Goal: Task Accomplishment & Management: Manage account settings

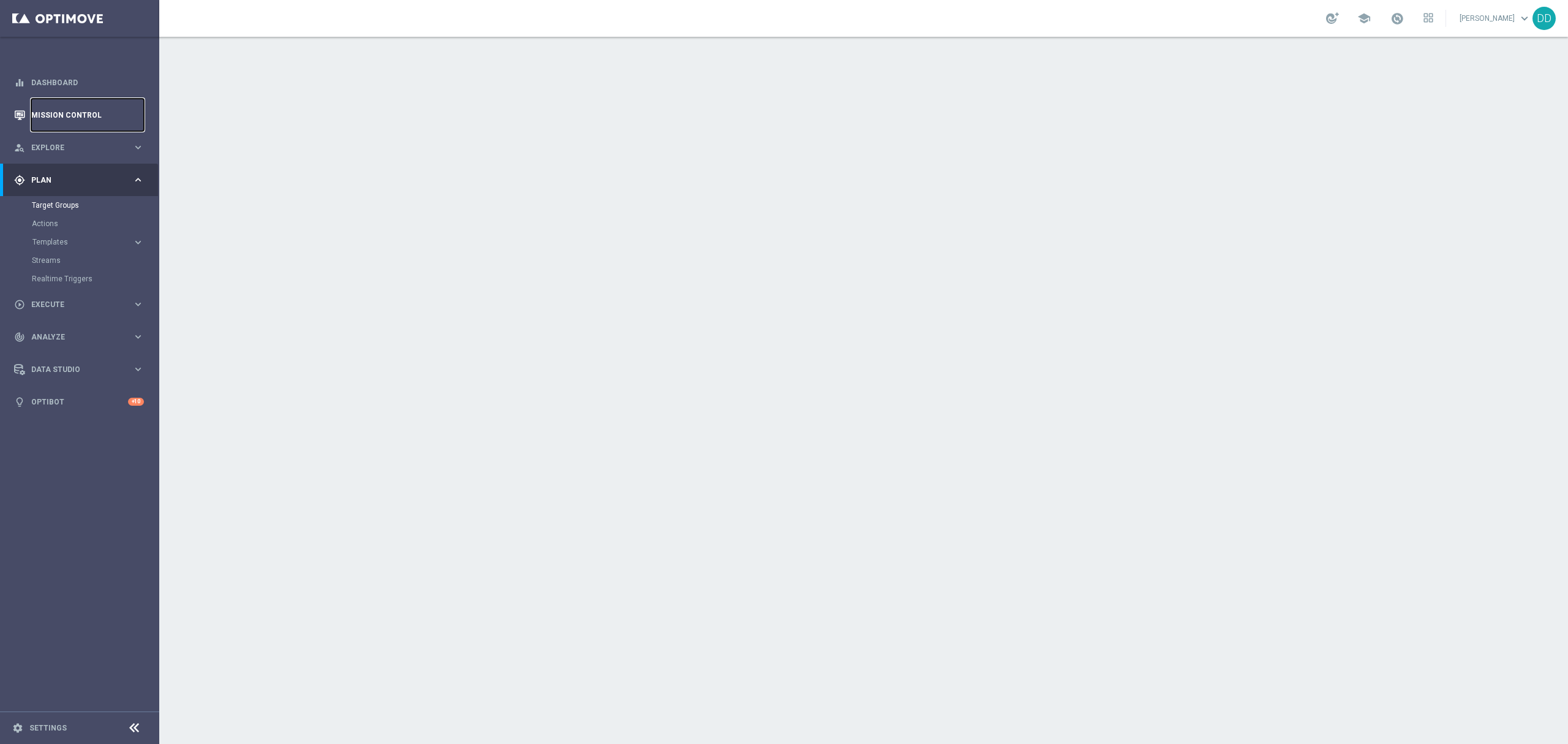
click at [62, 123] on link "Mission Control" at bounding box center [88, 115] width 113 height 32
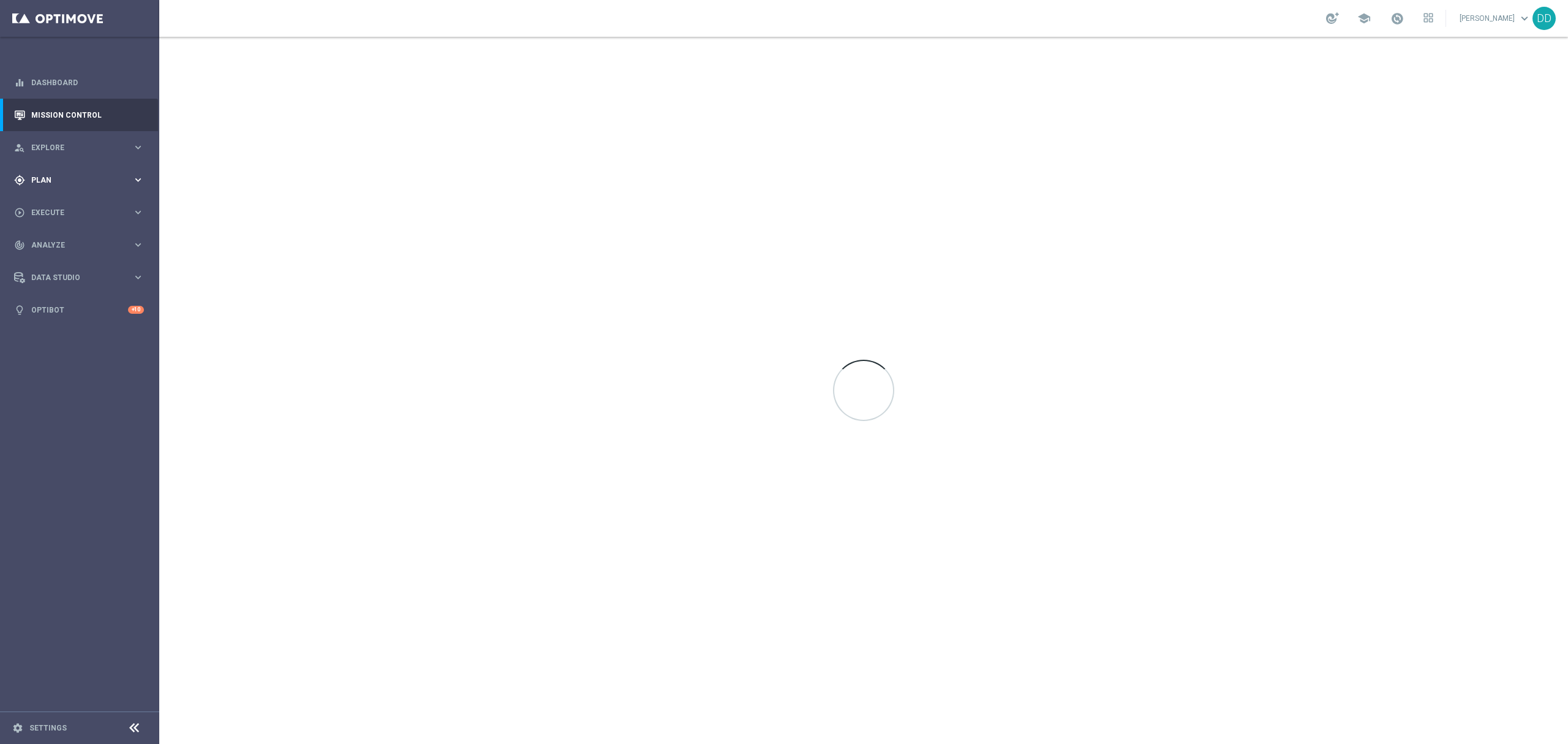
click at [81, 174] on div "gps_fixed Plan" at bounding box center [73, 180] width 118 height 11
click at [52, 225] on link "Actions" at bounding box center [79, 224] width 95 height 10
click at [65, 244] on span "Templates" at bounding box center [76, 242] width 87 height 7
click at [62, 209] on link "Target Groups" at bounding box center [79, 205] width 95 height 10
click at [62, 204] on link "Target Groups" at bounding box center [79, 205] width 95 height 10
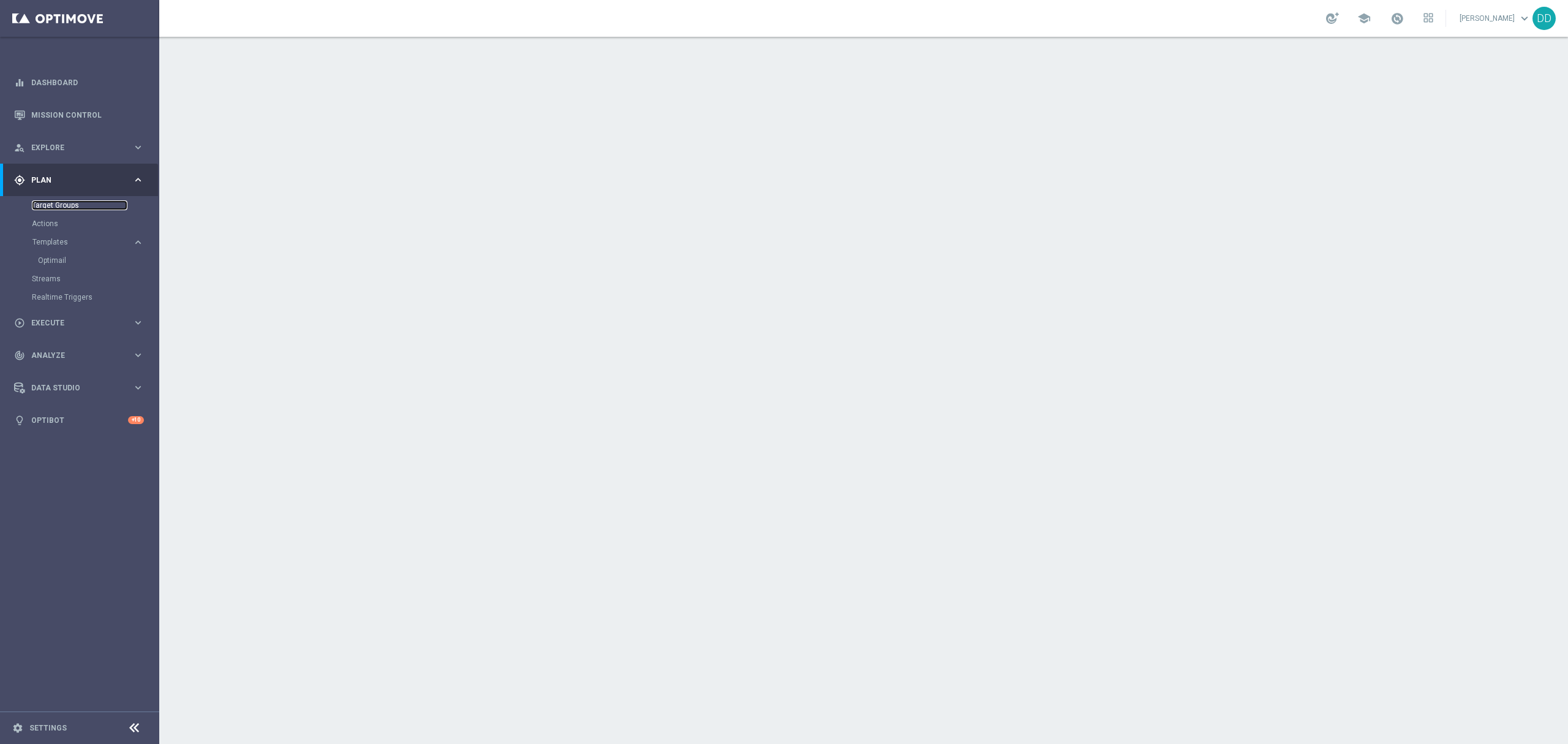
click at [62, 204] on link "Target Groups" at bounding box center [79, 205] width 95 height 10
click at [52, 206] on link "Target Groups" at bounding box center [79, 205] width 95 height 10
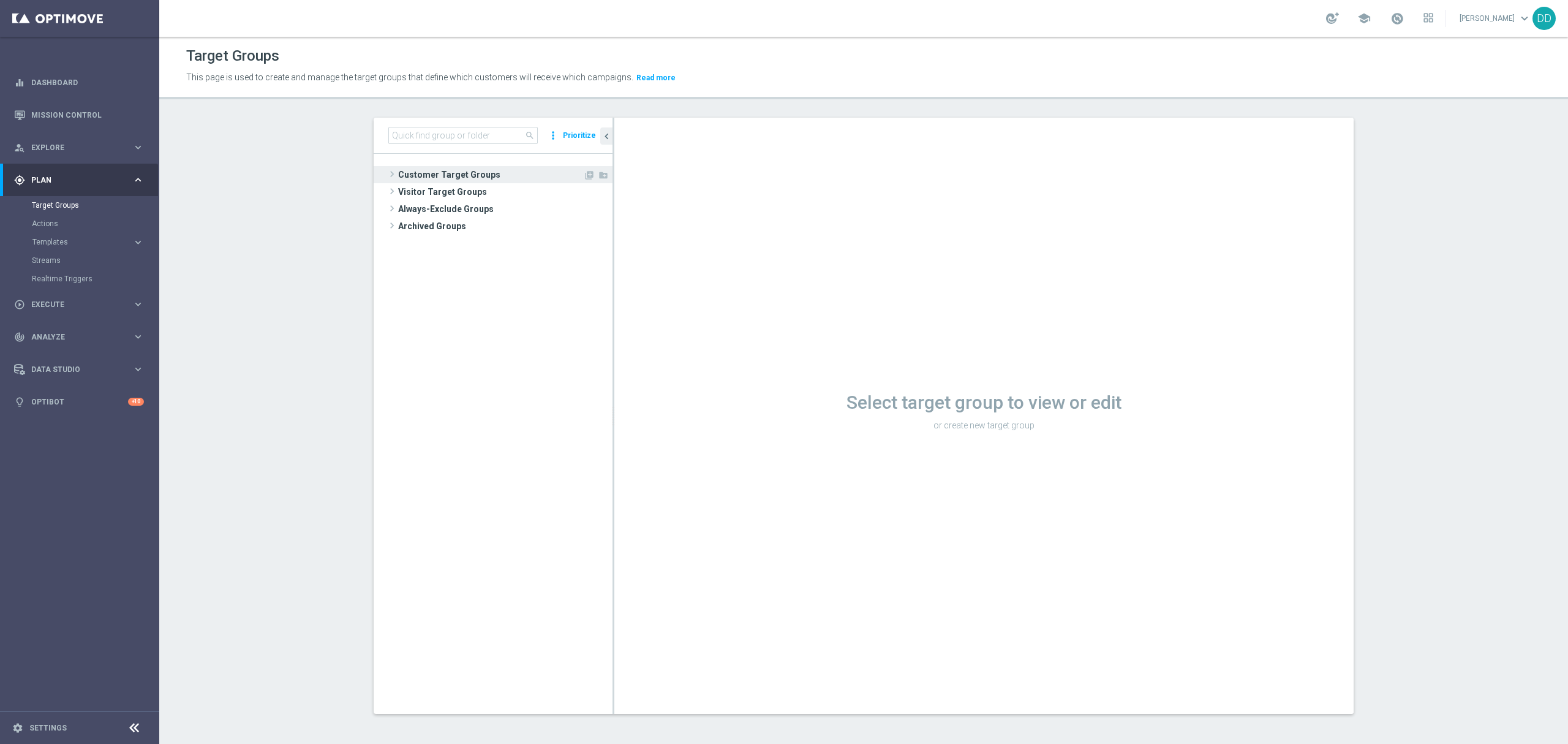
click at [432, 178] on span "Customer Target Groups" at bounding box center [490, 174] width 185 height 17
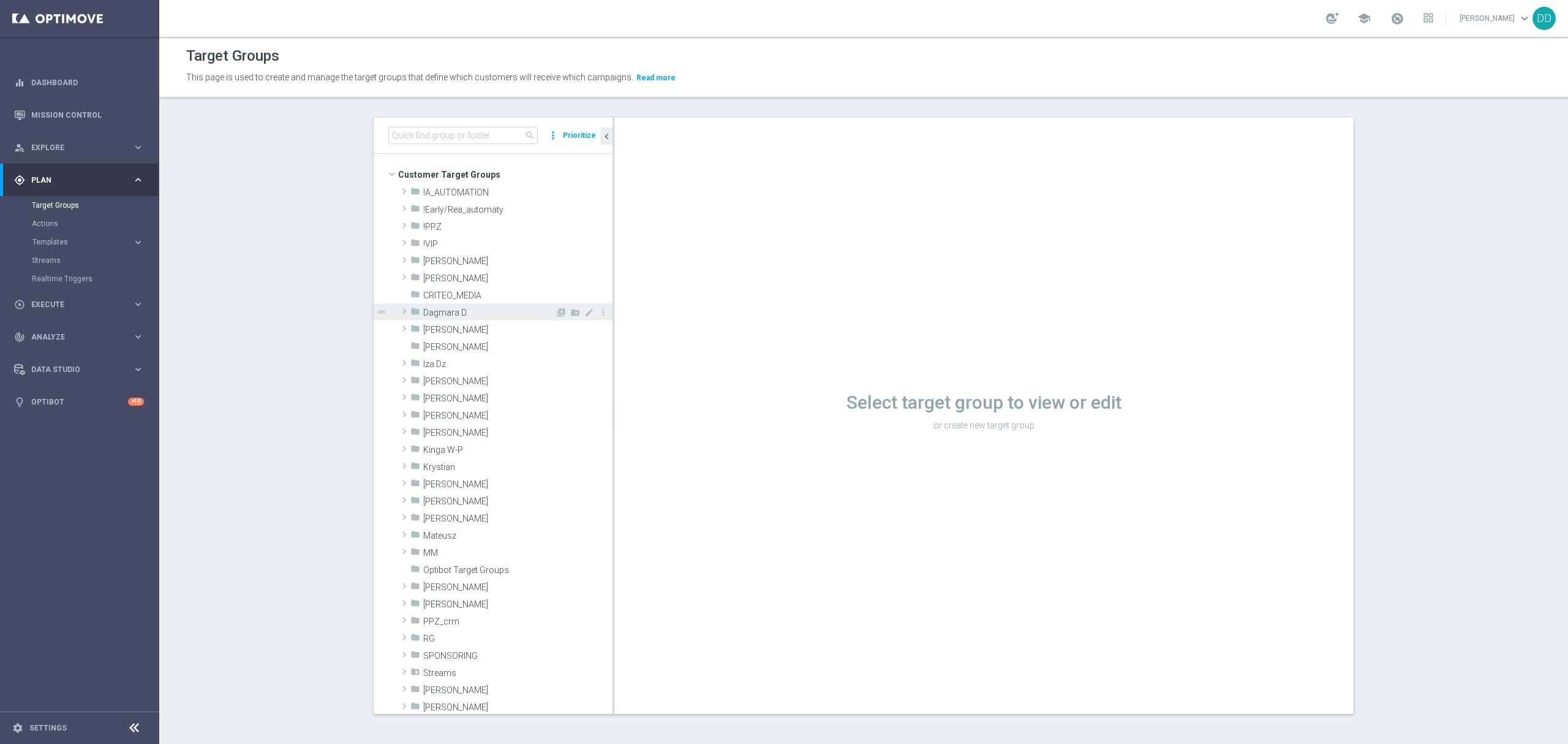
click at [443, 313] on span "Dagmara D." at bounding box center [488, 313] width 132 height 11
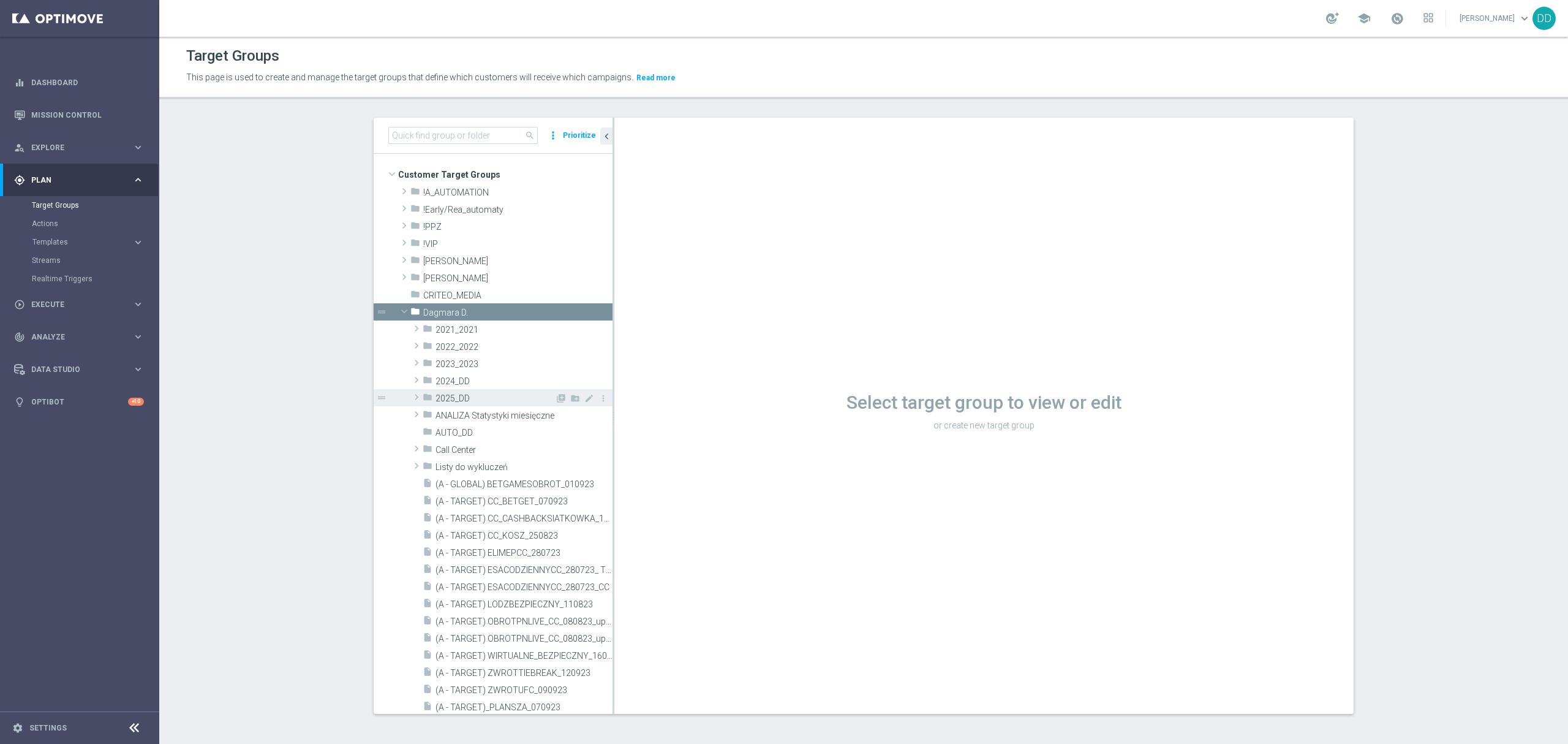
click at [436, 403] on span "2025_DD" at bounding box center [495, 398] width 119 height 11
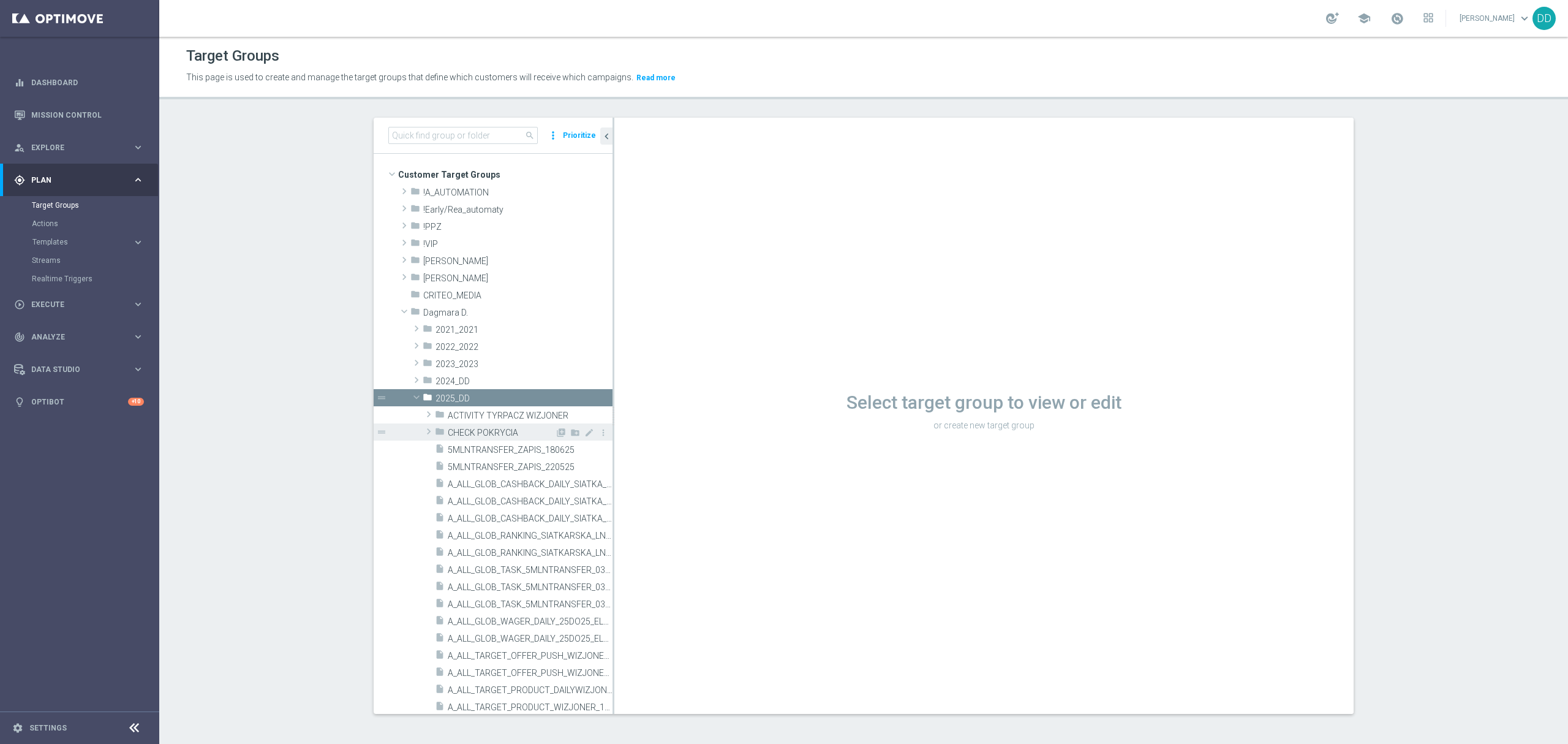
click at [480, 437] on span "CHECK POKRYCIA" at bounding box center [501, 433] width 107 height 11
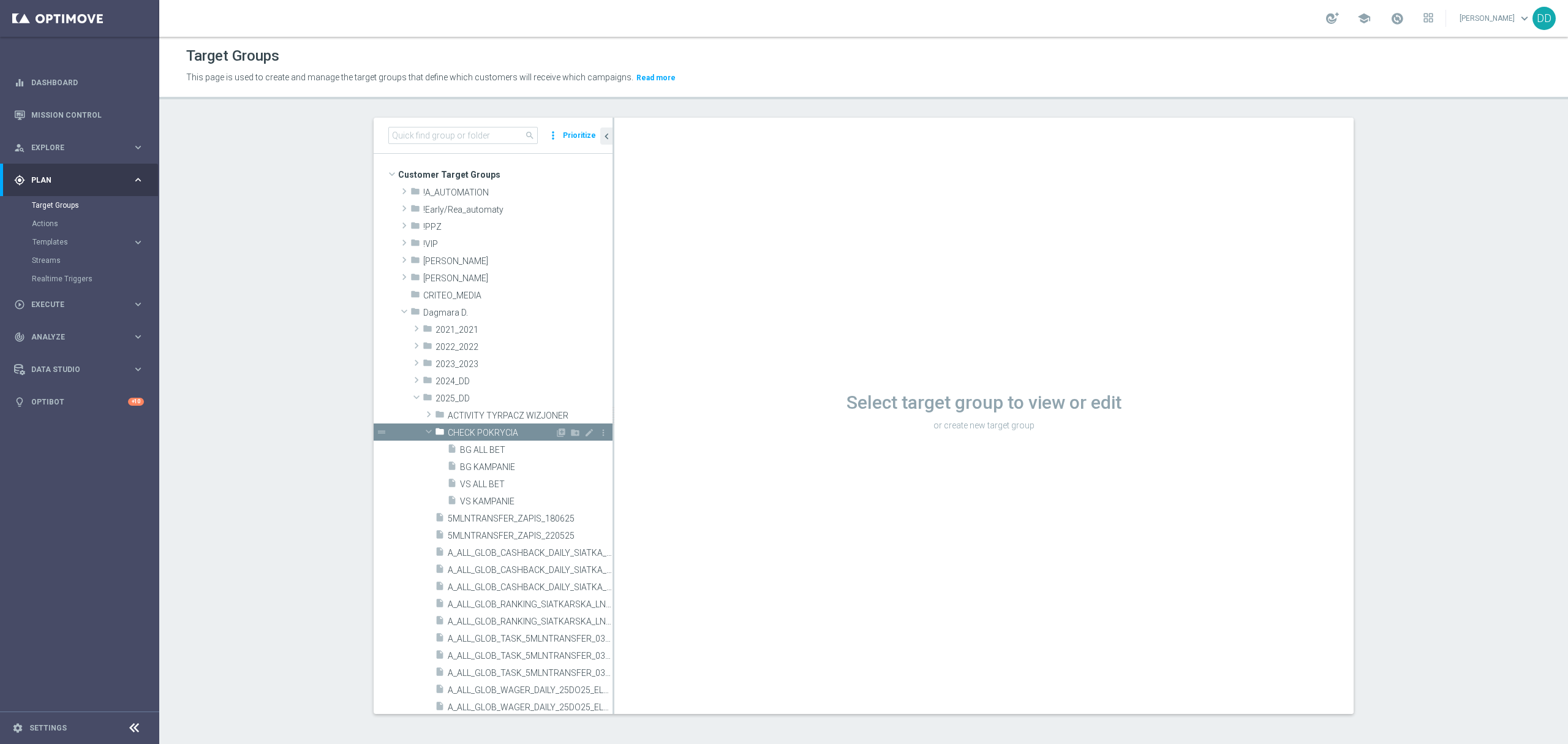
scroll to position [82, 0]
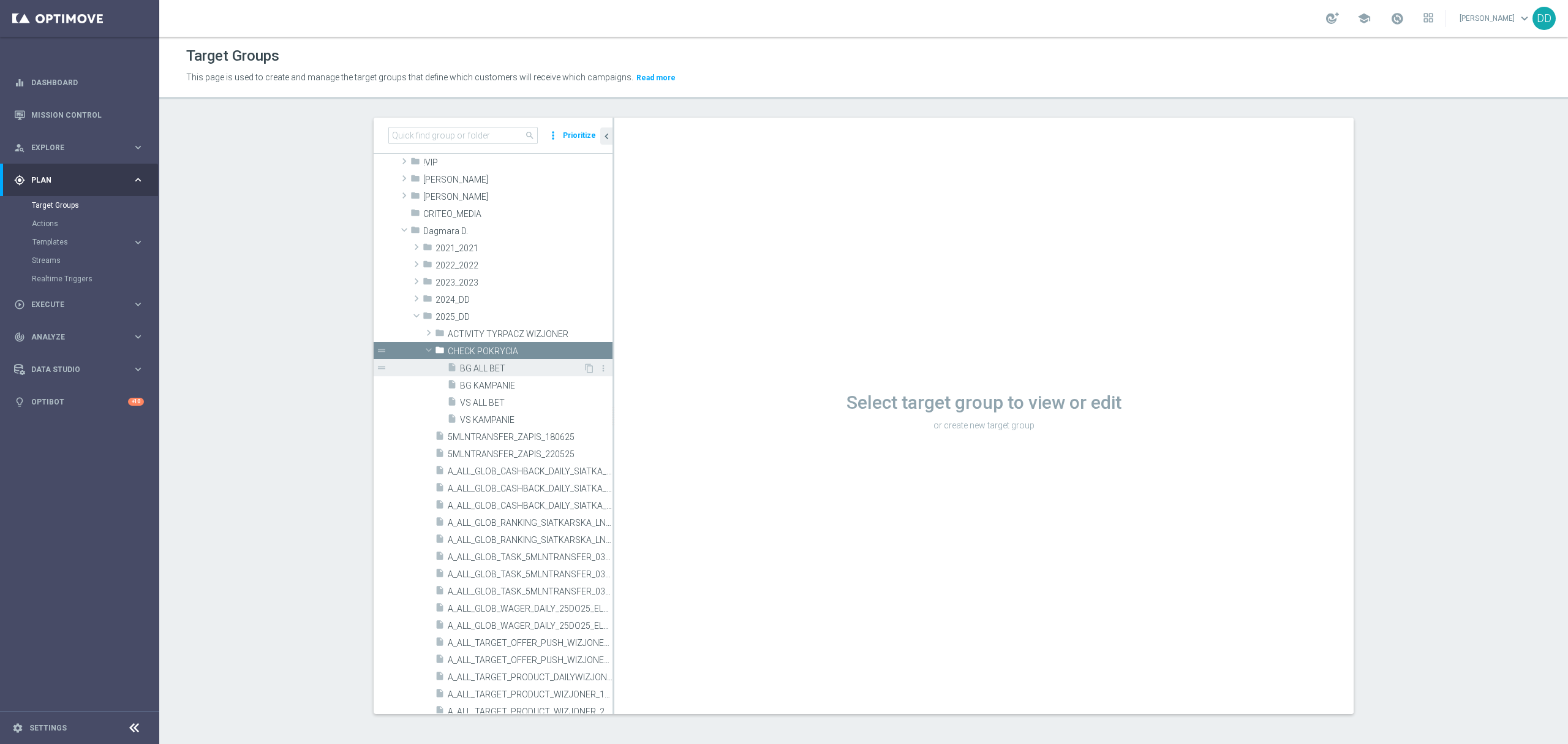
click at [476, 368] on span "BG ALL BET" at bounding box center [522, 368] width 123 height 11
click at [491, 386] on span "BG KAMPANIE" at bounding box center [522, 385] width 123 height 11
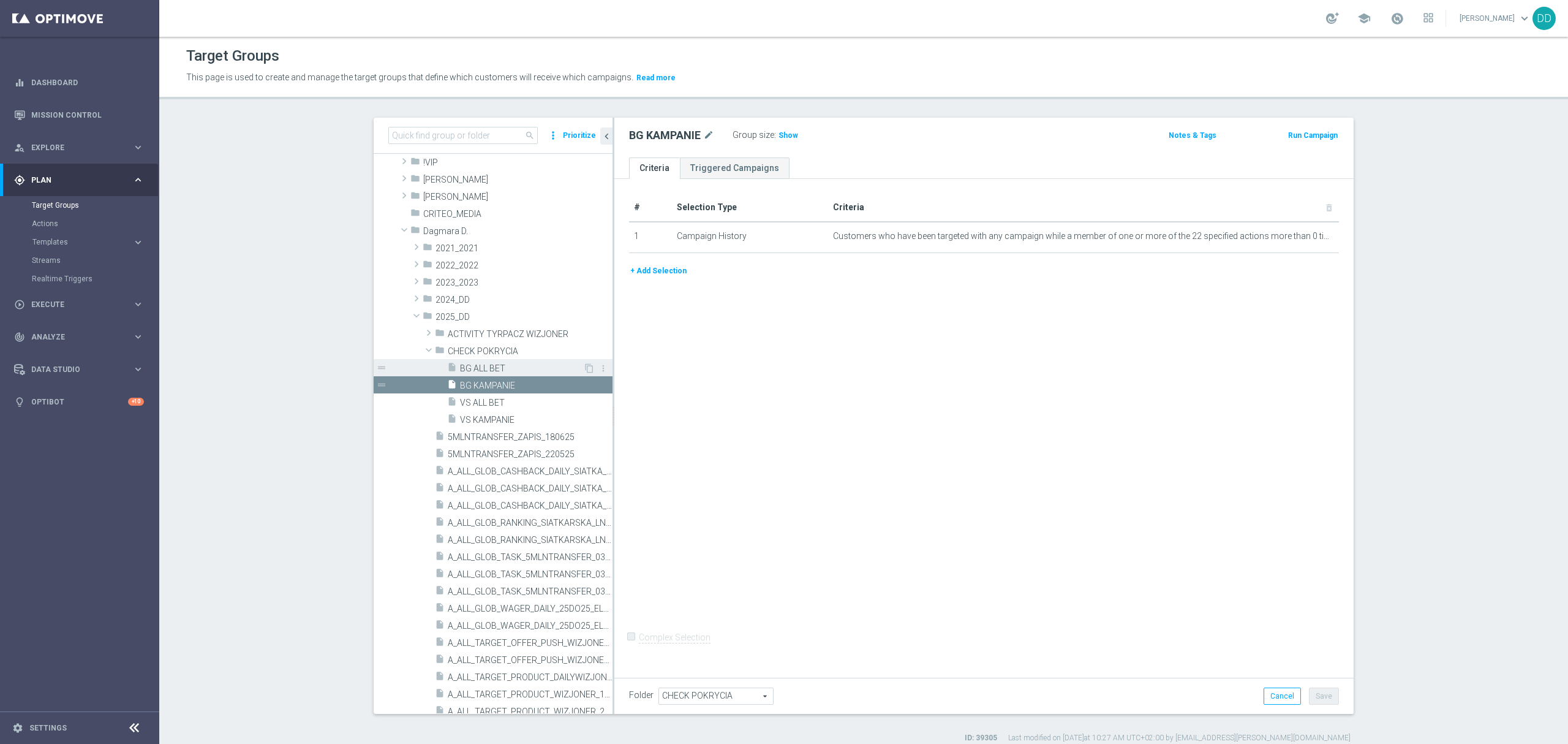
click at [467, 369] on span "BG ALL BET" at bounding box center [522, 368] width 123 height 11
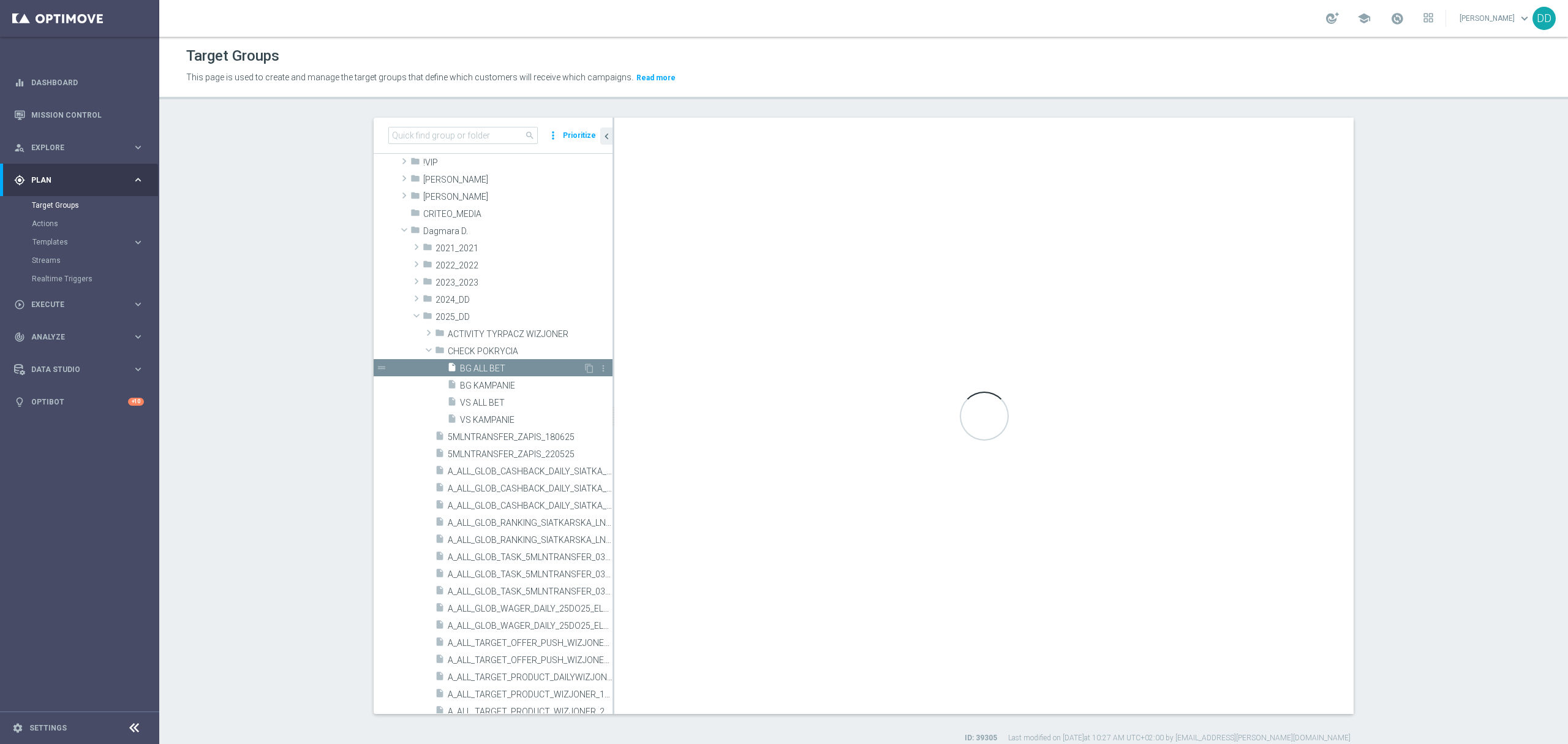
checkbox input "true"
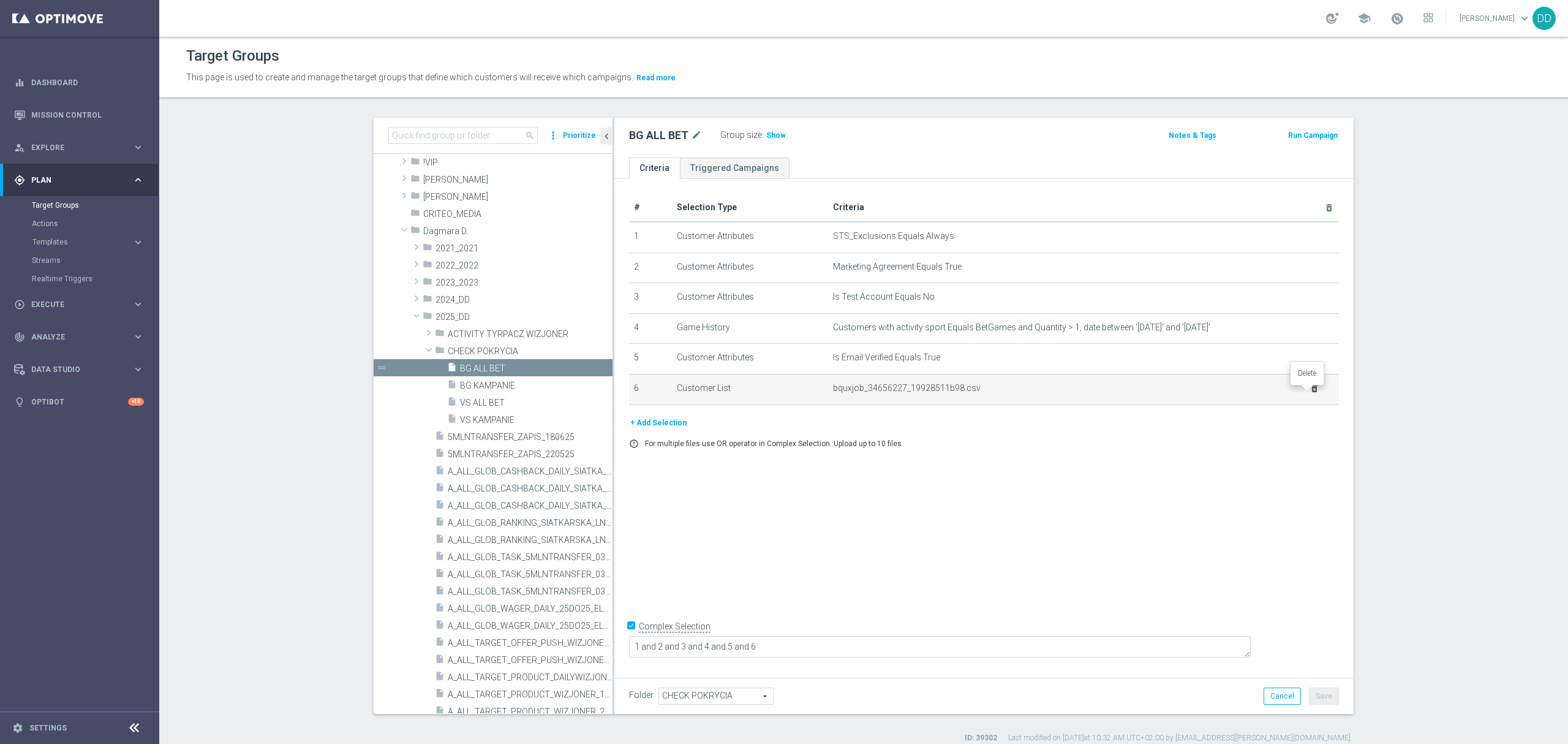
click at [1310, 393] on icon "delete_forever" at bounding box center [1314, 389] width 10 height 10
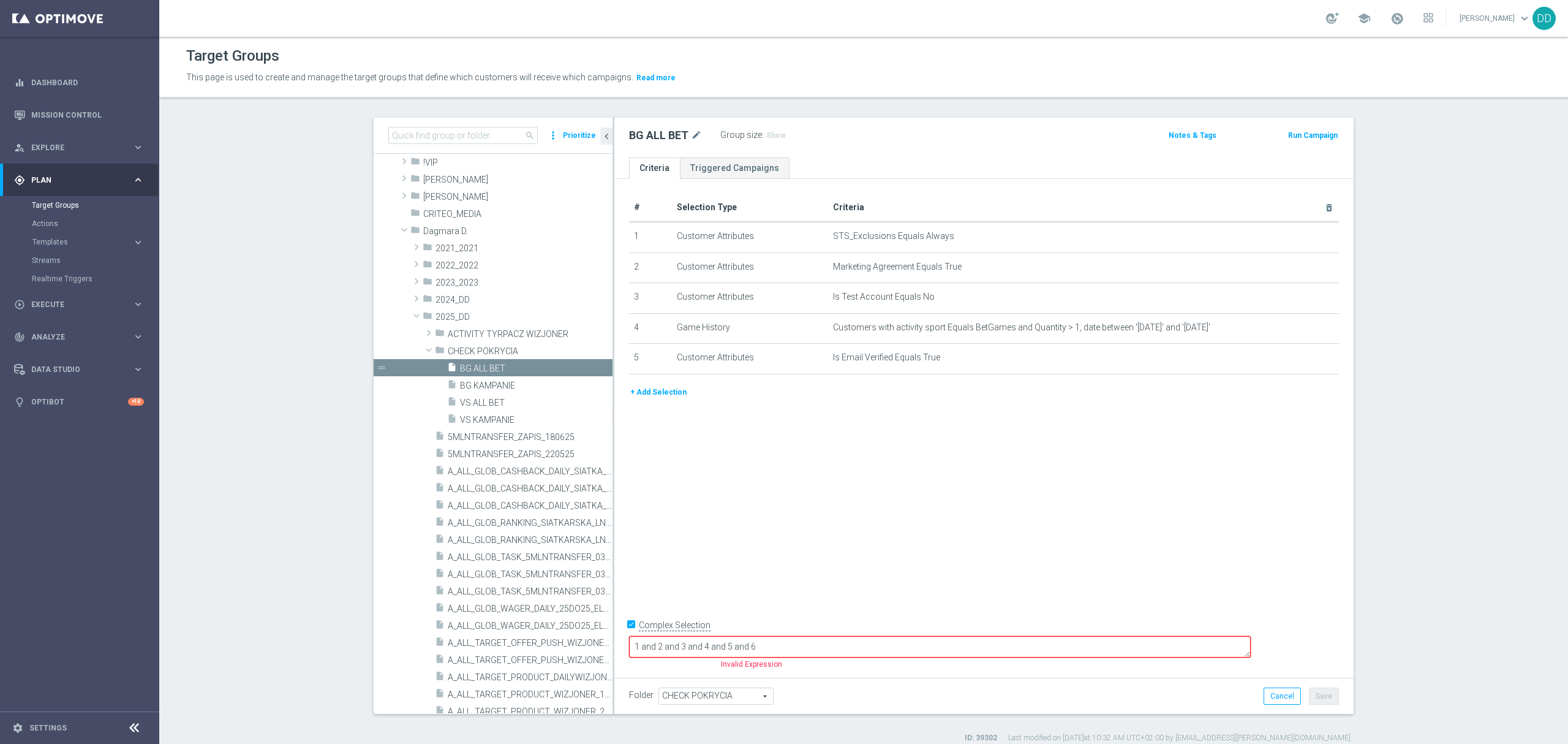
click at [652, 398] on button "+ Add Selection" at bounding box center [658, 392] width 59 height 14
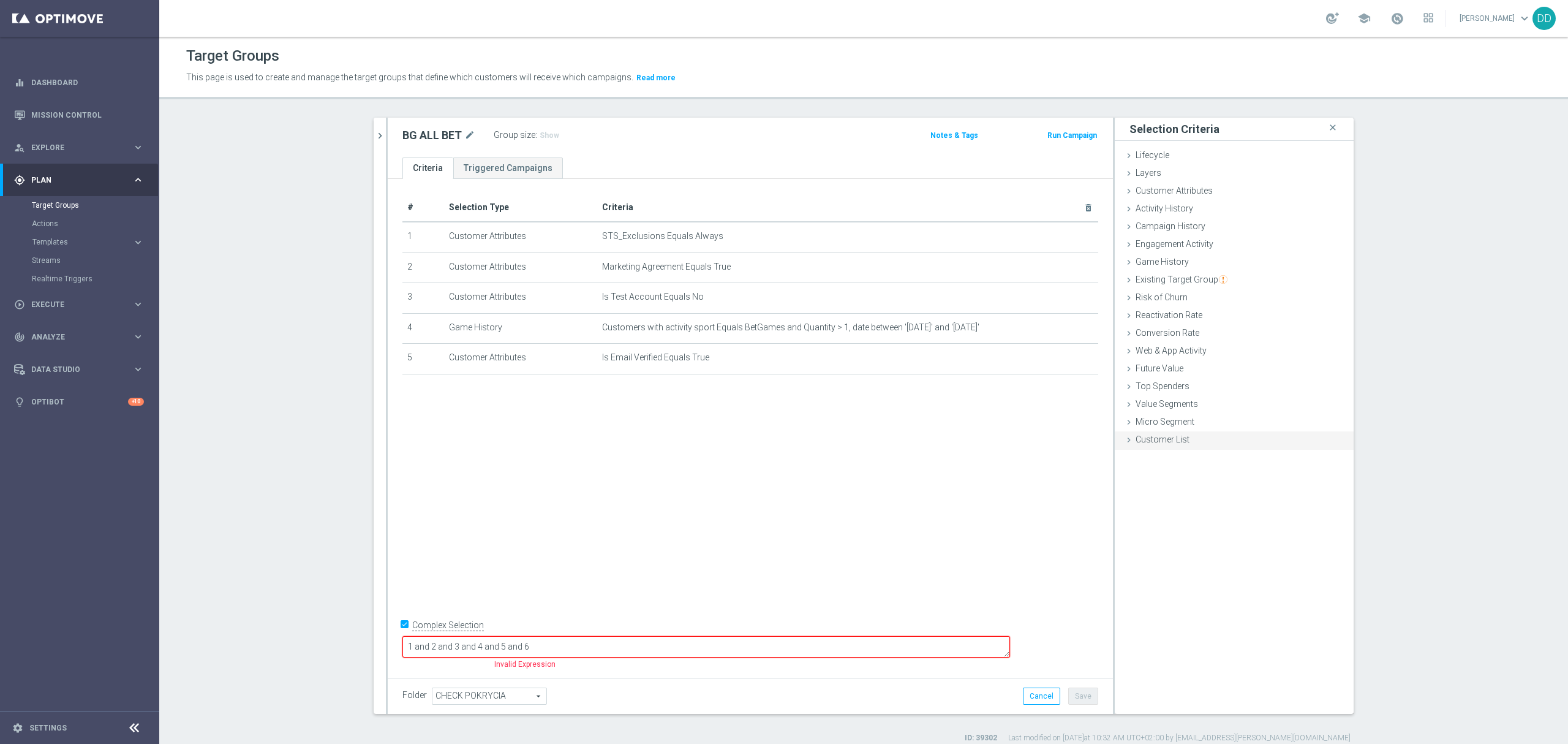
click at [1184, 433] on div "Customer List done" at bounding box center [1235, 440] width 239 height 19
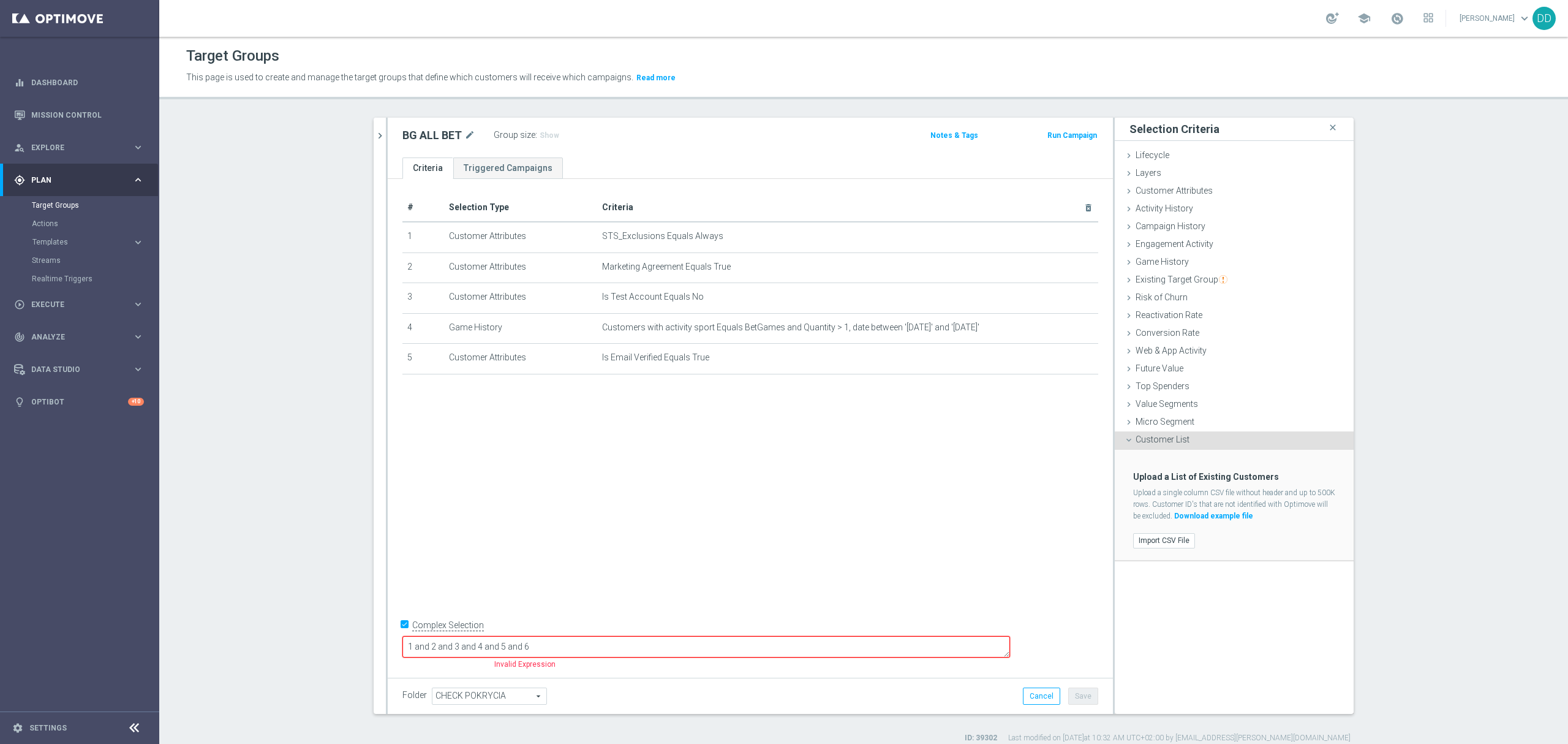
click at [1155, 548] on div "Import CSV File" at bounding box center [1234, 540] width 220 height 20
click at [1156, 537] on label "Import CSV File" at bounding box center [1163, 540] width 62 height 15
click at [0, 0] on input "Import CSV File" at bounding box center [0, 0] width 0 height 0
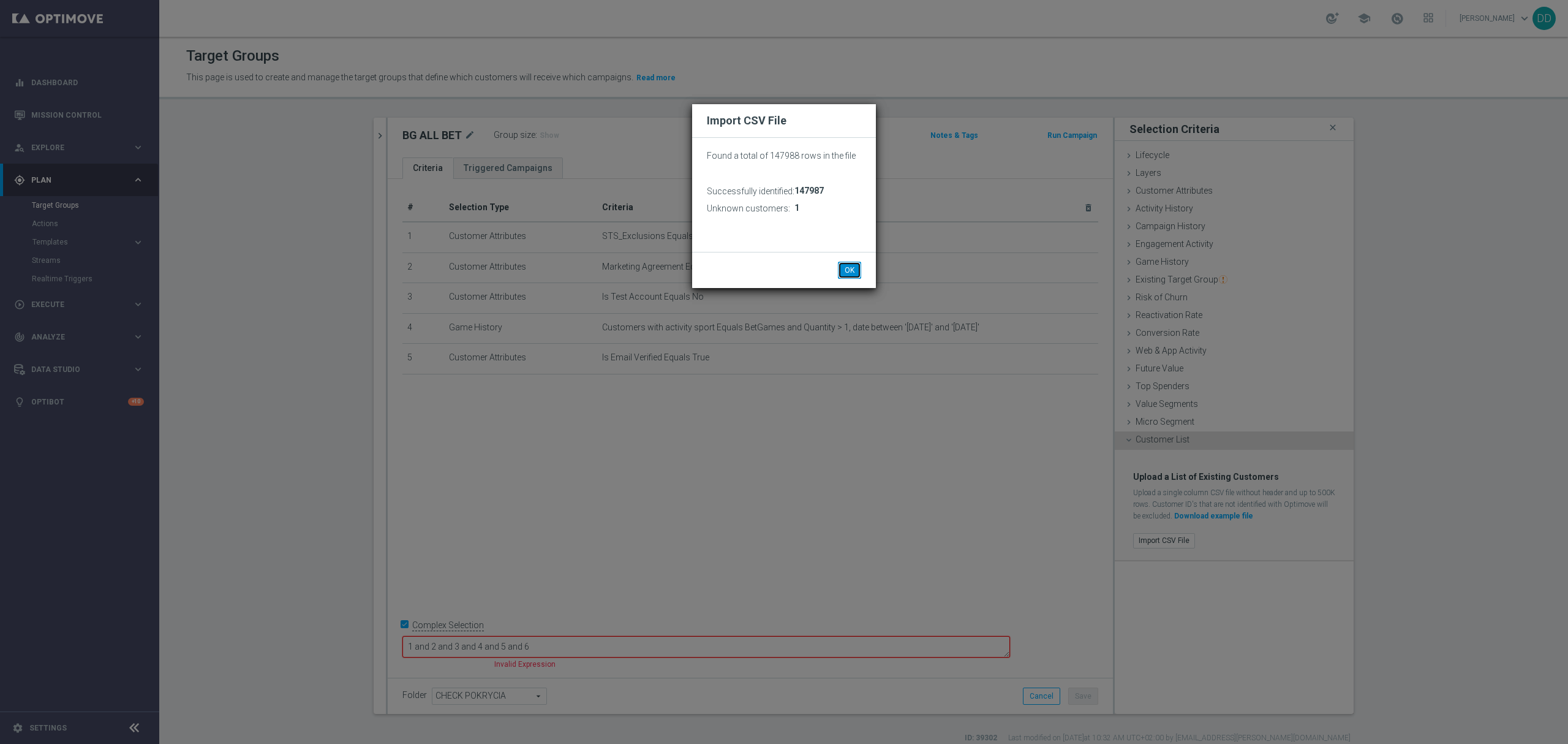
click at [844, 267] on button "OK" at bounding box center [849, 270] width 23 height 17
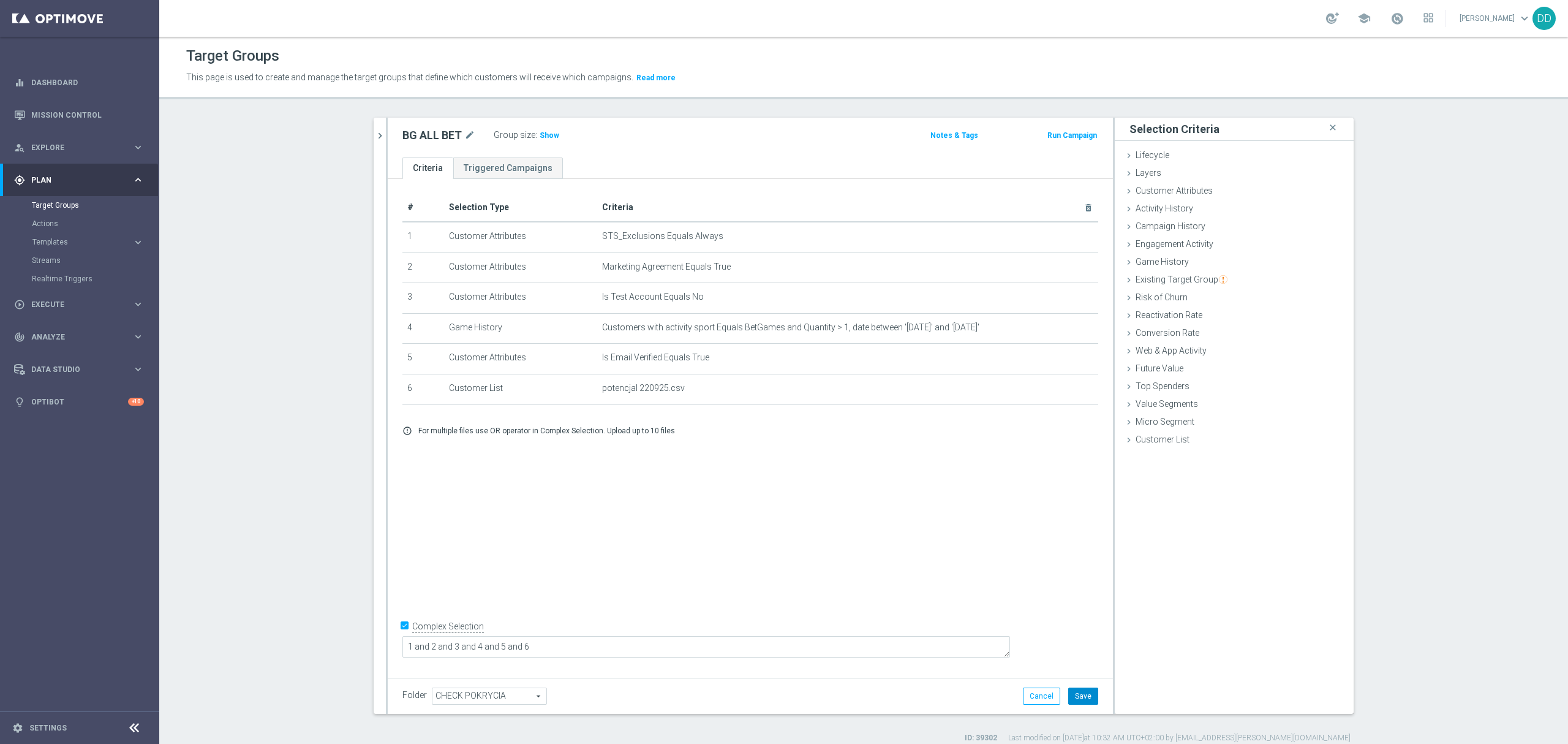
click at [1081, 694] on button "Save" at bounding box center [1083, 696] width 30 height 17
click at [1054, 331] on icon "mode_edit" at bounding box center [1059, 328] width 10 height 10
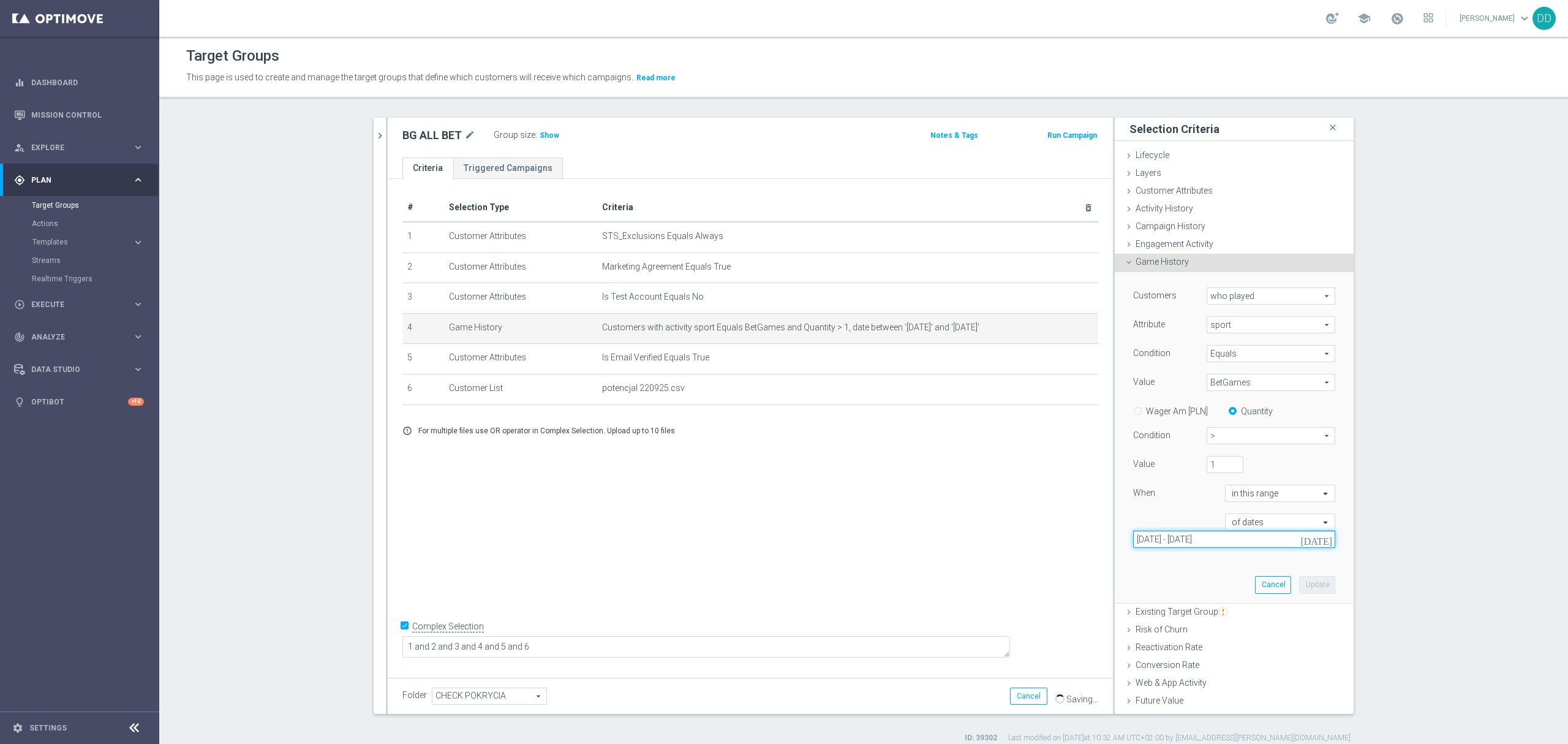
click at [1215, 545] on input "[DATE] - [DATE]" at bounding box center [1234, 539] width 202 height 17
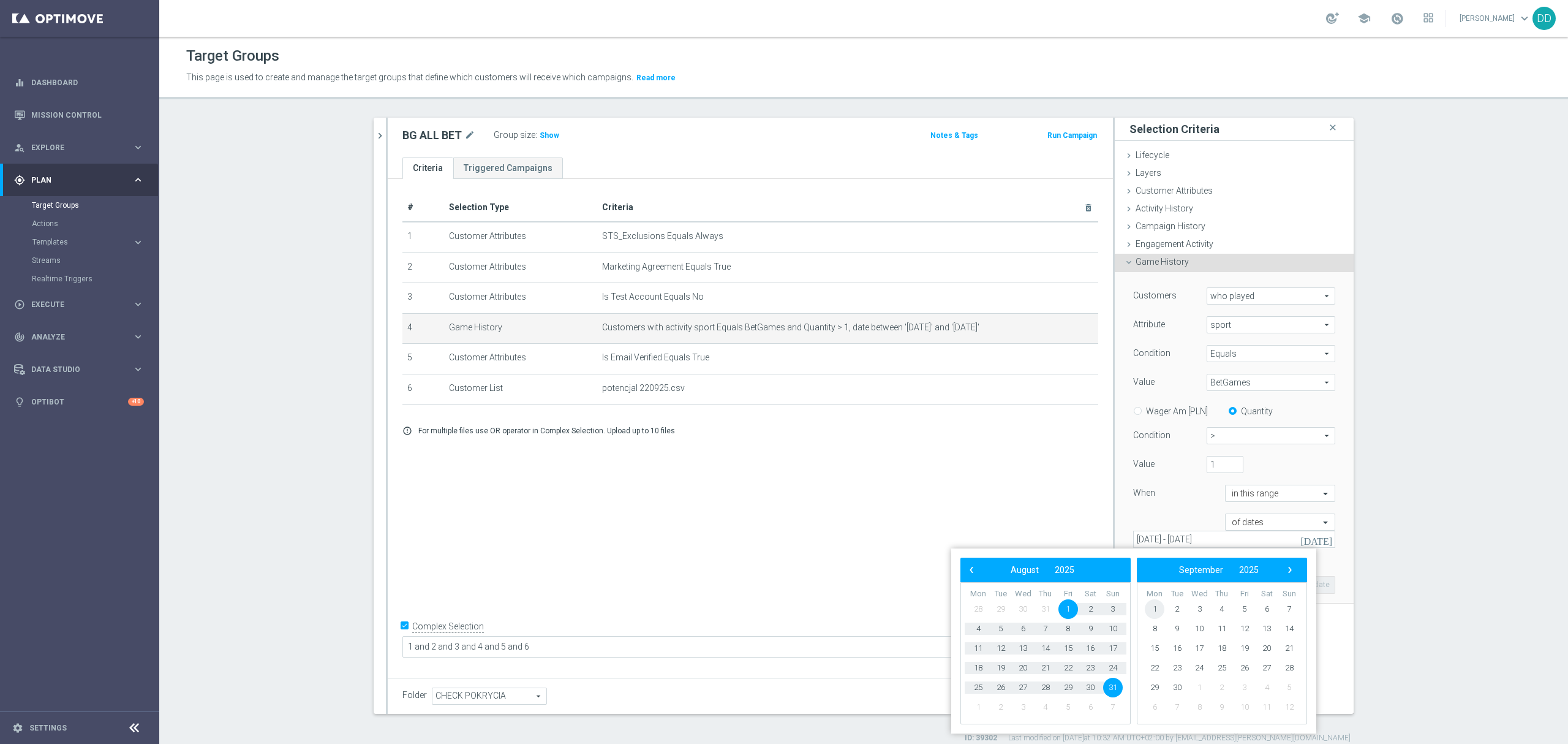
click at [1158, 606] on span "1" at bounding box center [1155, 609] width 19 height 19
click at [1002, 684] on span "30" at bounding box center [1000, 687] width 19 height 19
type input "[DATE] - [DATE]"
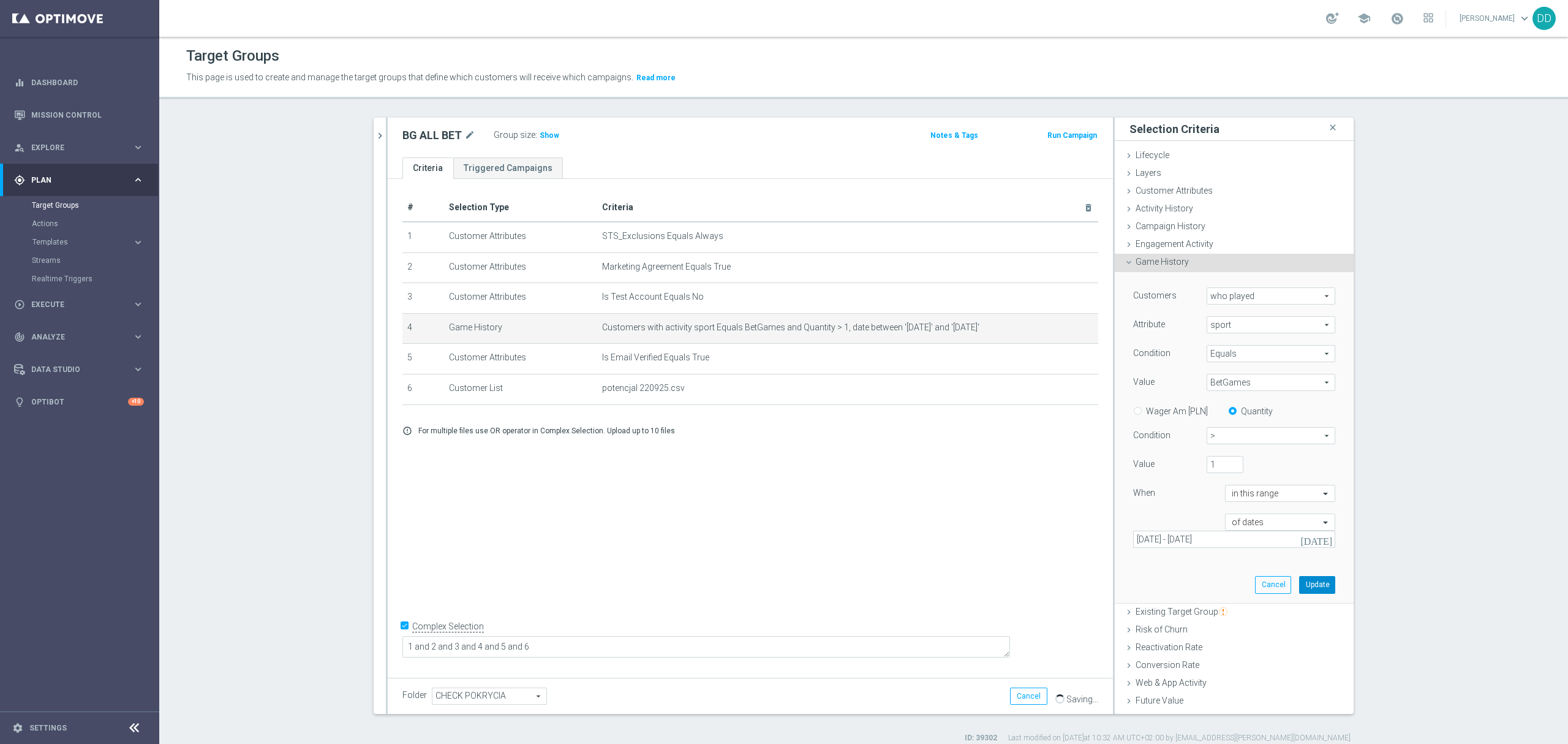
click at [1299, 584] on button "Update" at bounding box center [1317, 584] width 36 height 17
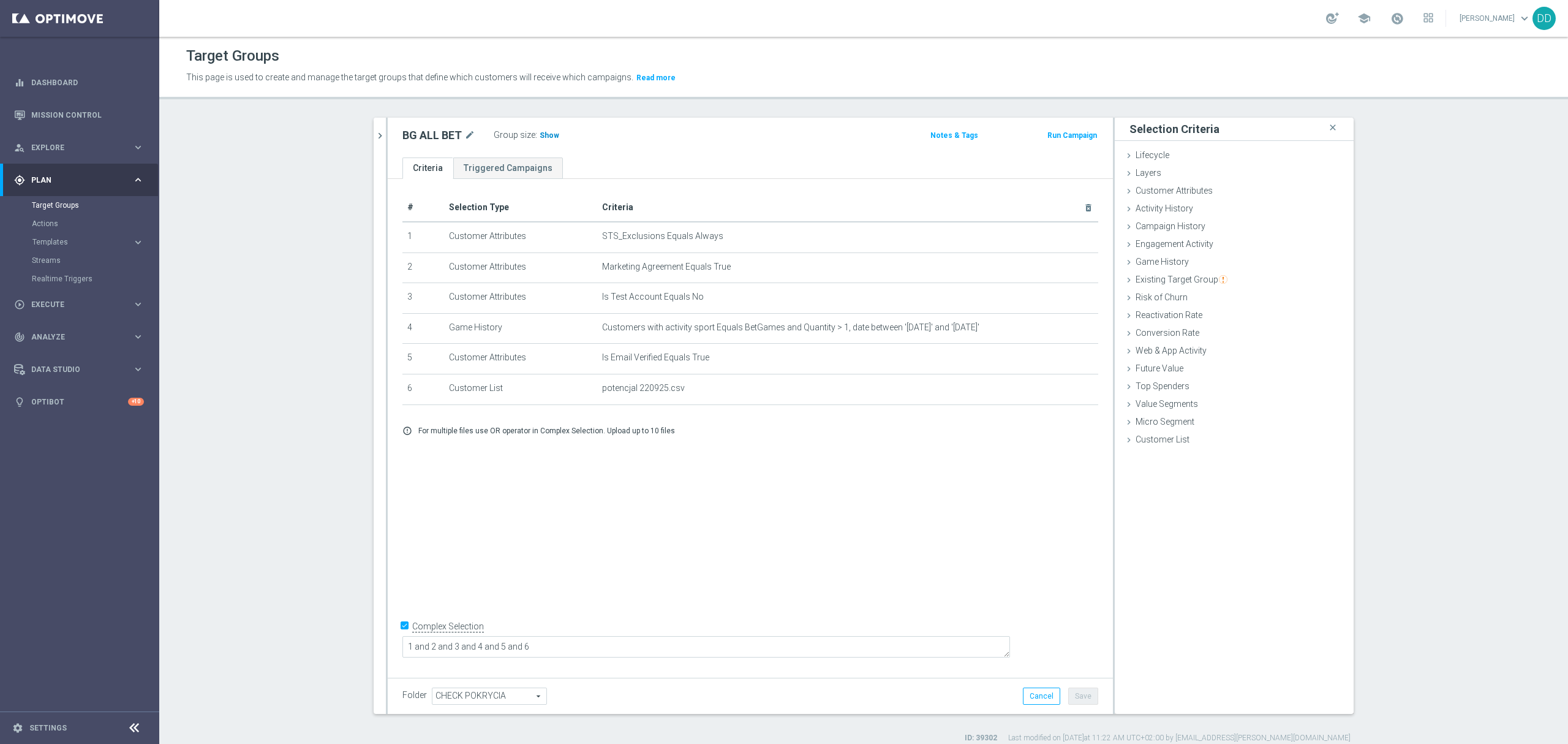
click at [545, 136] on span "Show" at bounding box center [549, 135] width 19 height 9
click at [375, 141] on icon "chevron_right" at bounding box center [380, 136] width 11 height 11
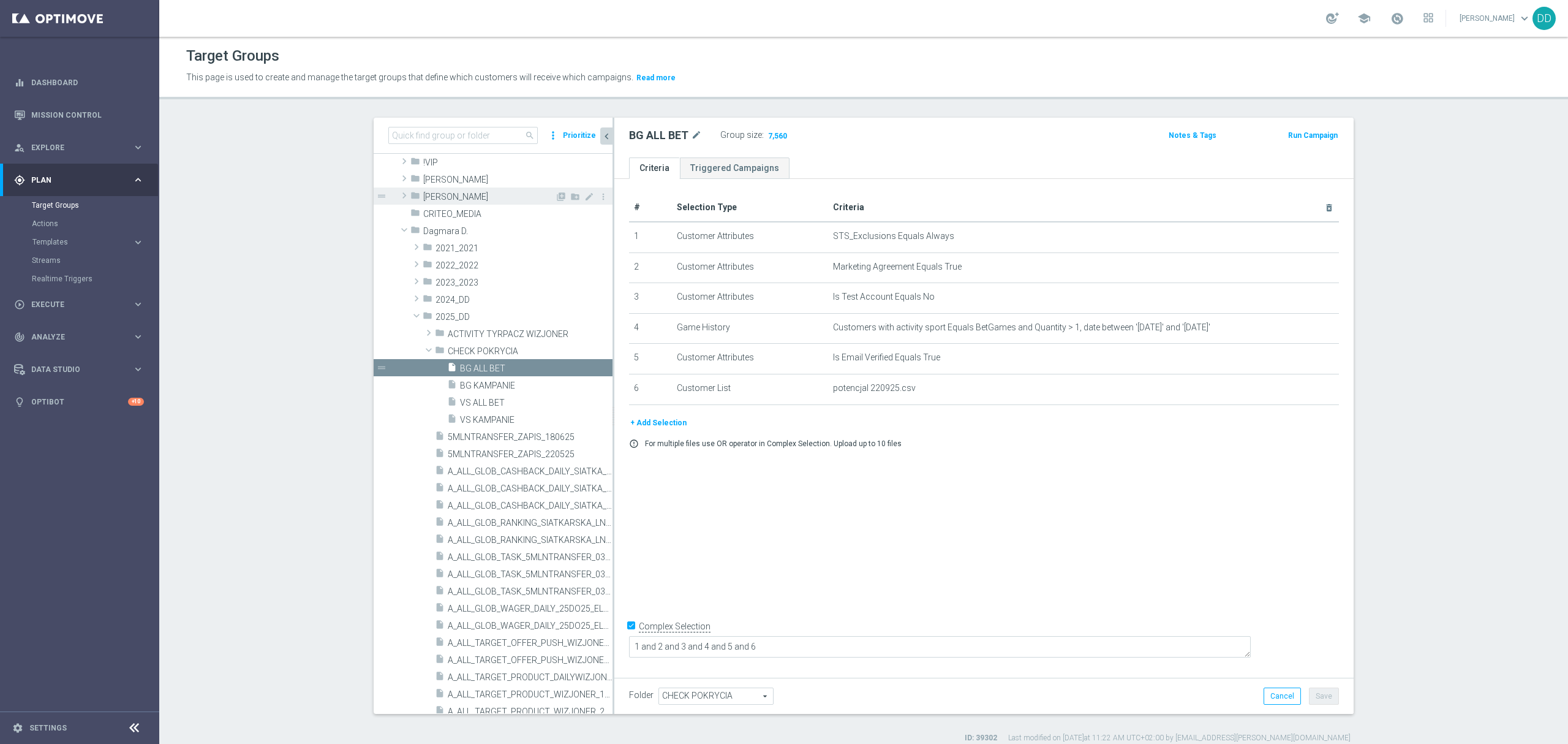
scroll to position [65, 0]
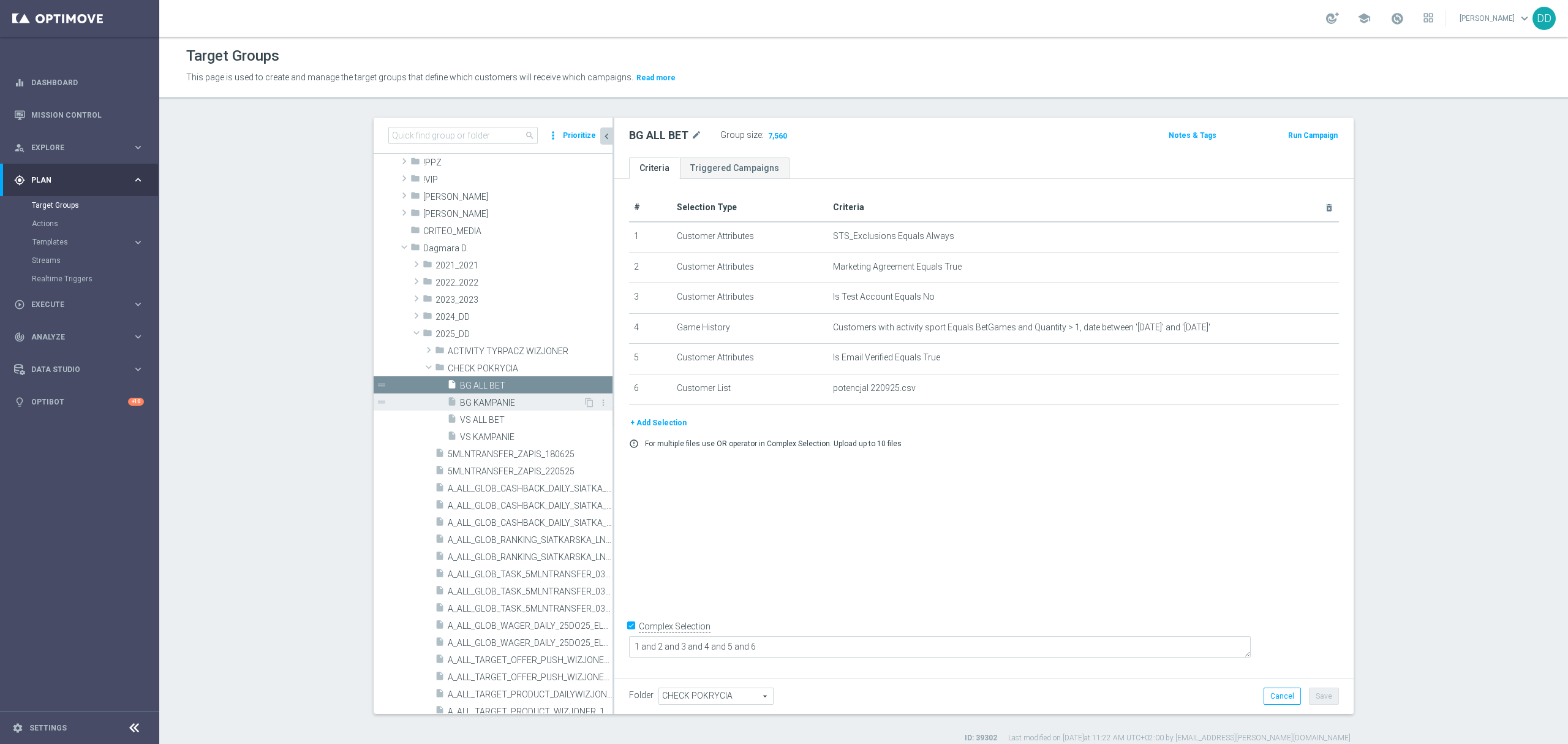
click at [480, 405] on span "BG KAMPANIE" at bounding box center [522, 402] width 123 height 11
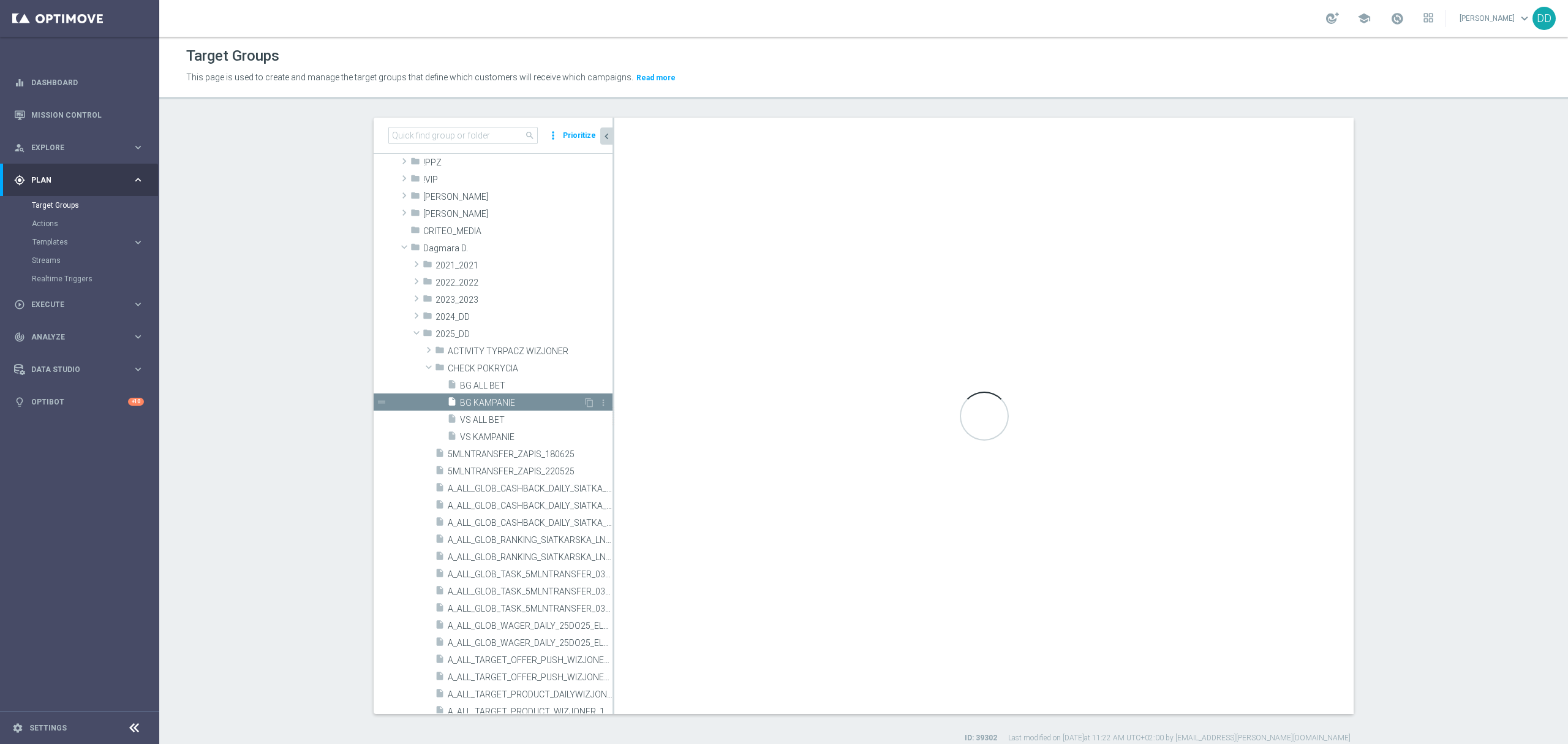
checkbox input "false"
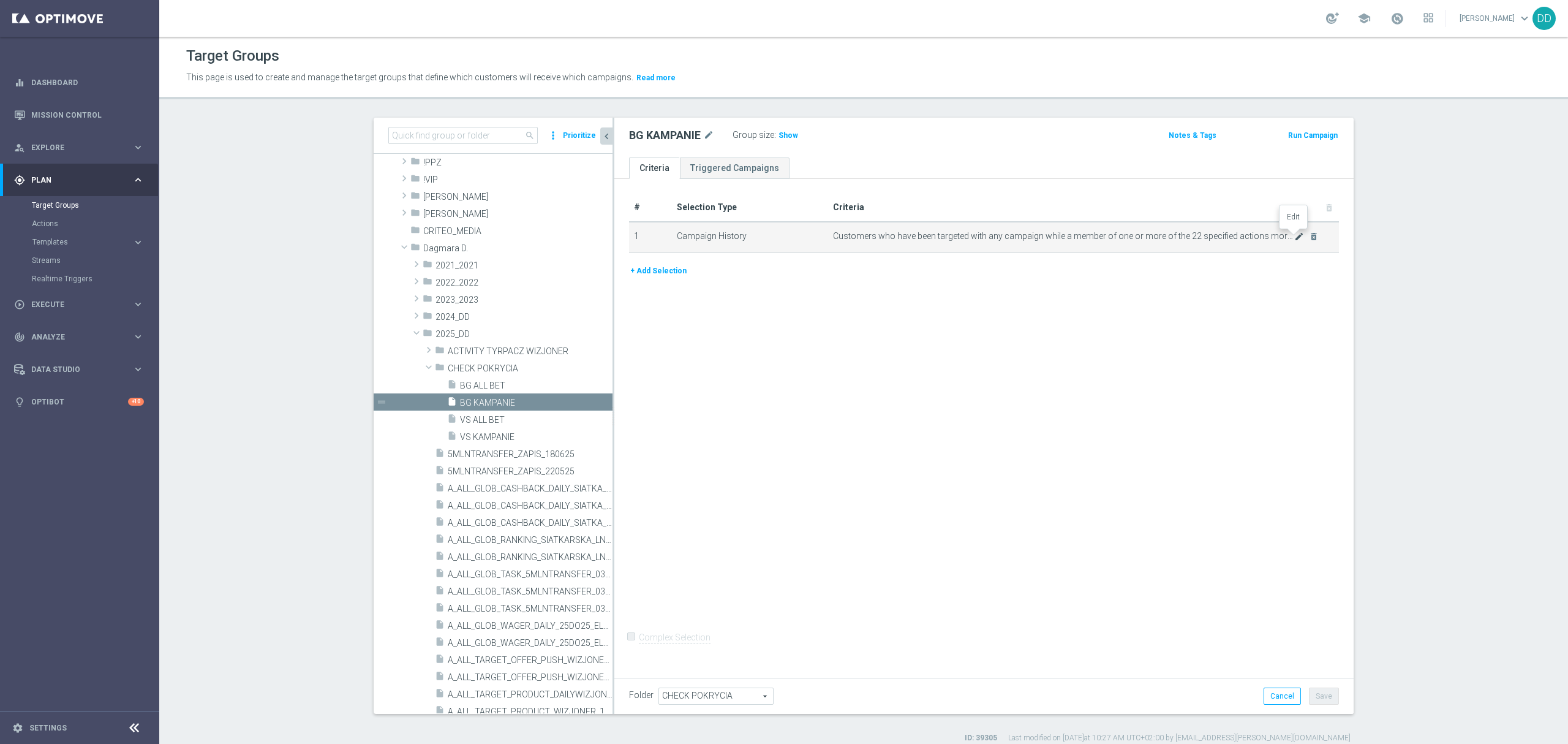
click at [1294, 239] on icon "mode_edit" at bounding box center [1299, 237] width 10 height 10
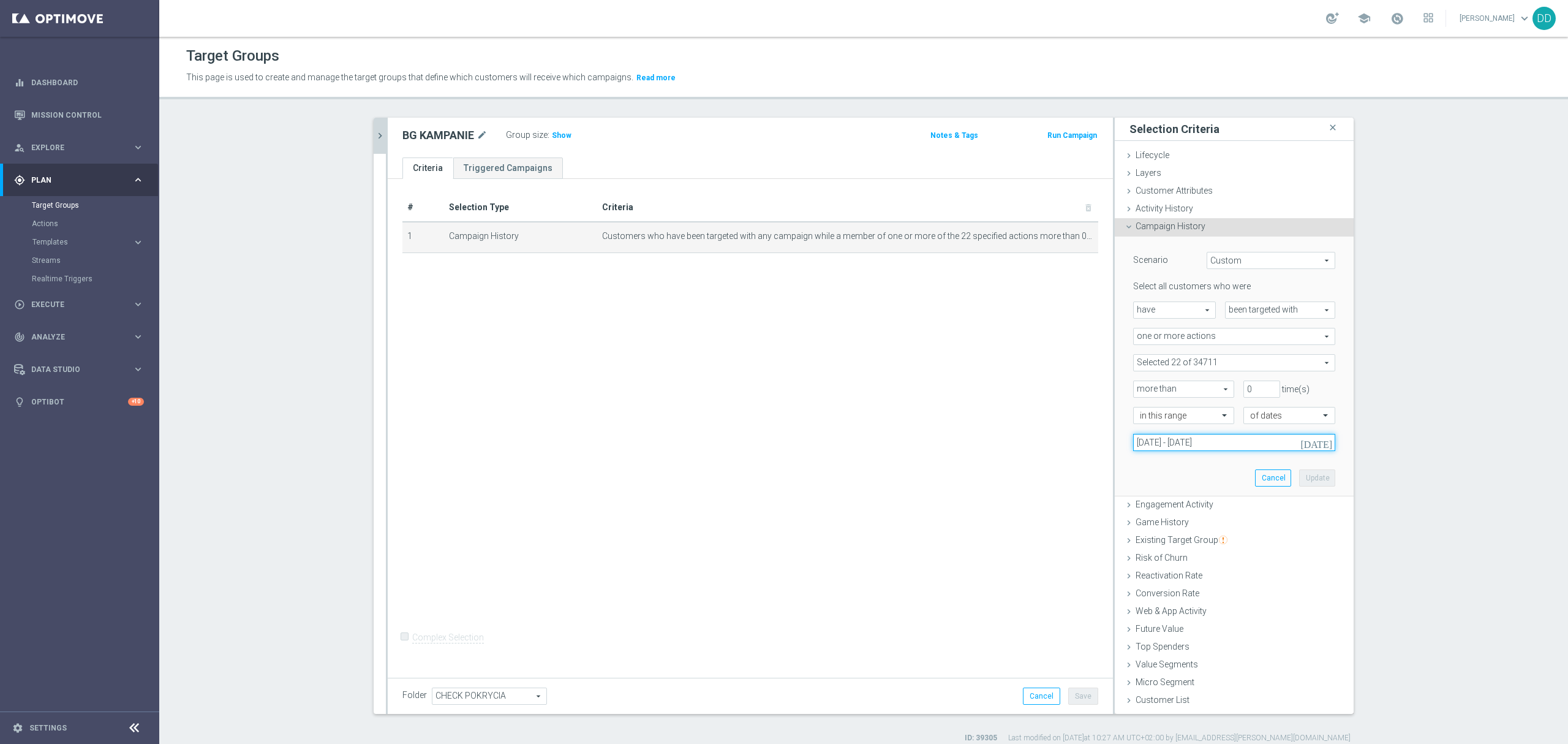
click at [1226, 451] on input "[DATE] - [DATE]" at bounding box center [1234, 442] width 202 height 17
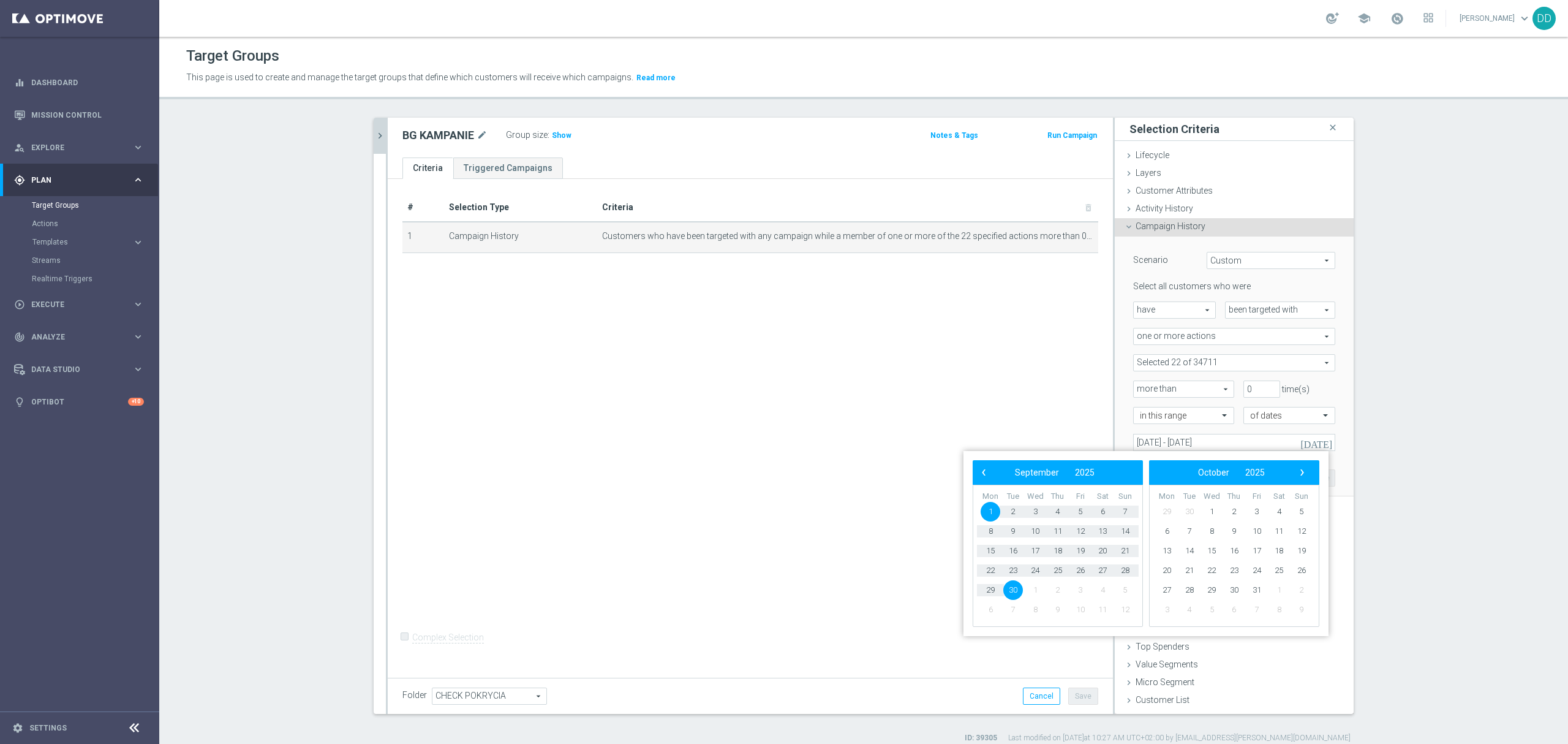
drag, startPoint x: 1201, startPoint y: 514, endPoint x: 792, endPoint y: 419, distance: 419.9
click at [799, 419] on div "Target Groups This page is used to create and manage the target groups that def…" at bounding box center [863, 390] width 1409 height 707
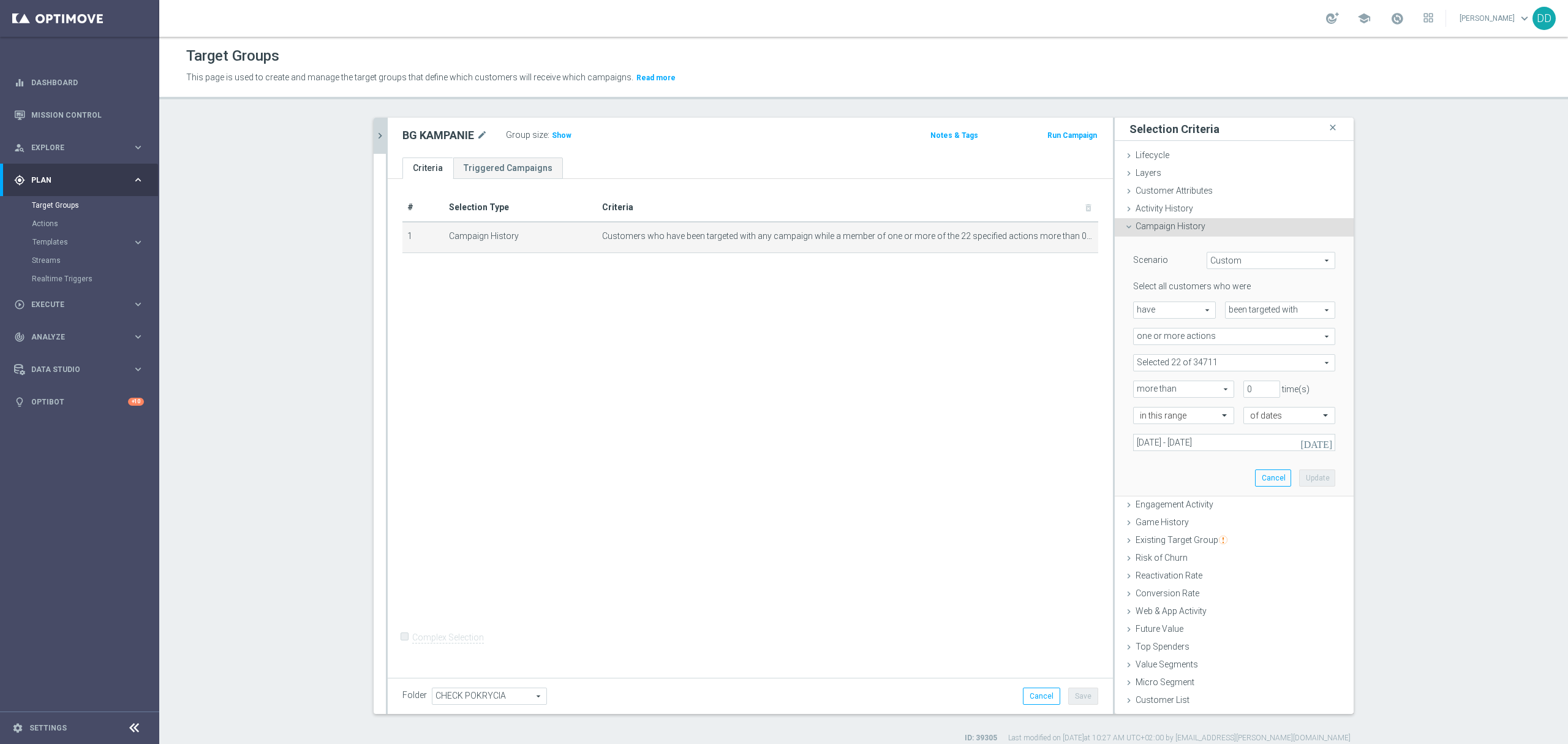
click at [792, 419] on div "# Selection Type Criteria delete_forever 1 Campaign History Customers who have …" at bounding box center [750, 426] width 725 height 494
click at [555, 136] on span "Show" at bounding box center [562, 135] width 19 height 9
click at [375, 136] on icon "chevron_right" at bounding box center [380, 136] width 11 height 11
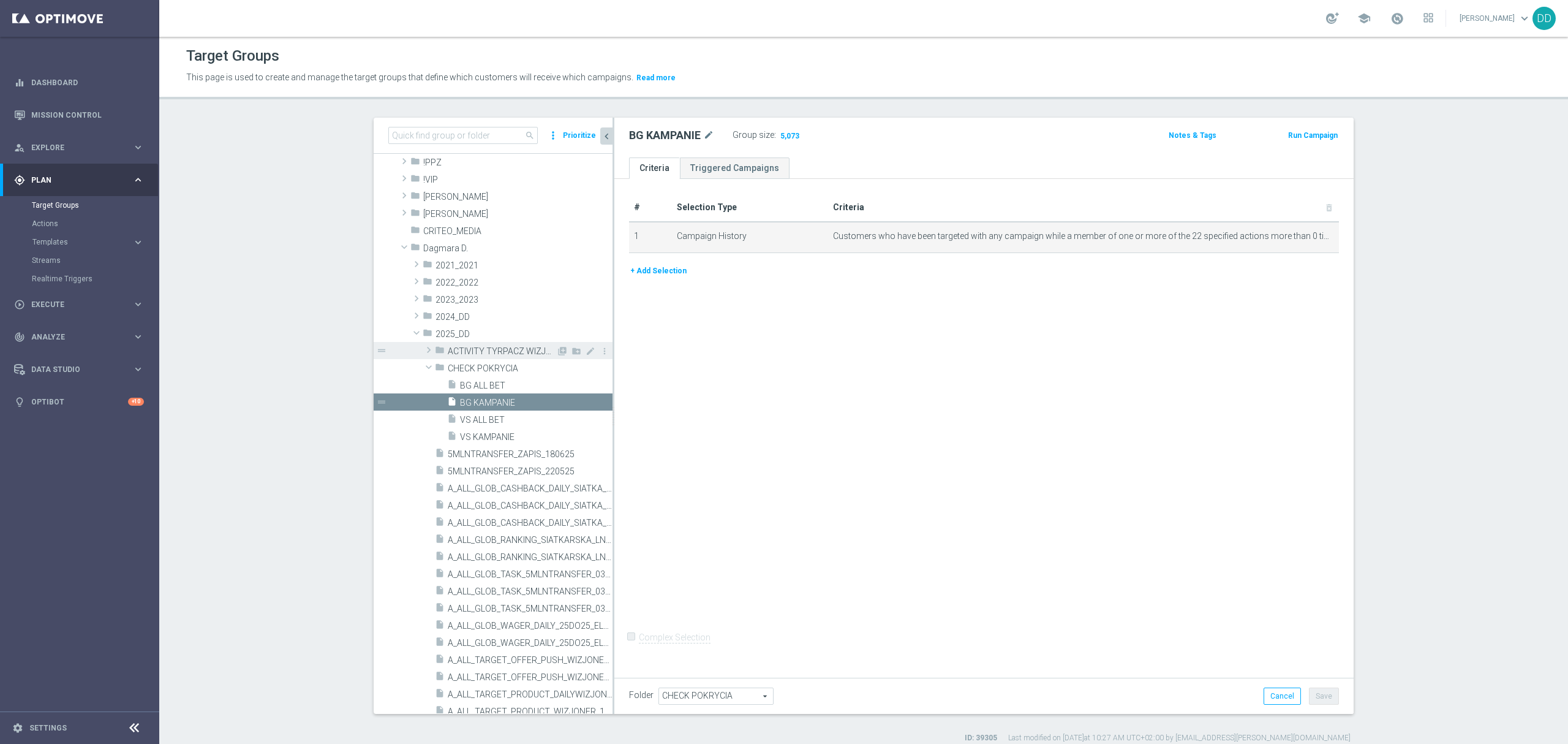
scroll to position [47, 0]
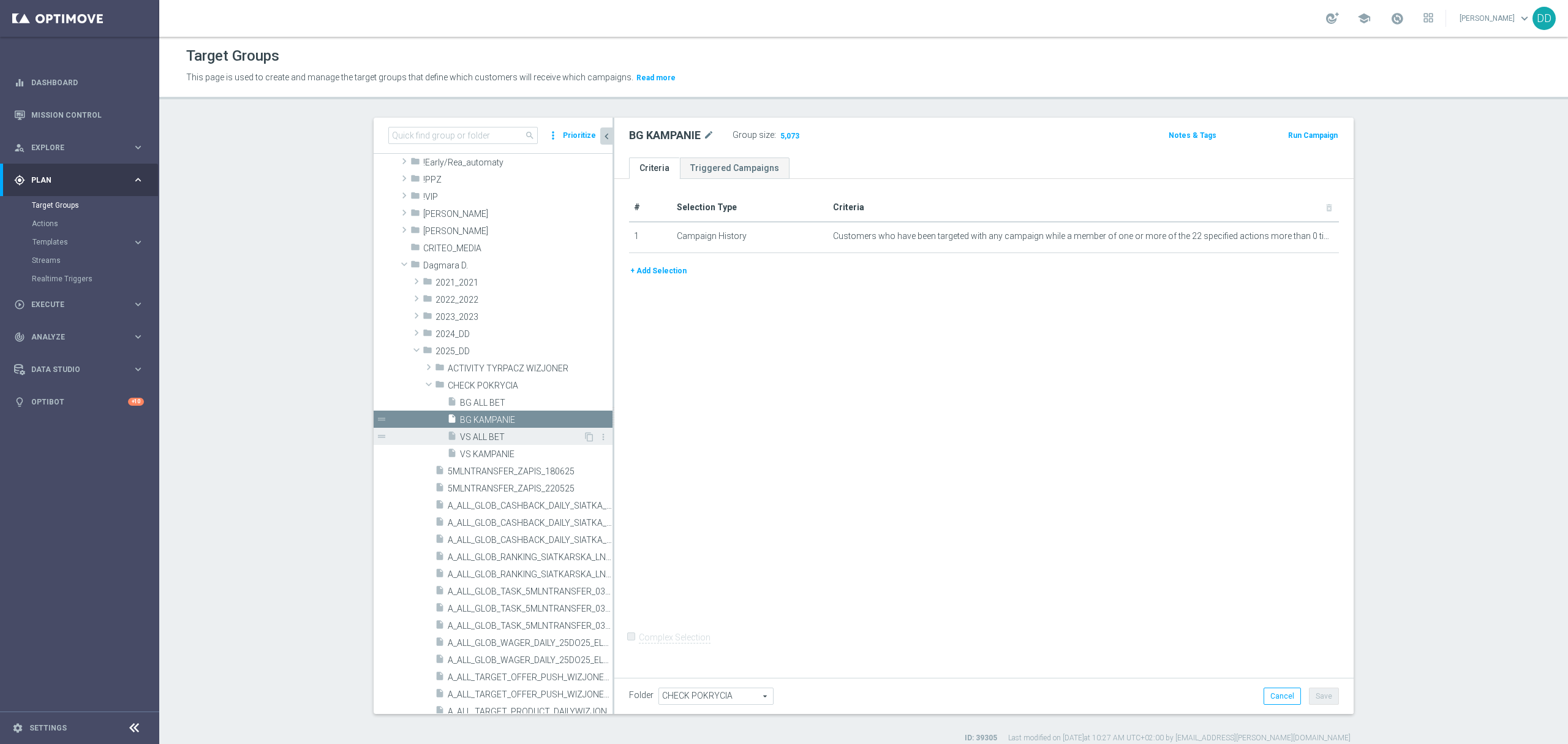
click at [474, 439] on span "VS ALL BET" at bounding box center [522, 437] width 123 height 11
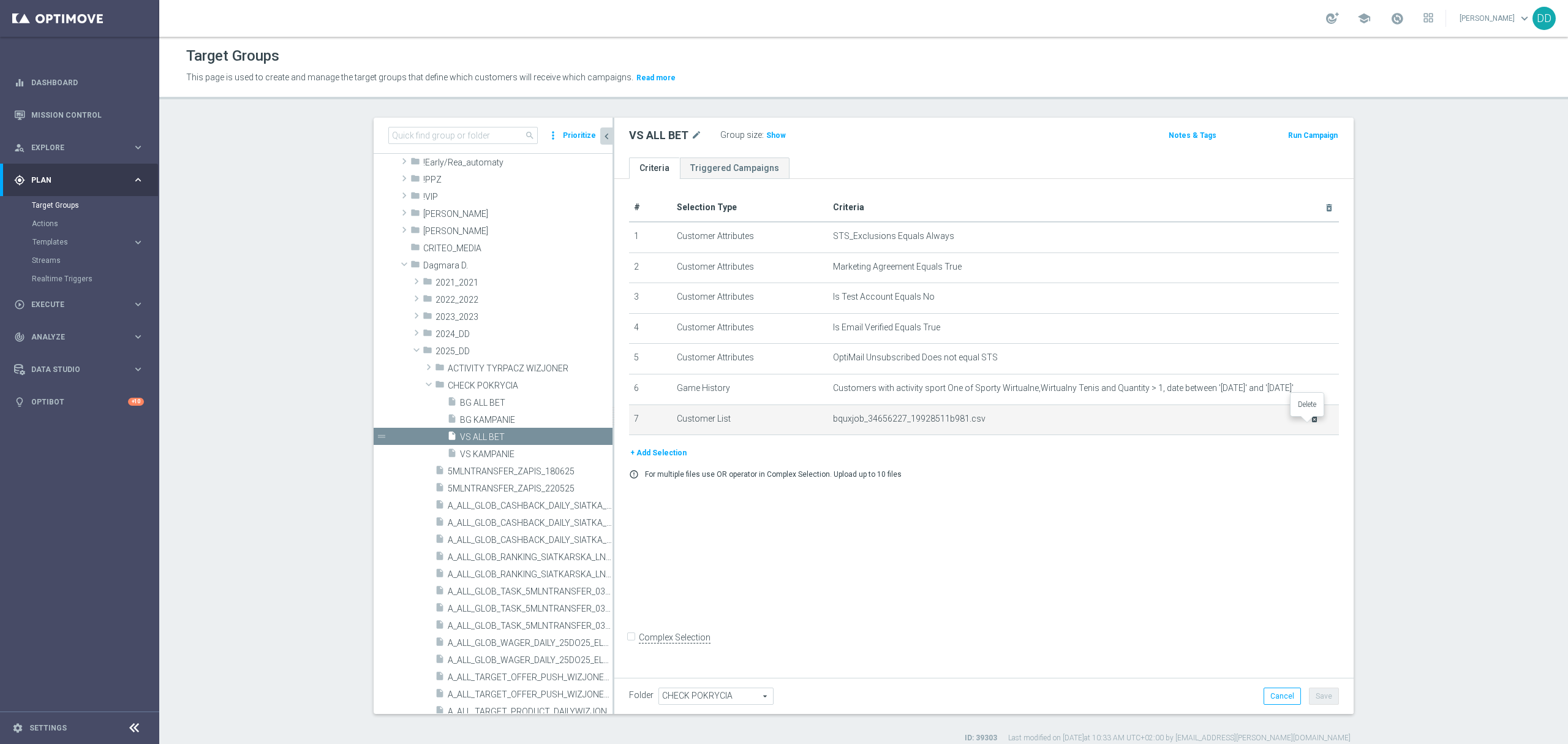
click at [1310, 420] on icon "delete_forever" at bounding box center [1314, 418] width 10 height 10
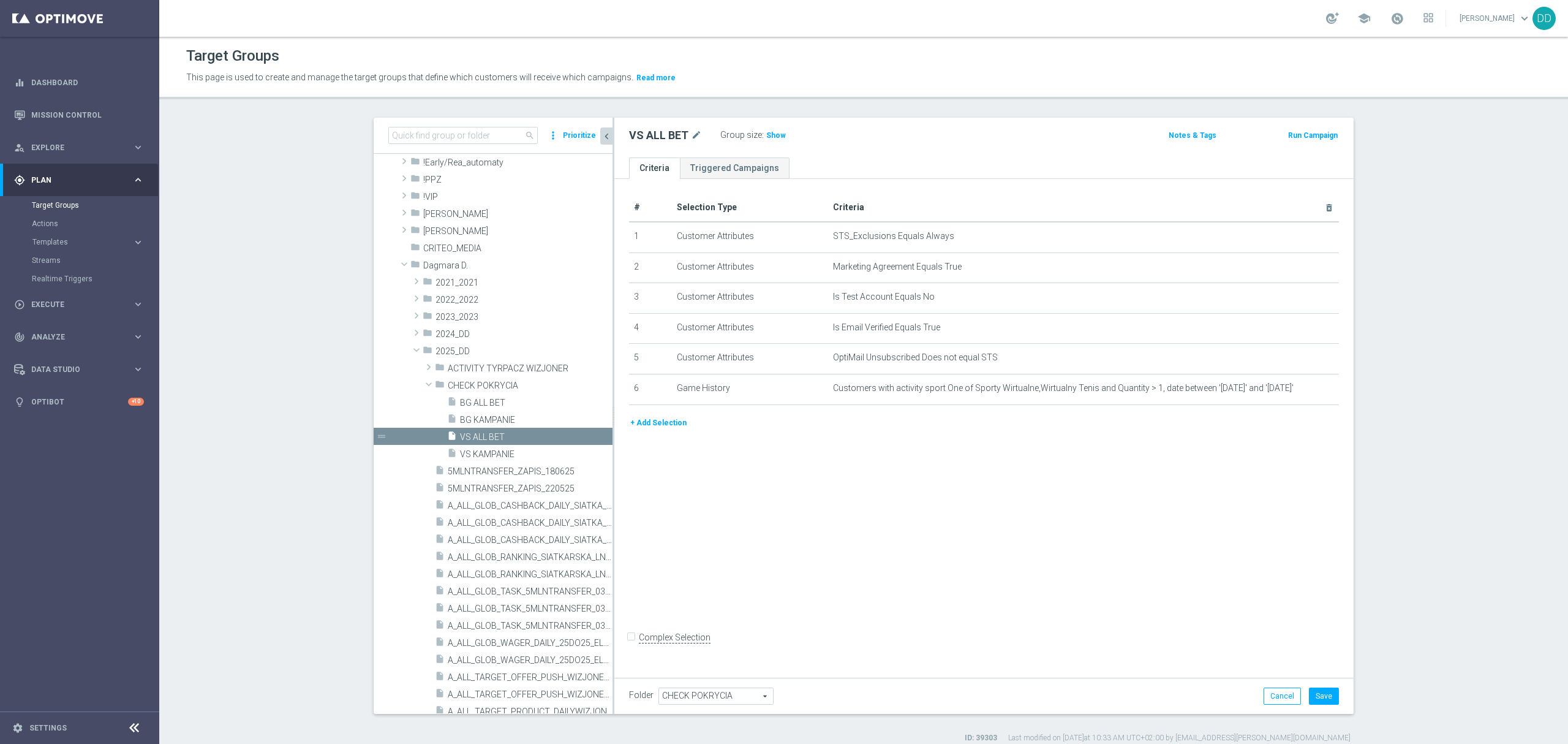
click at [644, 422] on button "+ Add Selection" at bounding box center [658, 422] width 59 height 14
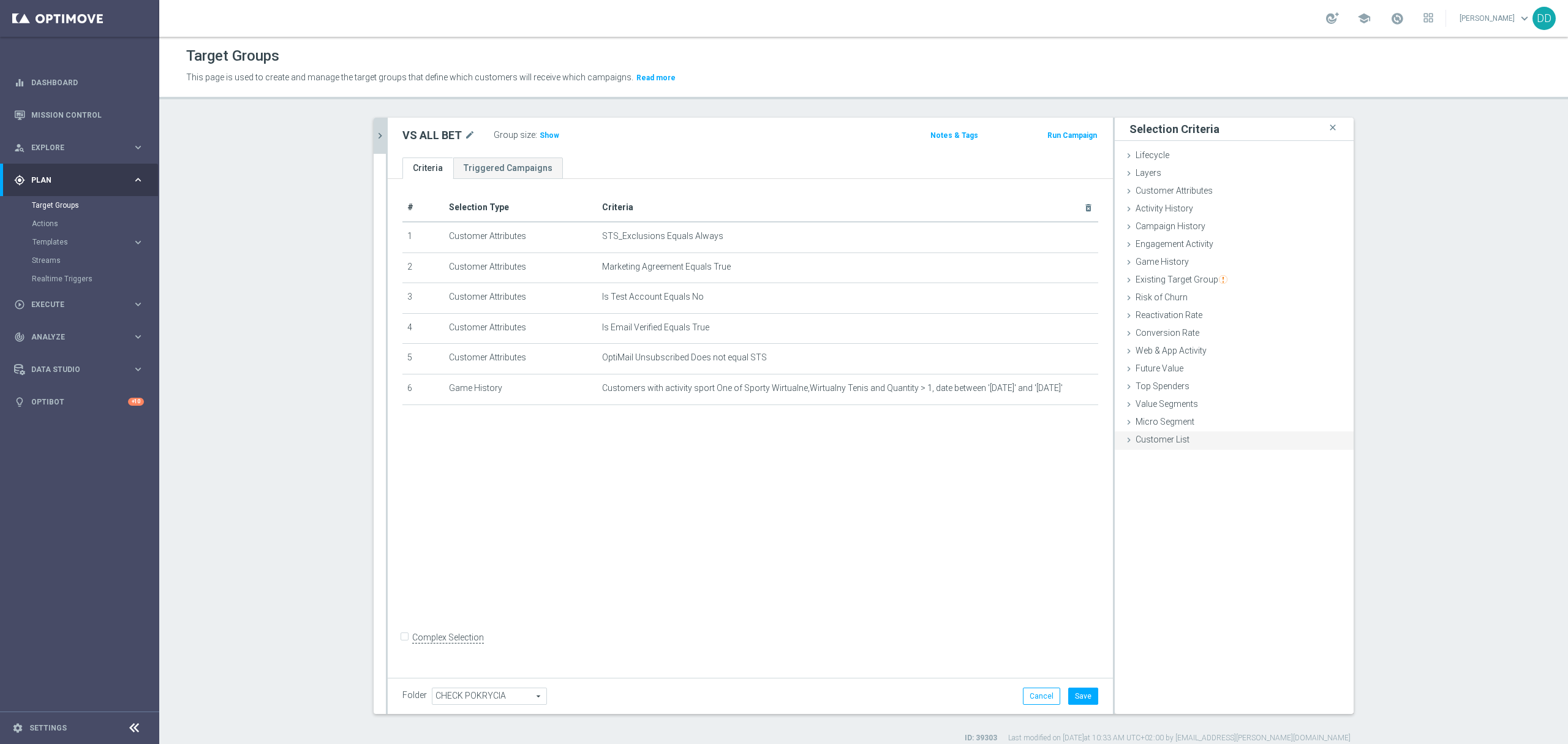
click at [1150, 443] on span "Customer List" at bounding box center [1163, 439] width 54 height 10
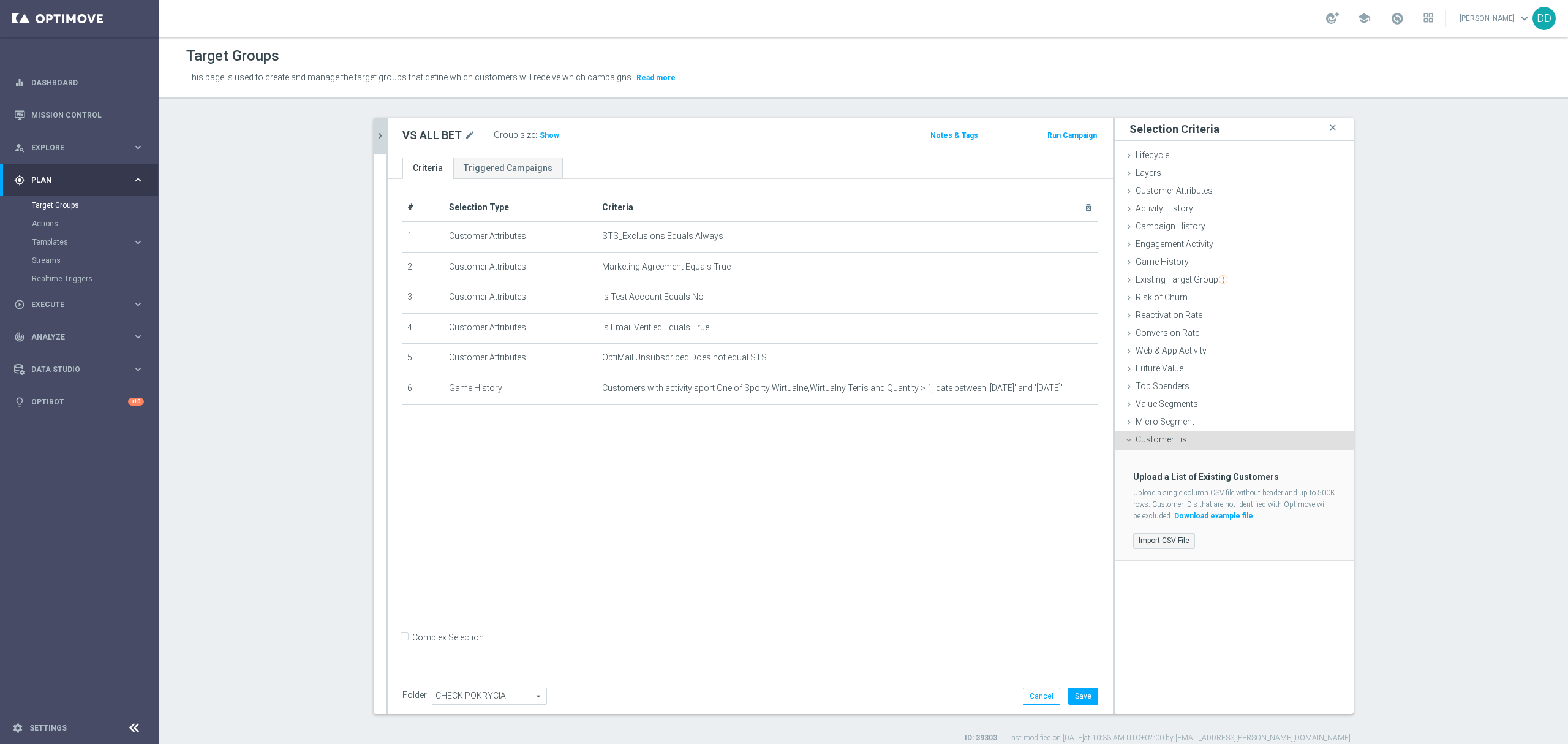
click at [1157, 533] on label "Import CSV File" at bounding box center [1163, 540] width 62 height 15
click at [0, 0] on input "Import CSV File" at bounding box center [0, 0] width 0 height 0
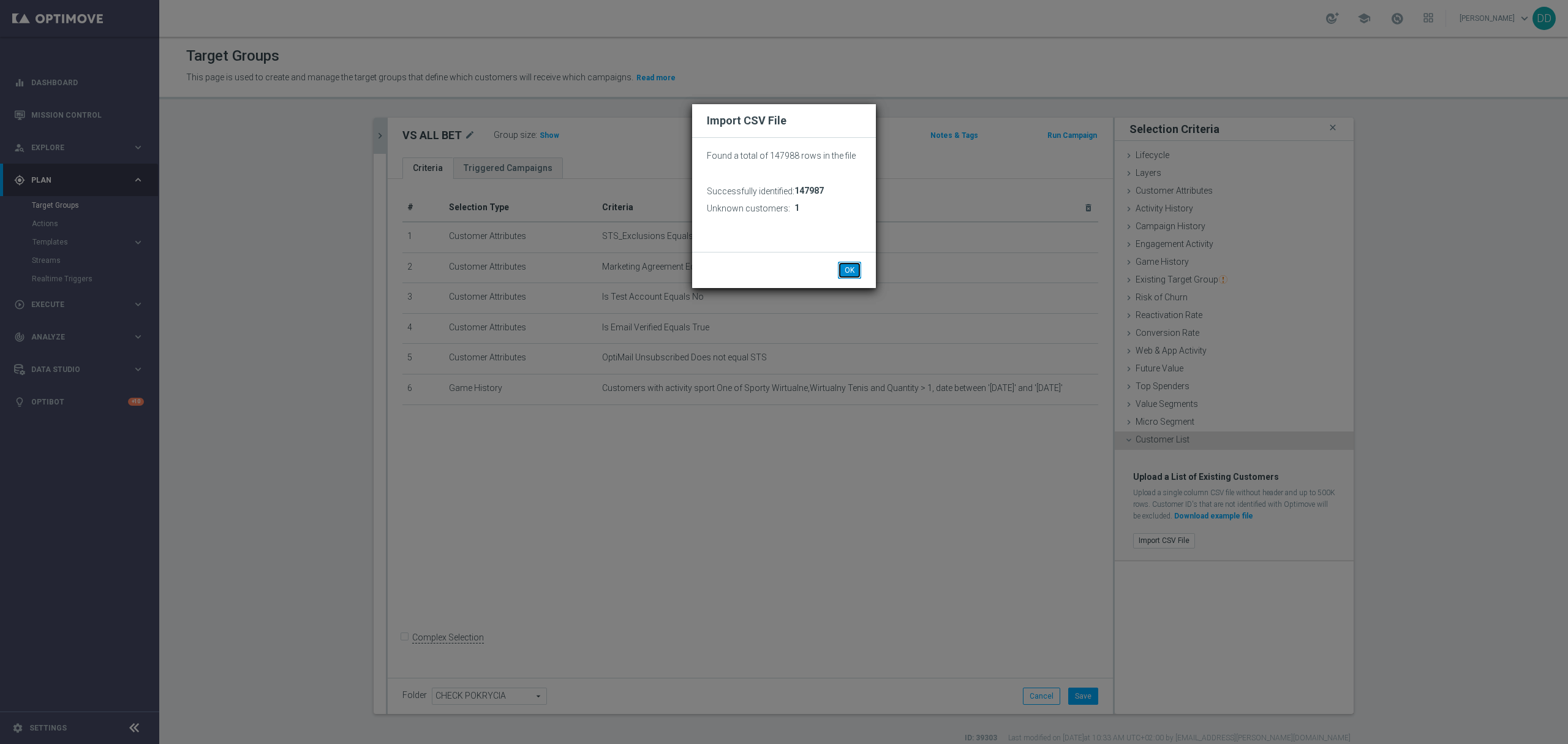
click at [849, 266] on button "OK" at bounding box center [849, 270] width 23 height 17
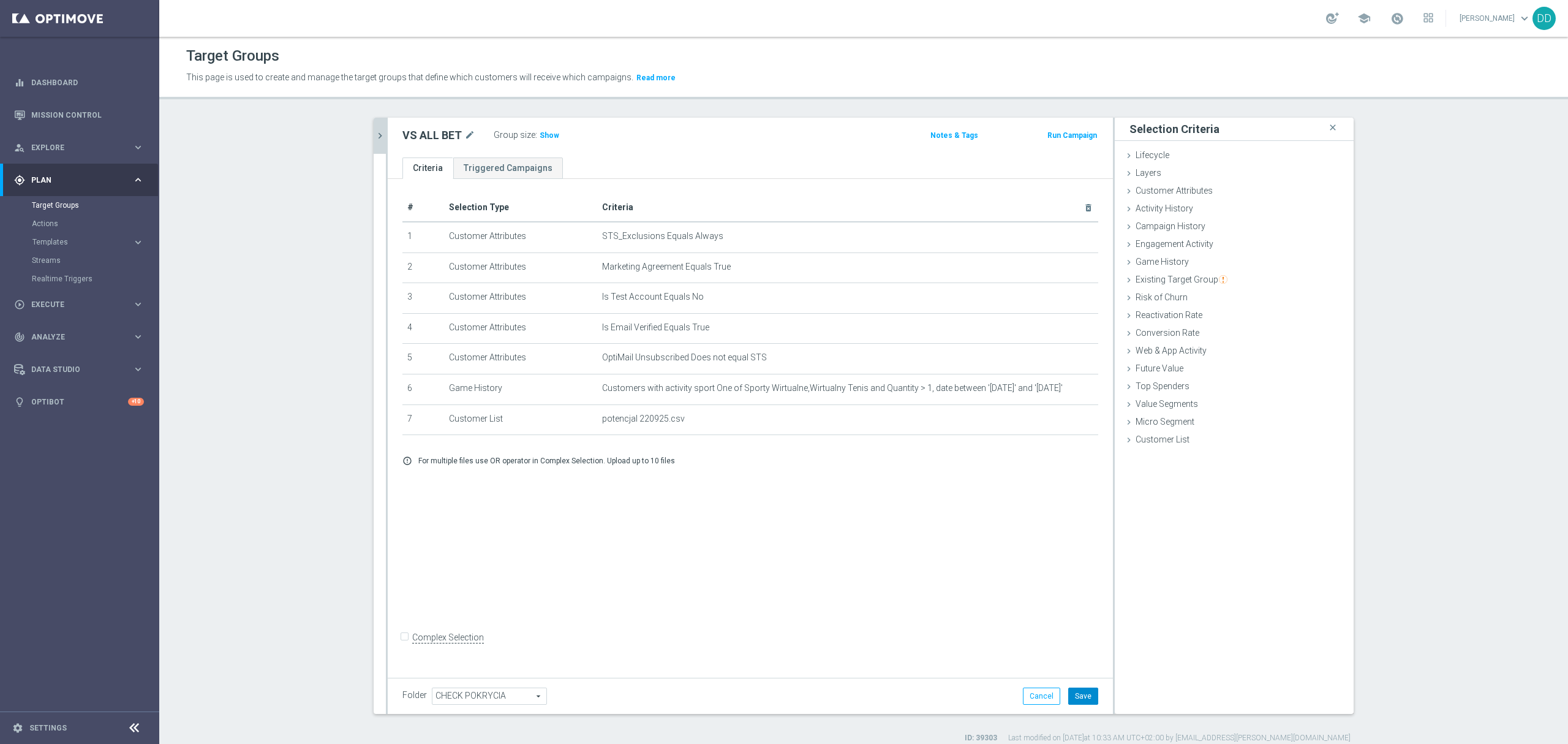
click at [1080, 700] on button "Save" at bounding box center [1083, 696] width 30 height 17
click at [539, 131] on span "Show" at bounding box center [549, 135] width 19 height 9
click at [1054, 393] on icon "mode_edit" at bounding box center [1059, 389] width 10 height 10
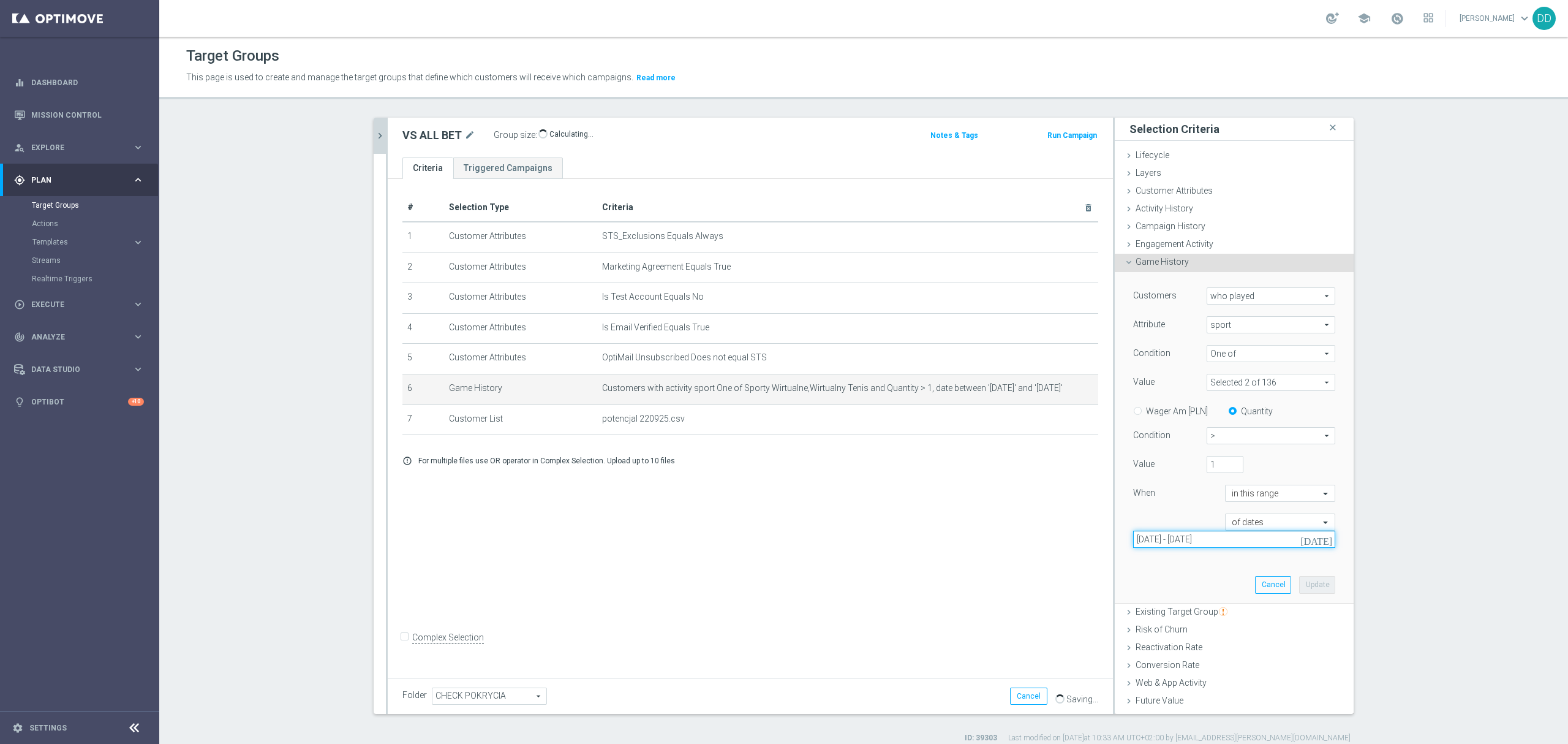
click at [1227, 544] on input "[DATE] - [DATE]" at bounding box center [1234, 539] width 202 height 17
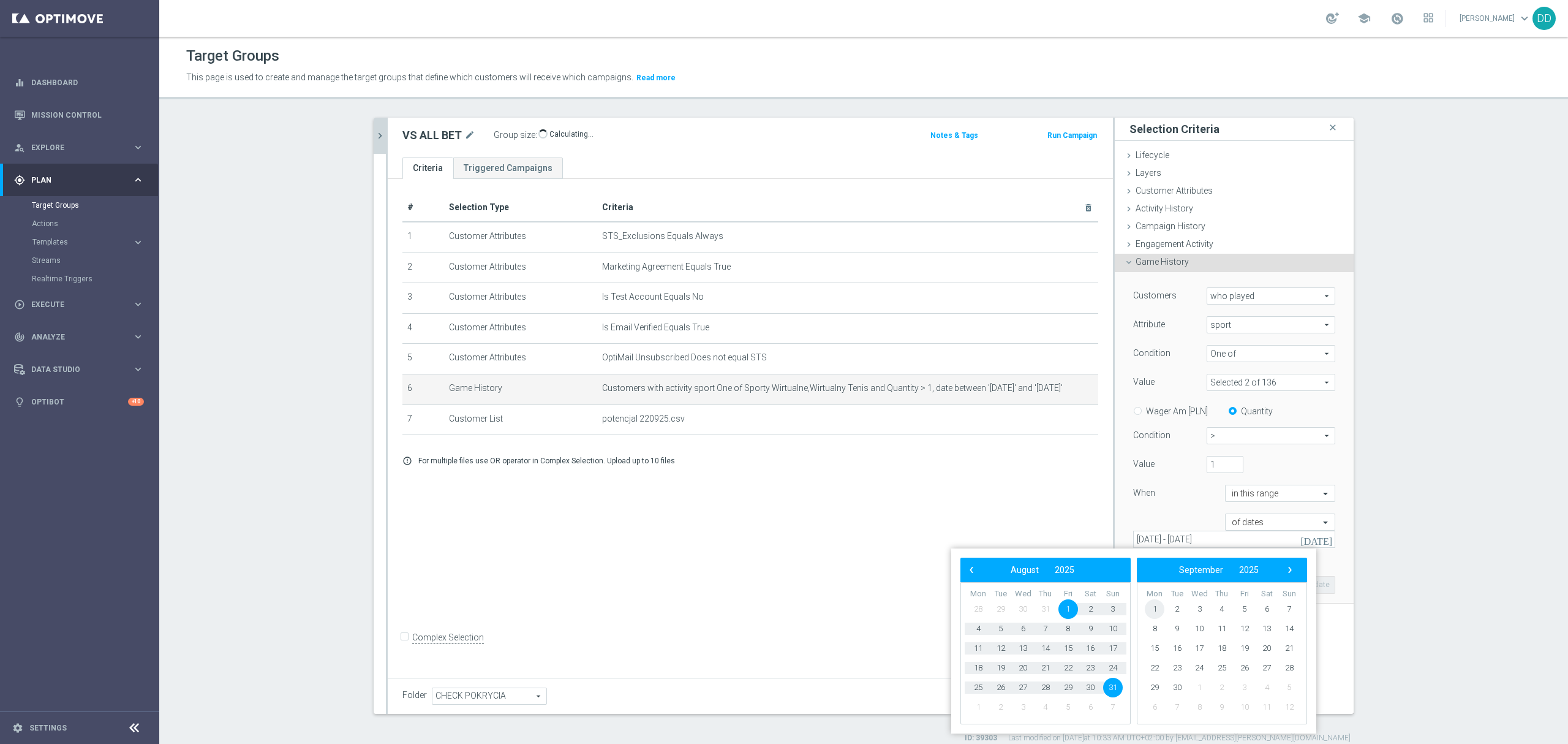
click at [1154, 607] on span "1" at bounding box center [1155, 609] width 19 height 19
click at [1004, 690] on span "30" at bounding box center [1000, 687] width 19 height 19
type input "[DATE] - [DATE]"
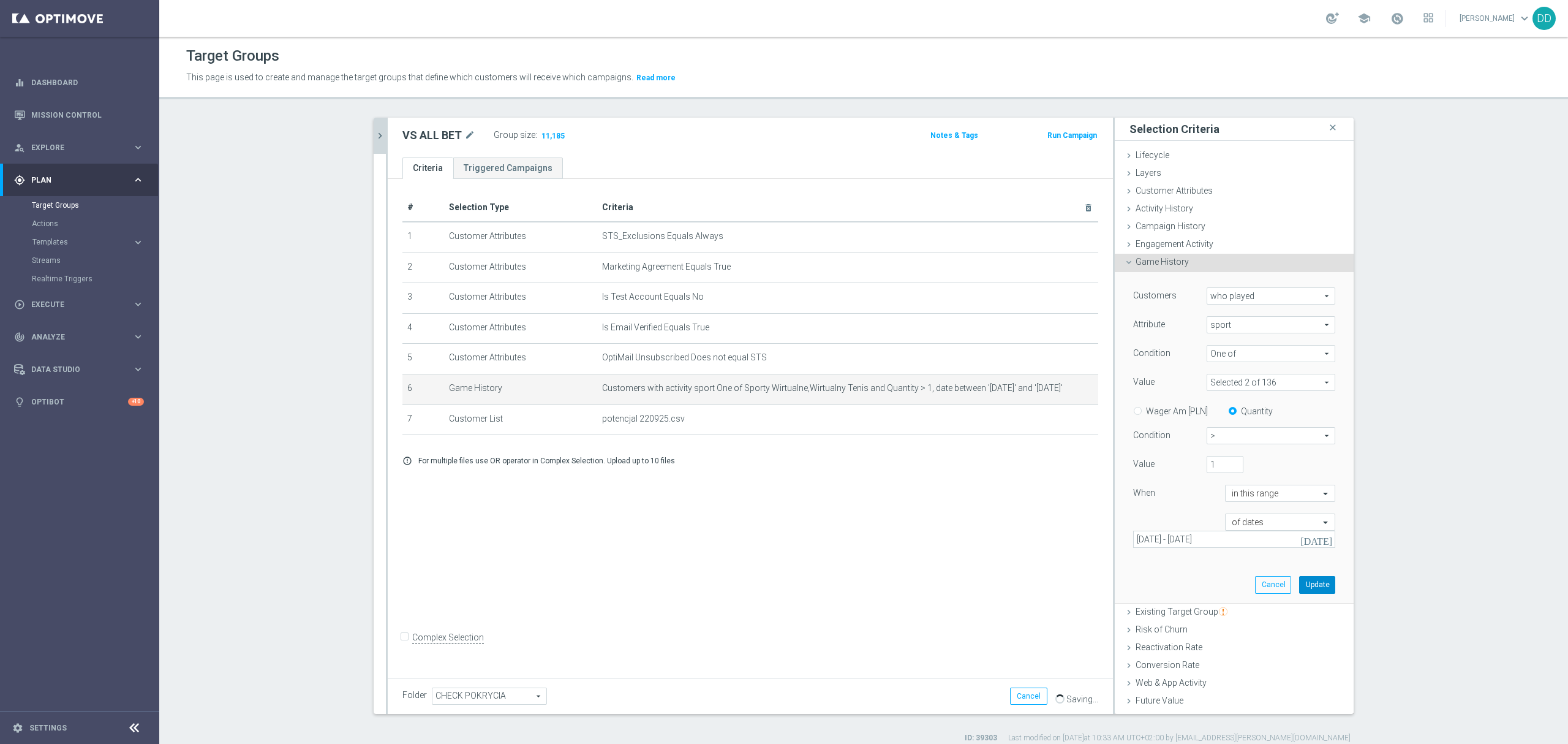
click at [1299, 590] on button "Update" at bounding box center [1317, 584] width 36 height 17
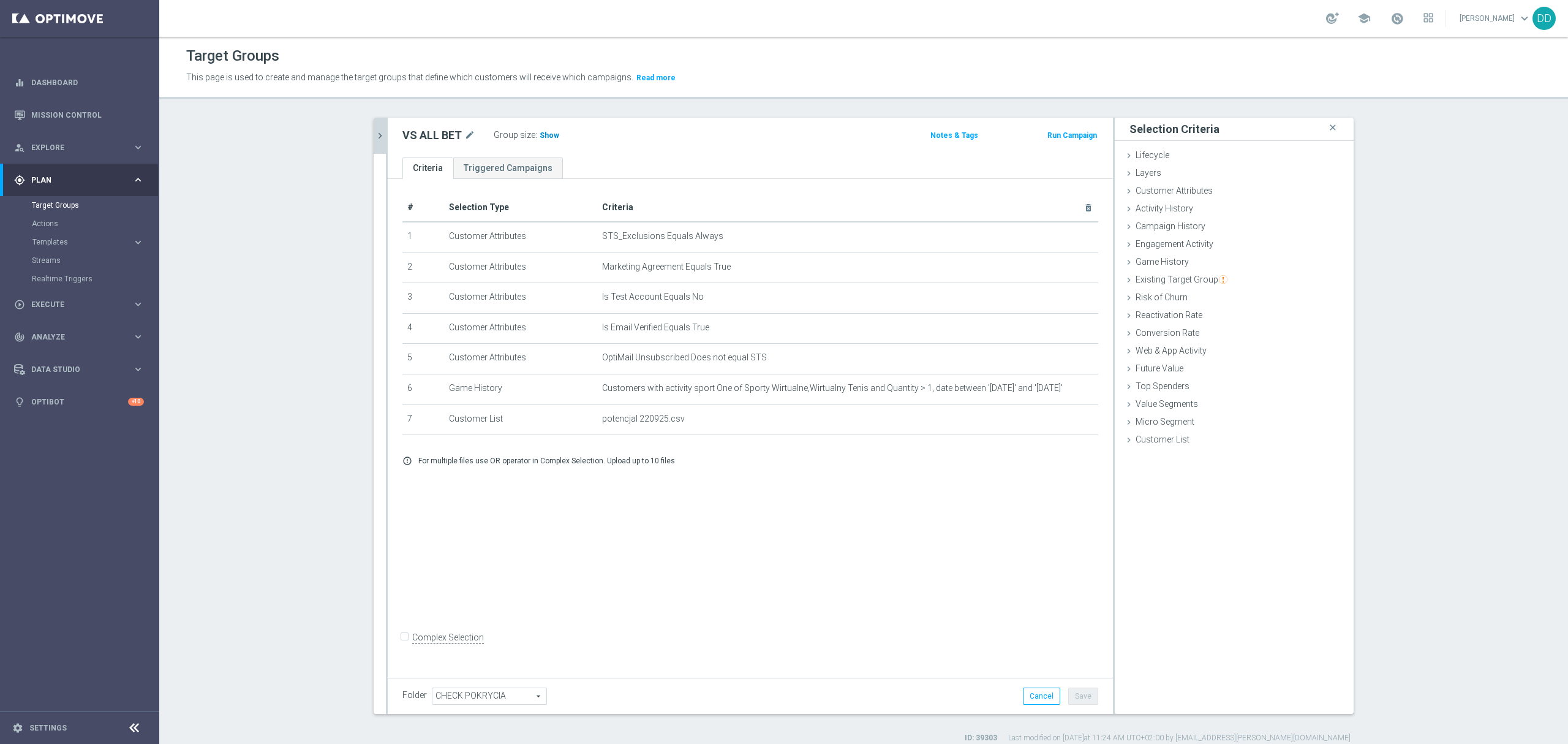
drag, startPoint x: 523, startPoint y: 142, endPoint x: 537, endPoint y: 137, distance: 14.9
click at [526, 140] on div "Group size : Show" at bounding box center [555, 135] width 123 height 17
click at [539, 137] on span "Show" at bounding box center [549, 135] width 19 height 9
click at [375, 136] on icon "chevron_right" at bounding box center [380, 136] width 11 height 11
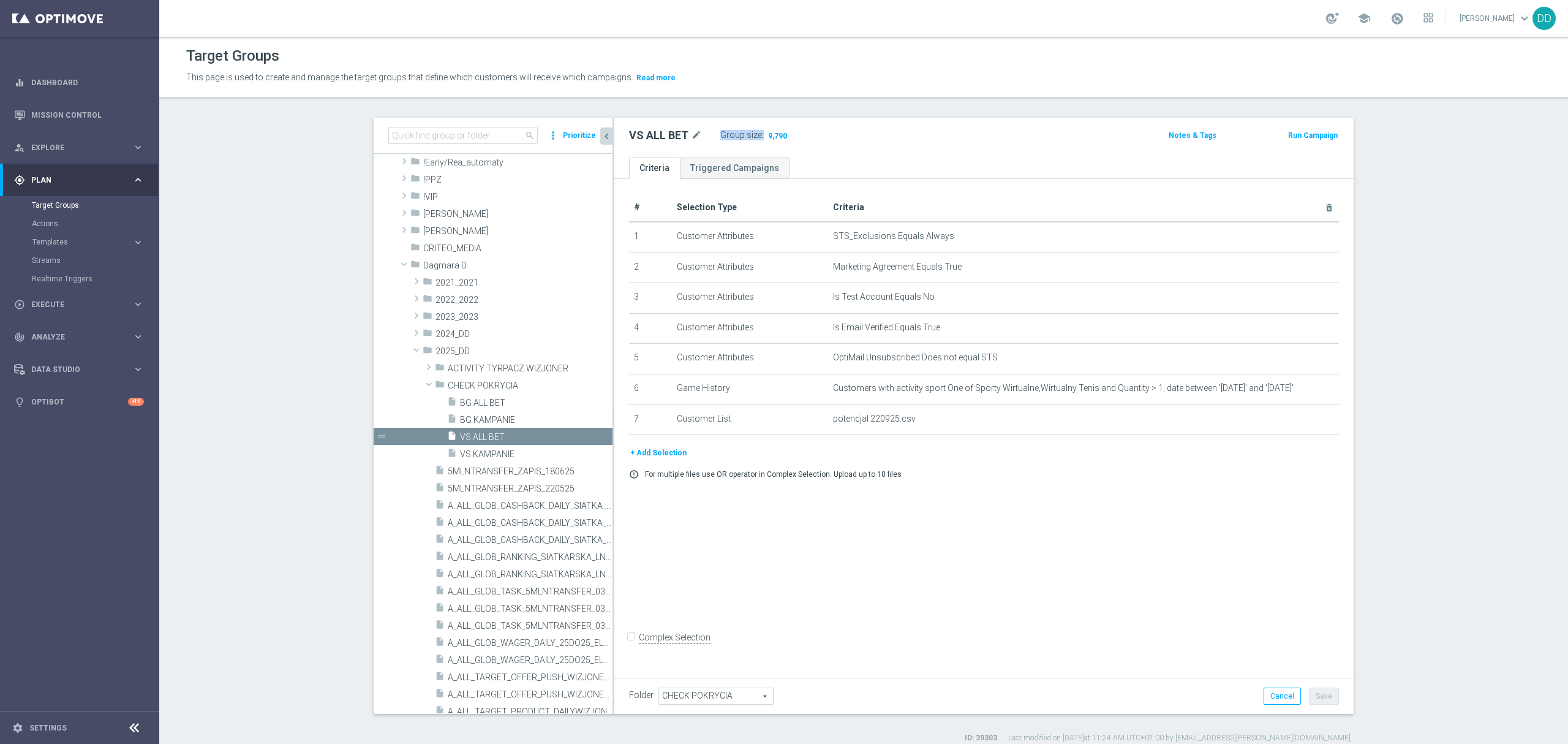
scroll to position [30, 0]
click at [486, 469] on span "VS KAMPANIE" at bounding box center [522, 471] width 123 height 11
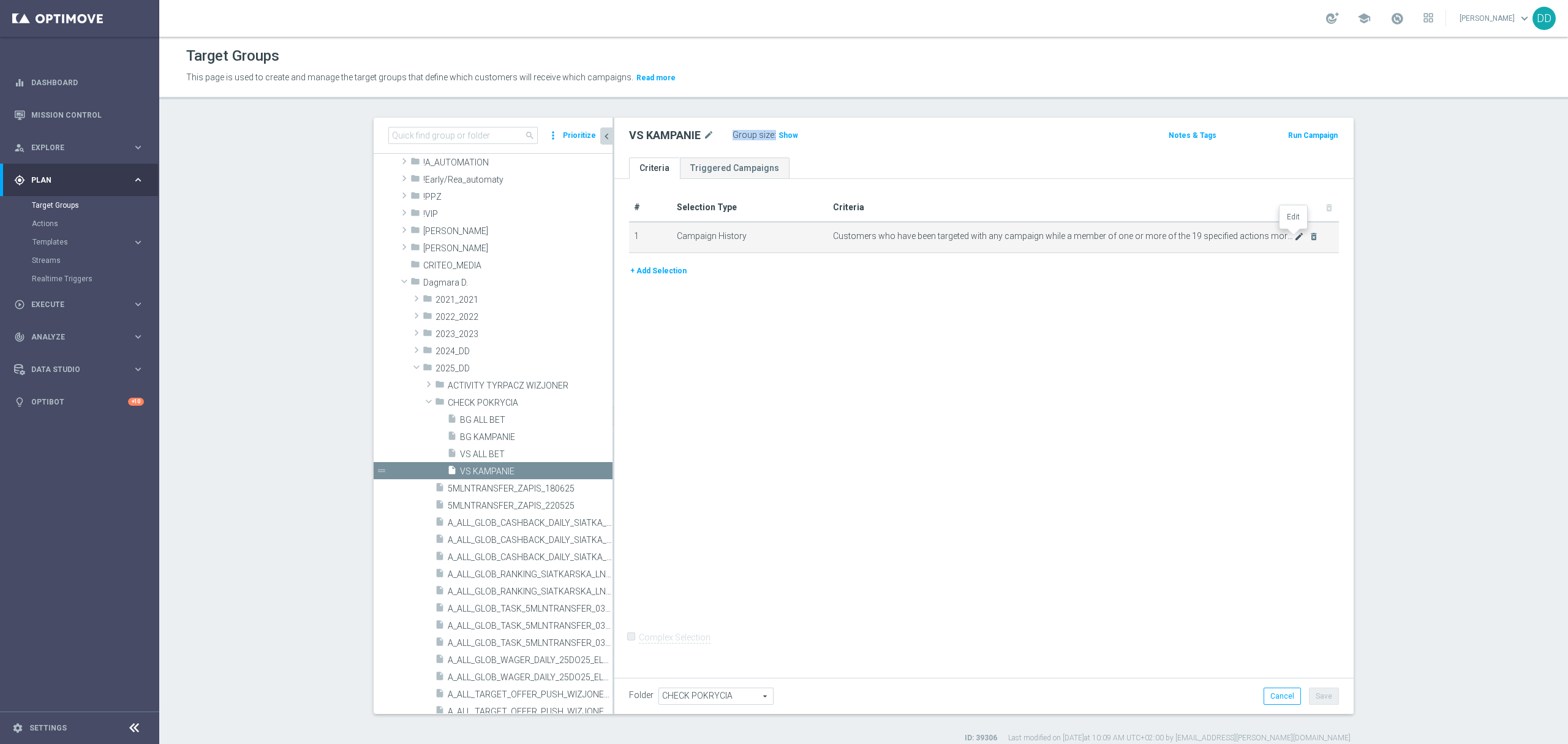
click at [1295, 238] on icon "mode_edit" at bounding box center [1299, 237] width 10 height 10
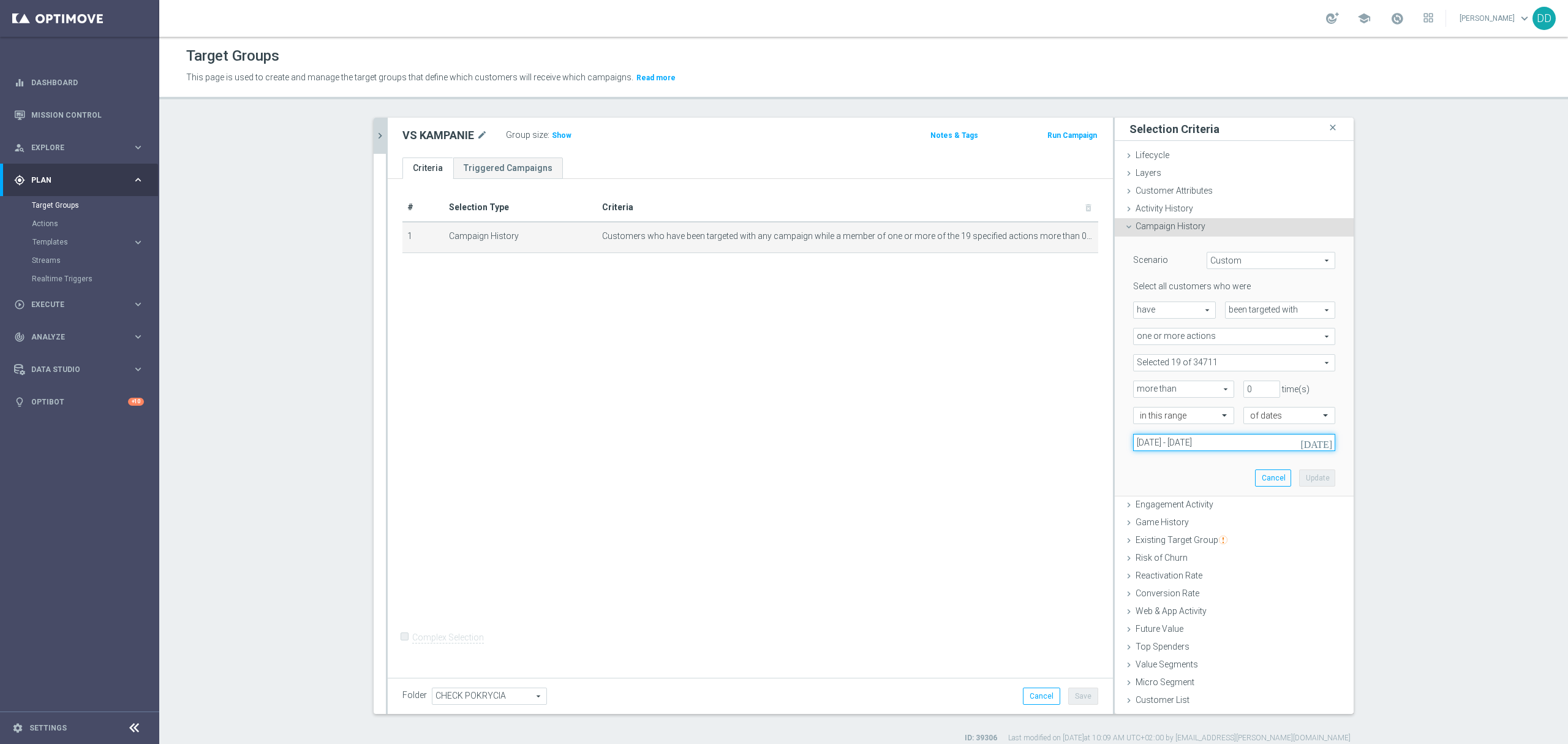
click at [1233, 448] on input "[DATE] - [DATE]" at bounding box center [1234, 442] width 202 height 17
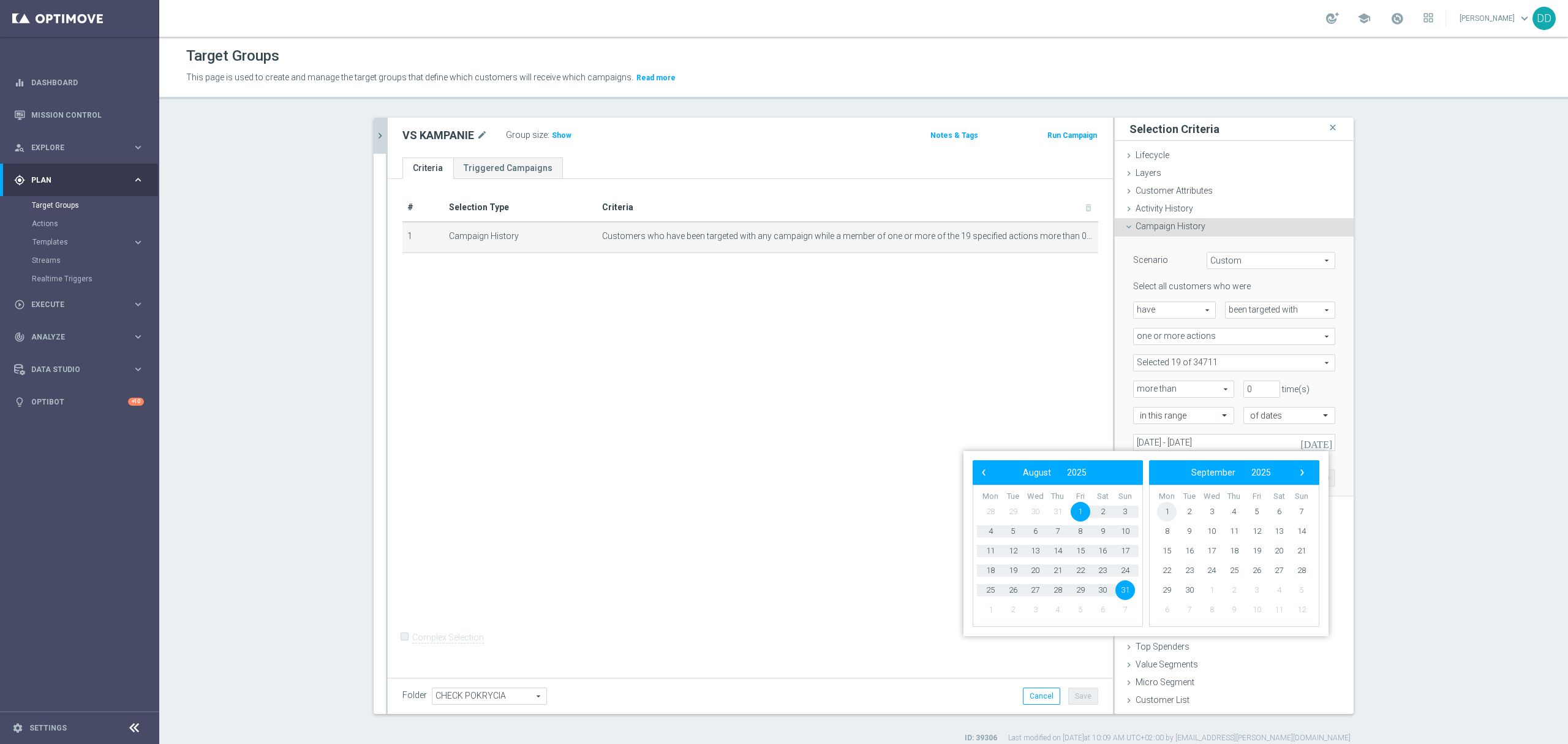
click at [1168, 510] on span "1" at bounding box center [1167, 511] width 19 height 19
click at [1008, 593] on span "30" at bounding box center [1013, 590] width 19 height 19
type input "[DATE] - [DATE]"
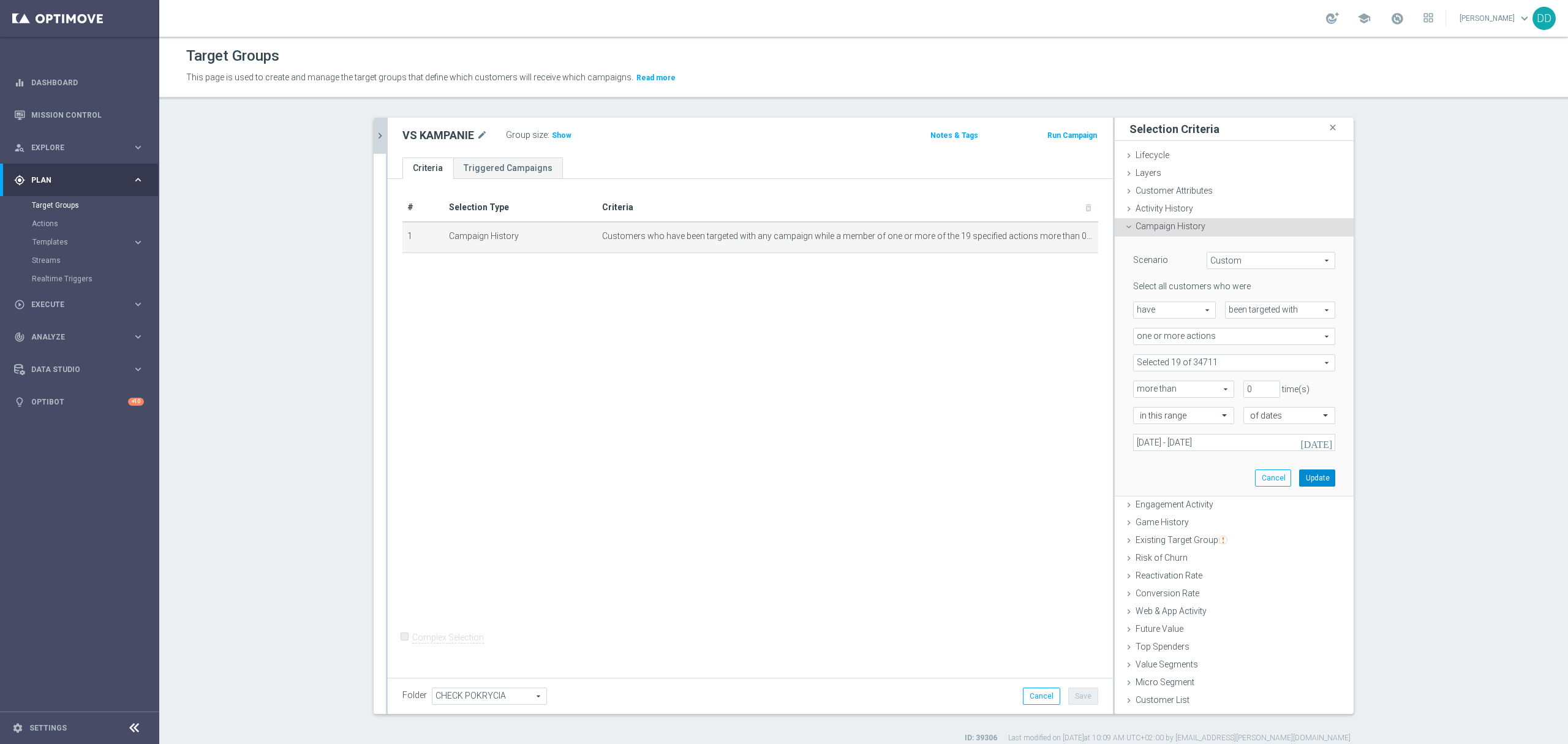
click at [1322, 471] on button "Update" at bounding box center [1317, 477] width 36 height 17
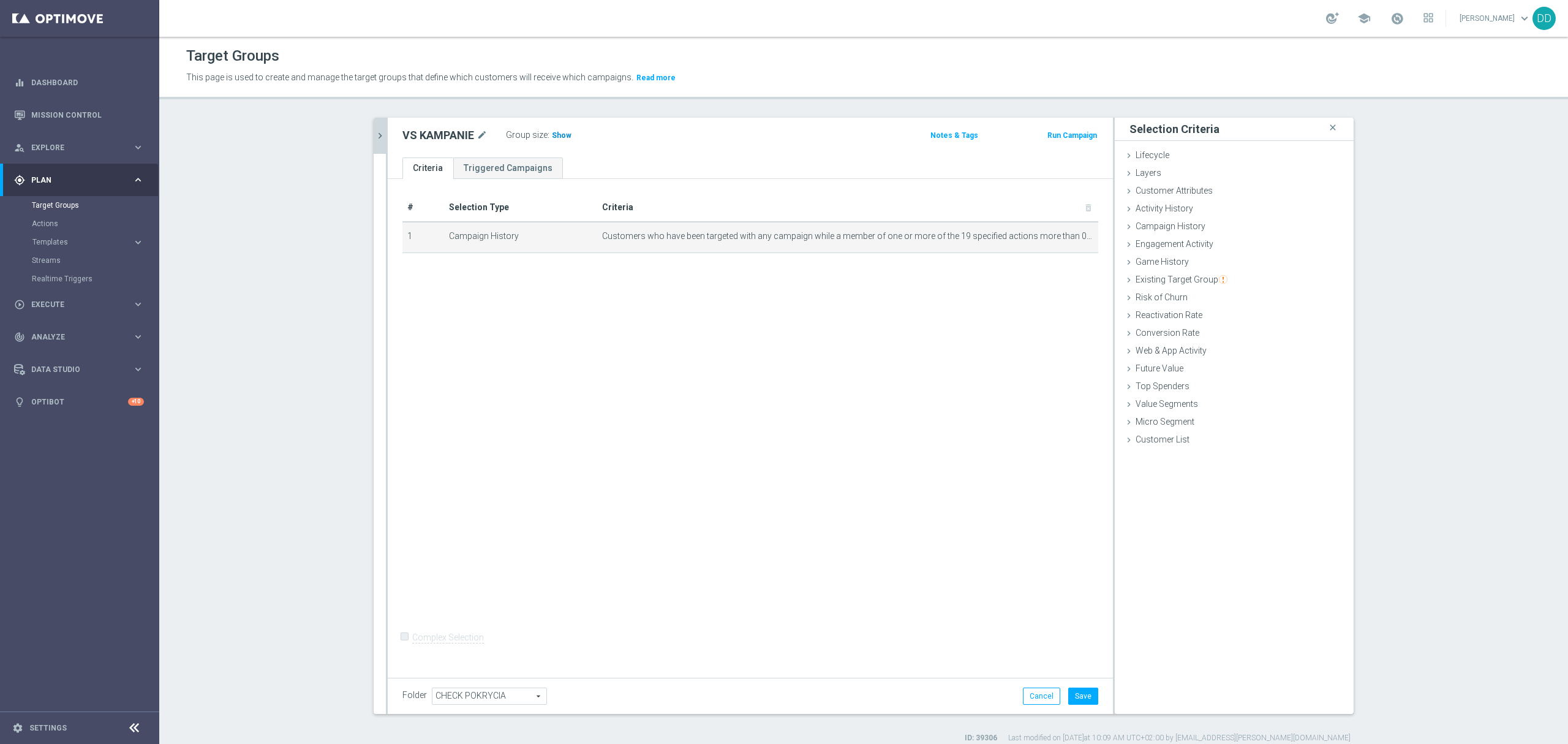
click at [552, 133] on span "Show" at bounding box center [562, 135] width 19 height 9
click at [1069, 700] on button "Save" at bounding box center [1083, 696] width 30 height 17
click at [375, 140] on icon "chevron_right" at bounding box center [380, 136] width 11 height 11
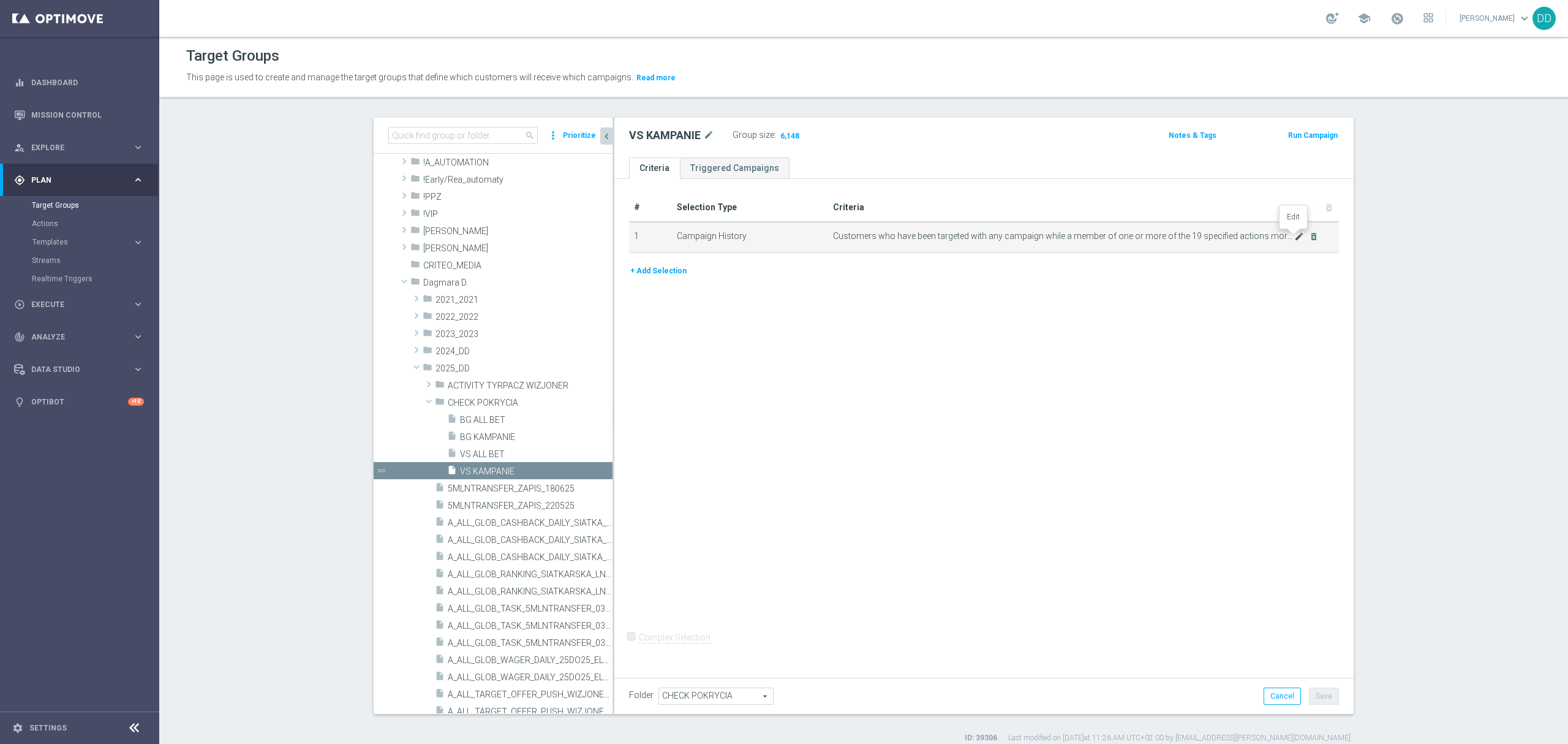
click at [1294, 237] on icon "mode_edit" at bounding box center [1299, 237] width 10 height 10
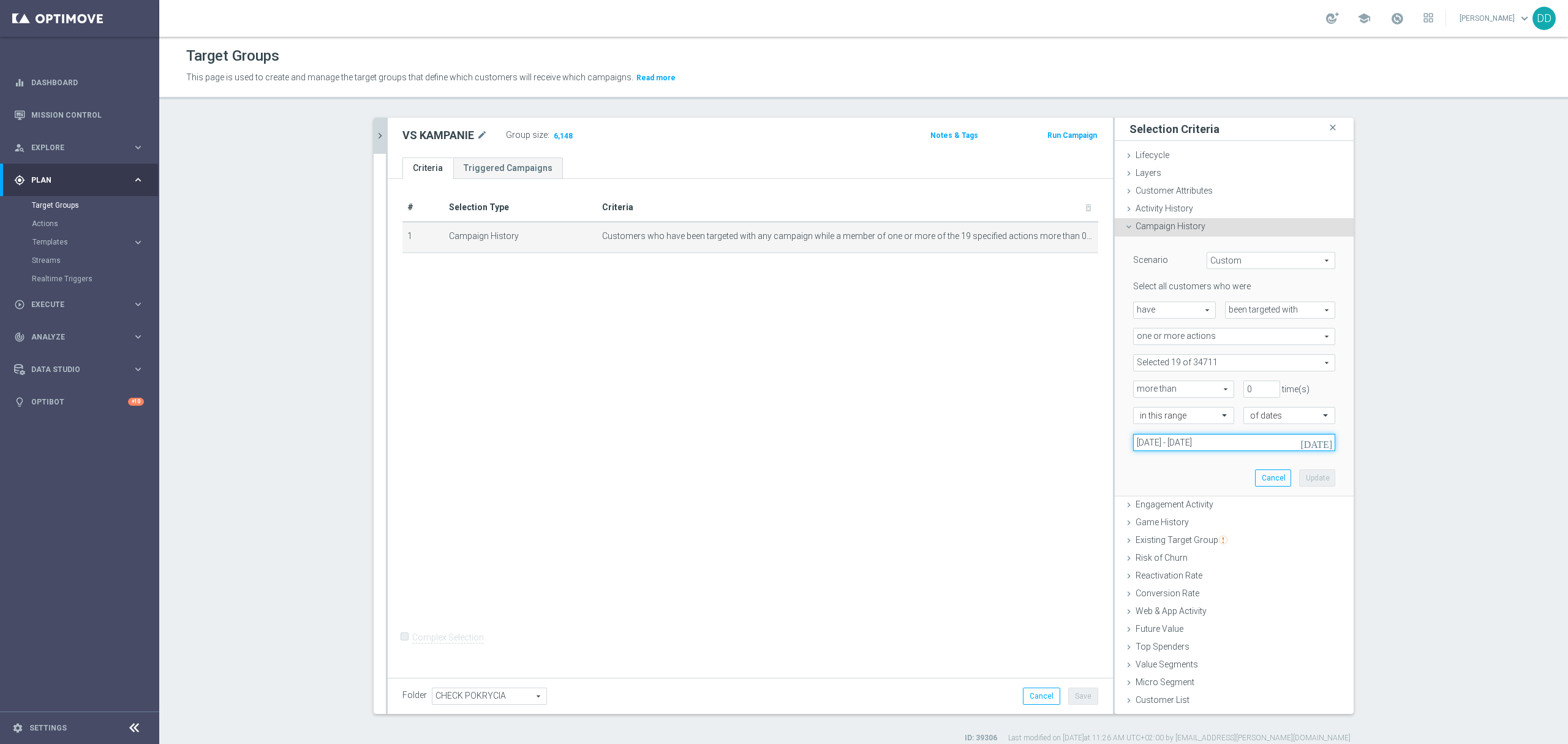
click at [1247, 445] on input "[DATE] - [DATE]" at bounding box center [1234, 442] width 202 height 17
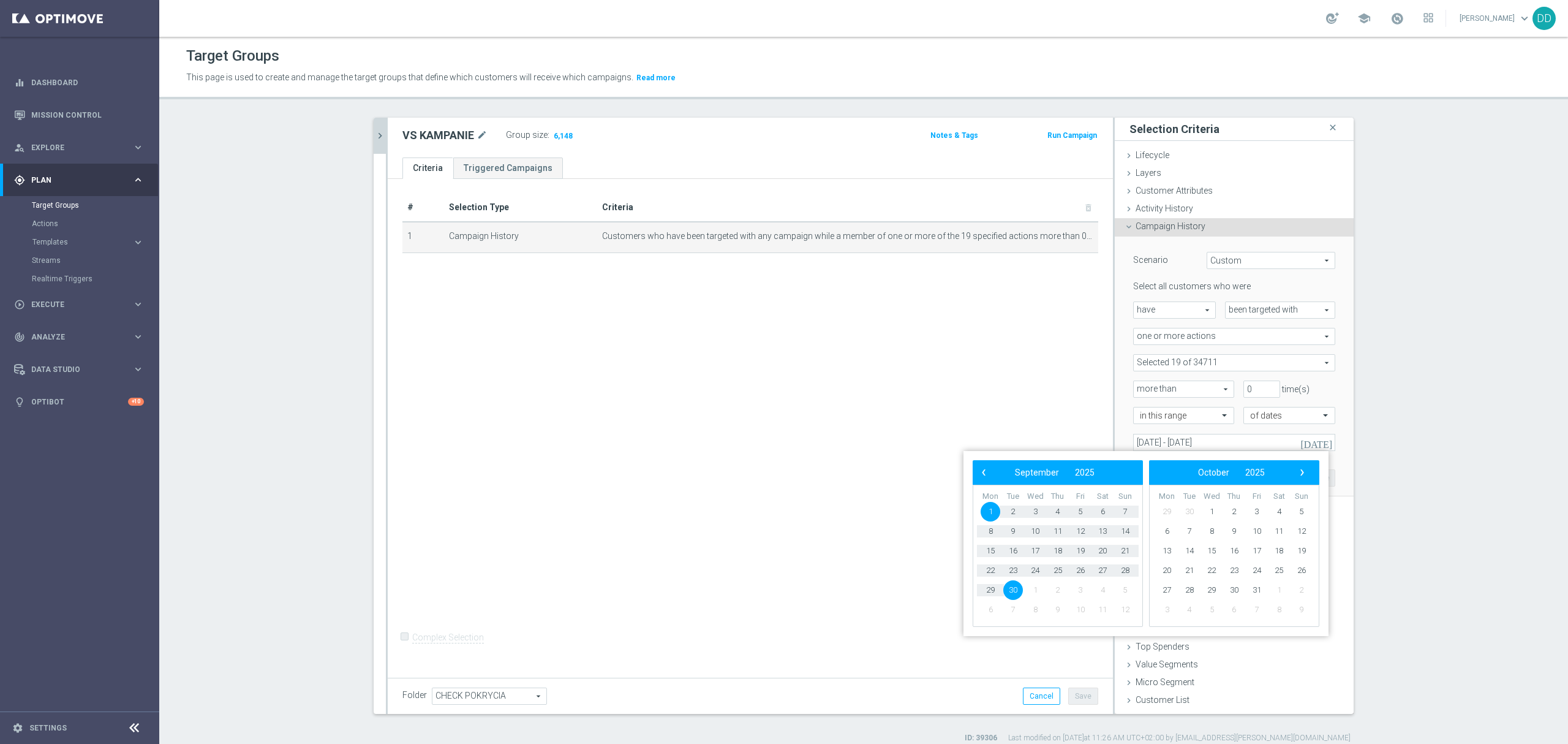
click at [1252, 361] on span at bounding box center [1234, 363] width 201 height 16
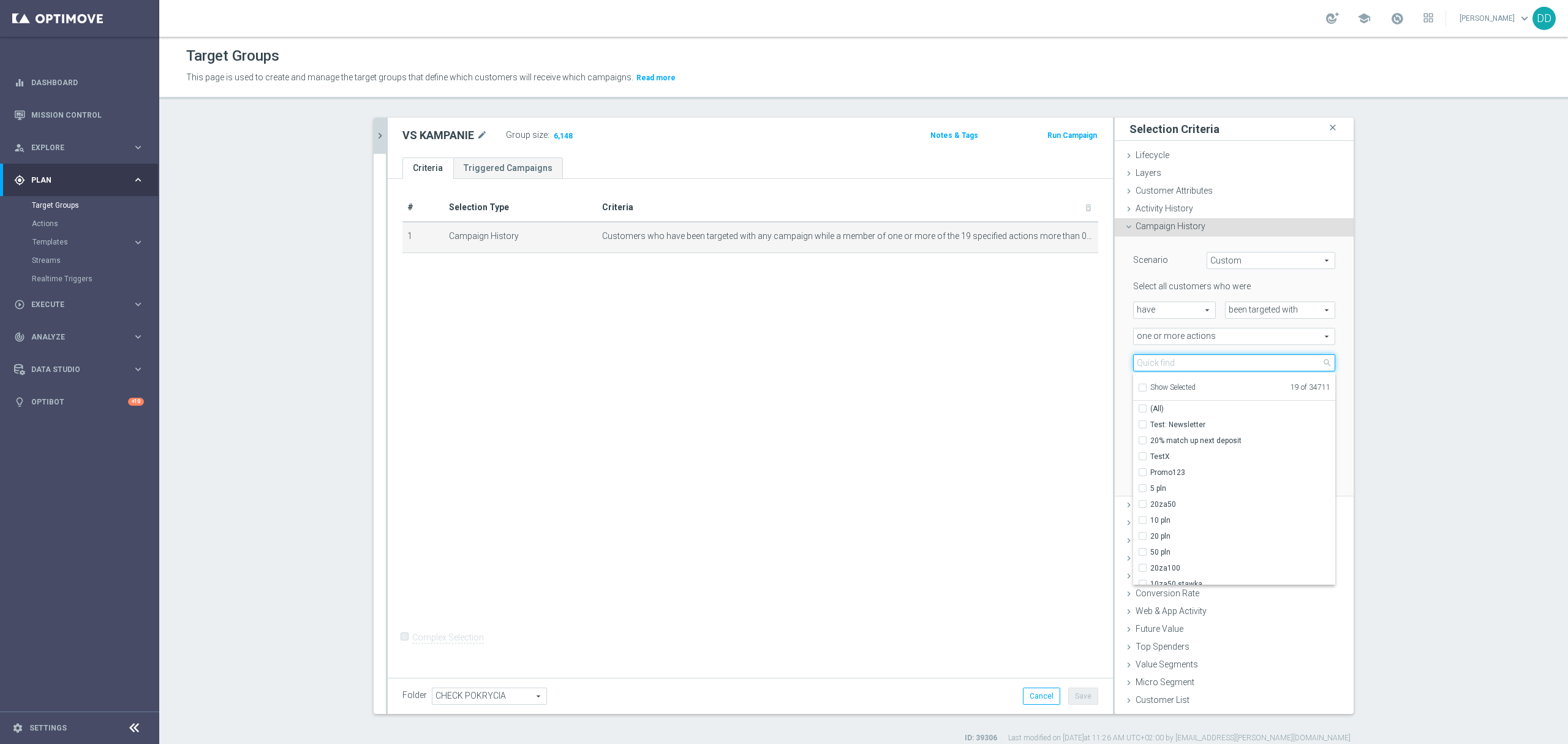
click at [1181, 364] on input "search" at bounding box center [1234, 362] width 202 height 17
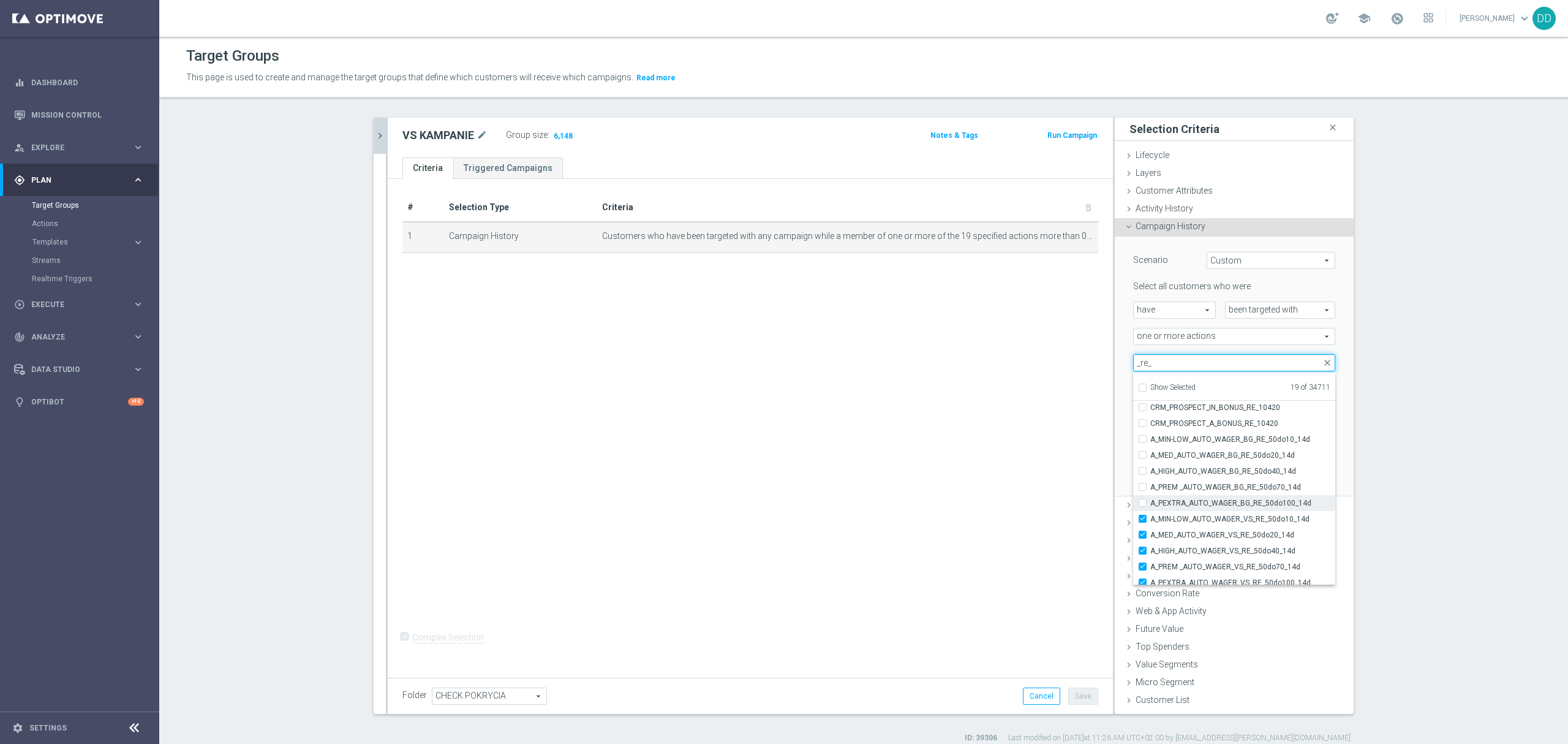
scroll to position [71, 0]
type input "_re_"
click at [1343, 484] on div "Scenario Custom Custom arrow_drop_down search Select all customers who were hav…" at bounding box center [1235, 367] width 239 height 260
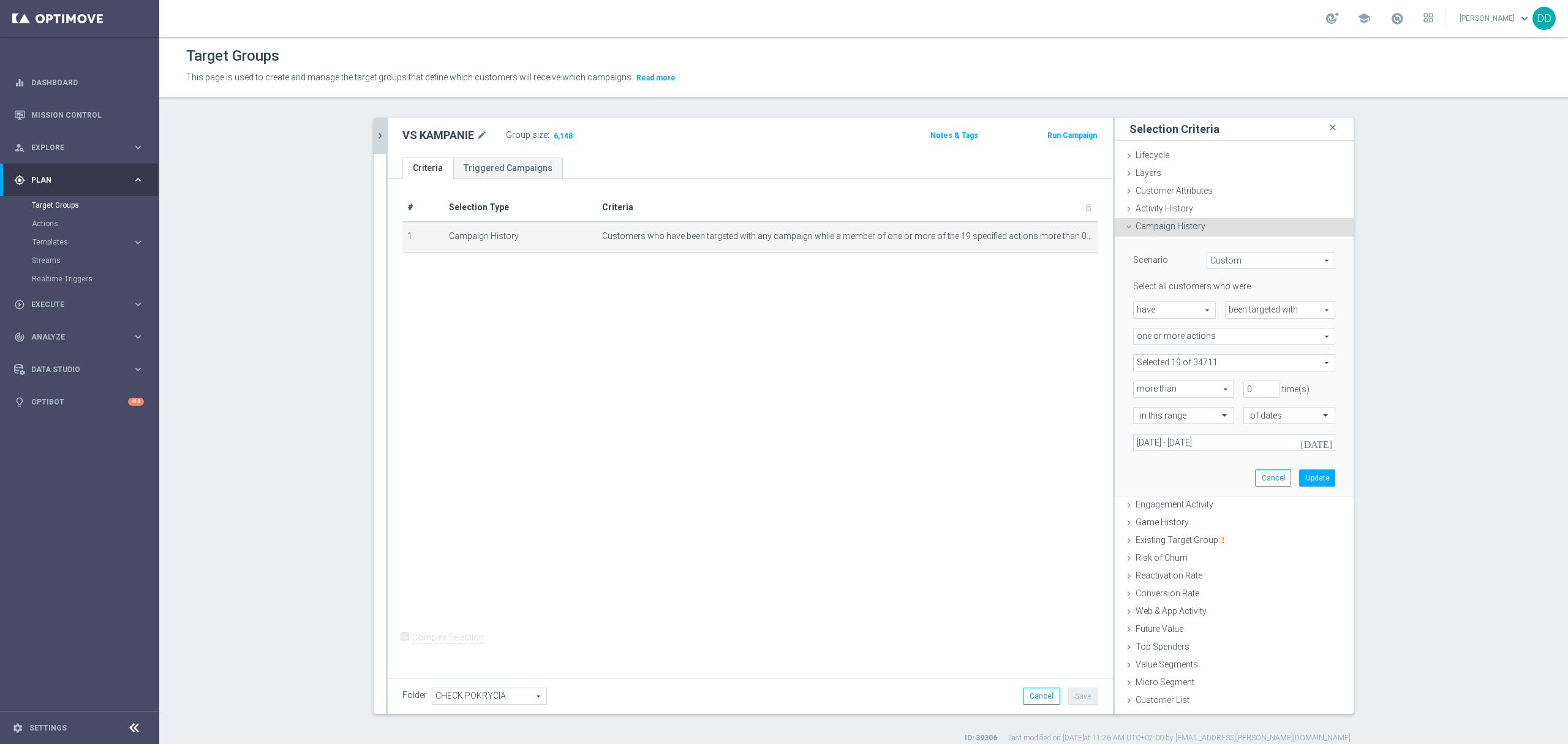
click at [379, 136] on icon "chevron_right" at bounding box center [380, 136] width 11 height 11
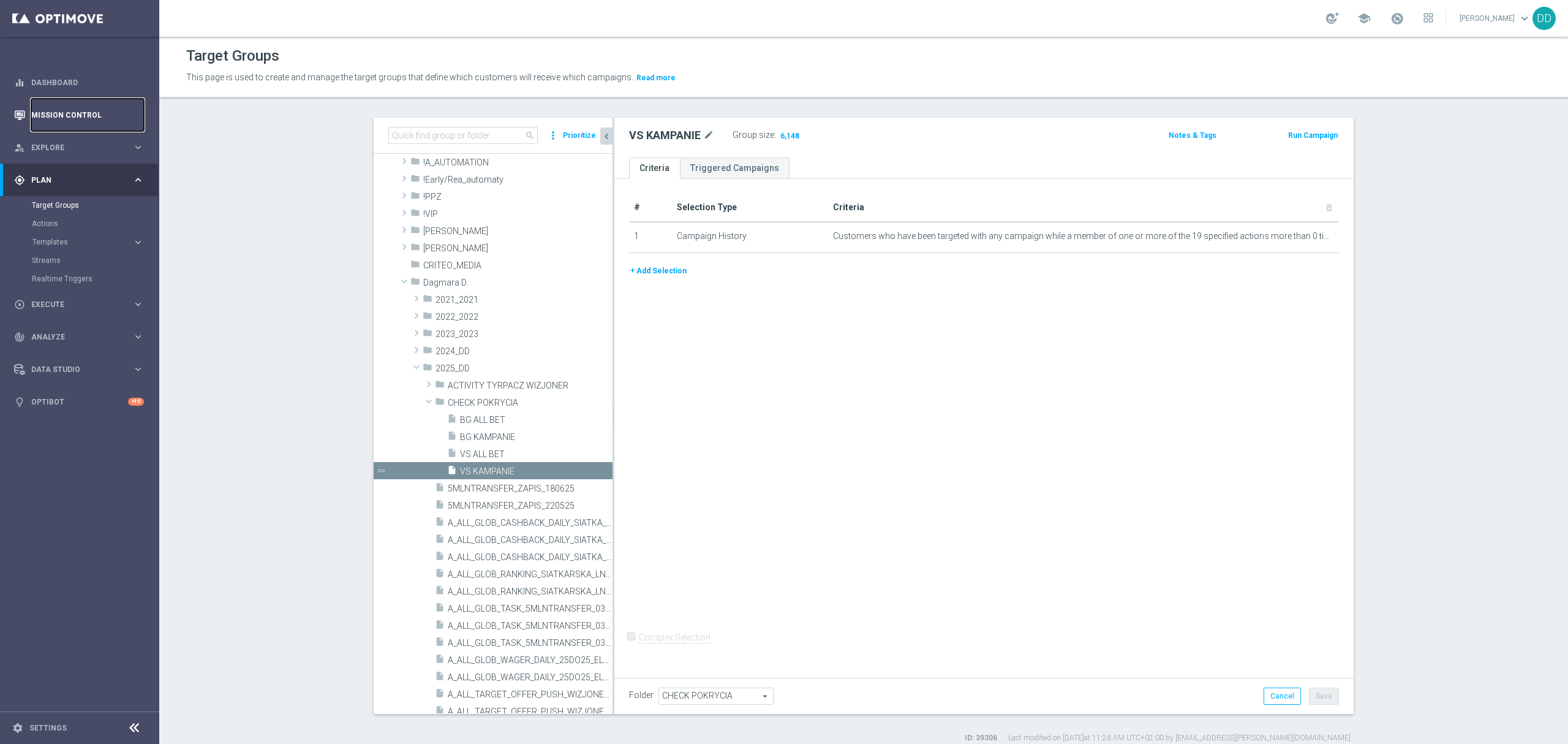
click at [95, 111] on link "Mission Control" at bounding box center [88, 115] width 113 height 32
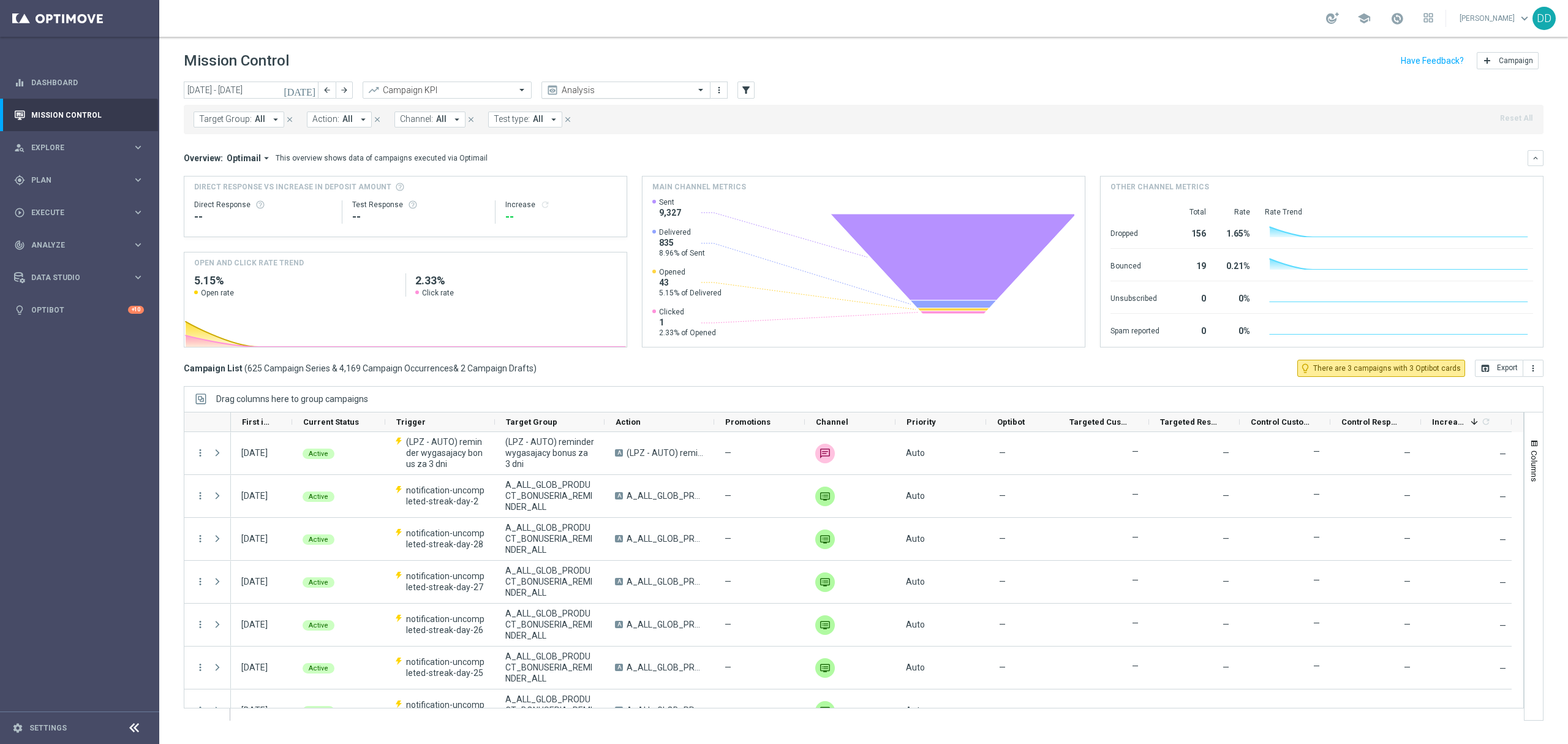
click at [639, 90] on input "text" at bounding box center [614, 90] width 131 height 11
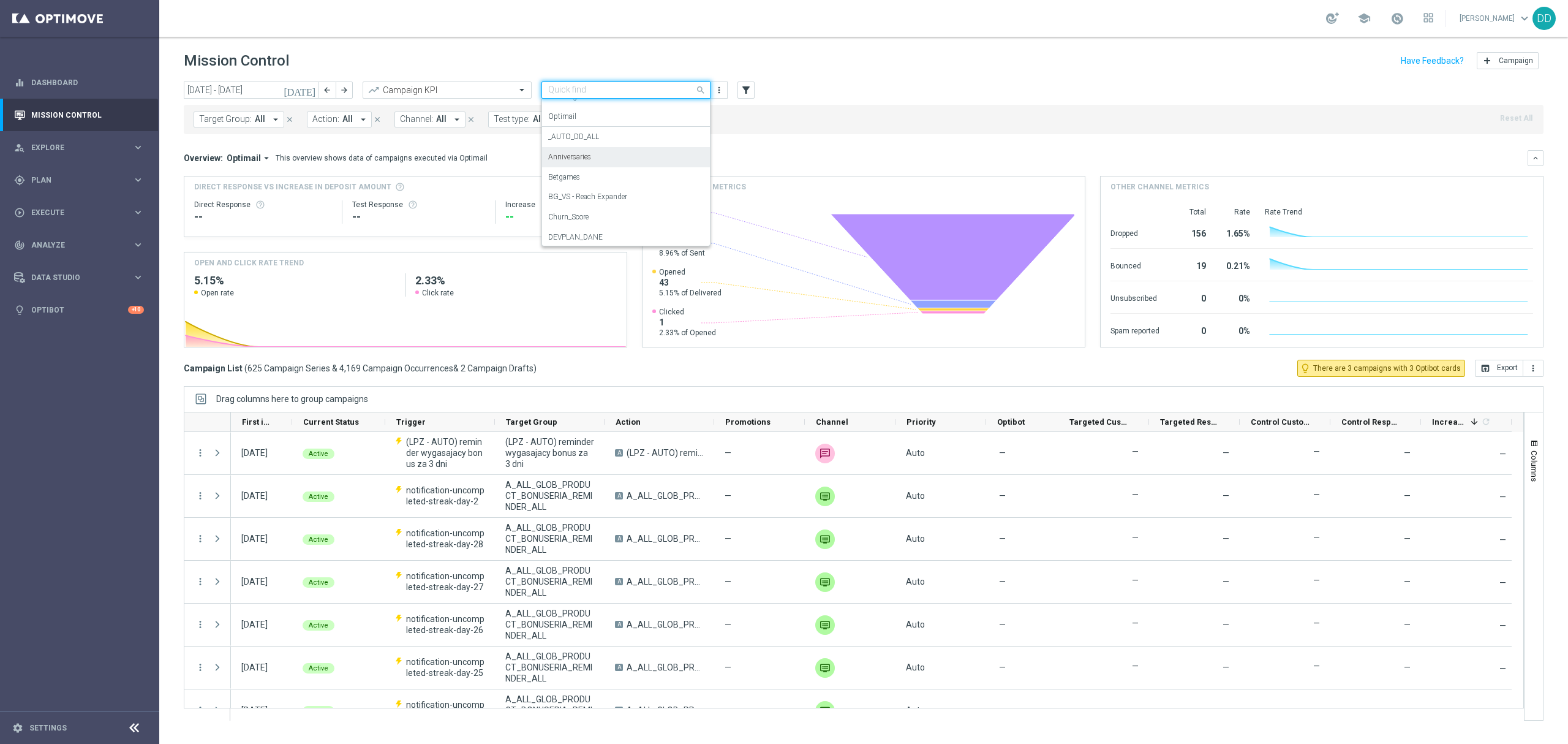
scroll to position [82, 0]
click at [608, 208] on div "DEVPLAN_DANE" at bounding box center [626, 208] width 156 height 20
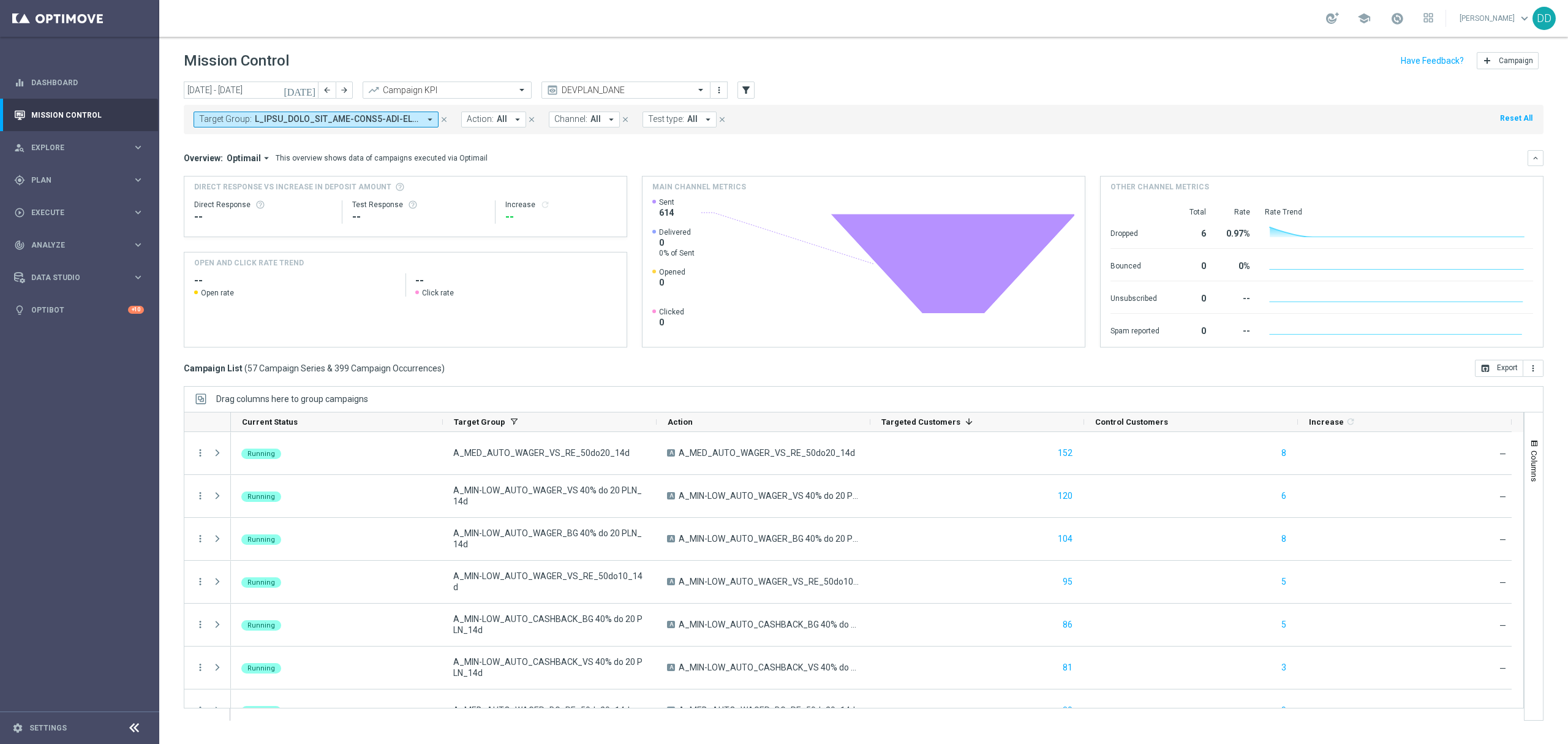
click at [235, 158] on span "Optimail" at bounding box center [244, 158] width 34 height 11
click at [228, 174] on div "Analysis" at bounding box center [222, 177] width 29 height 11
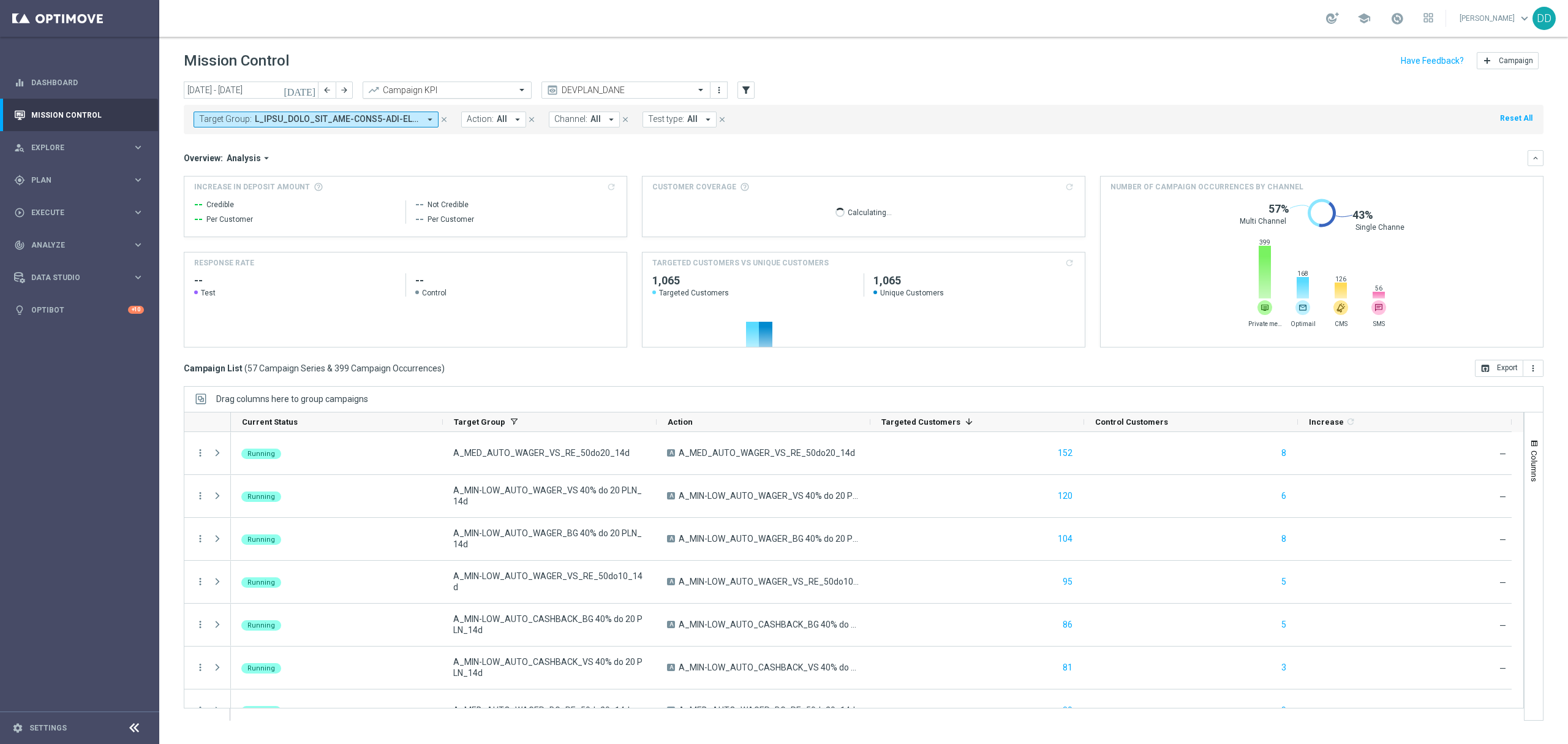
click at [491, 93] on input "text" at bounding box center [434, 90] width 131 height 11
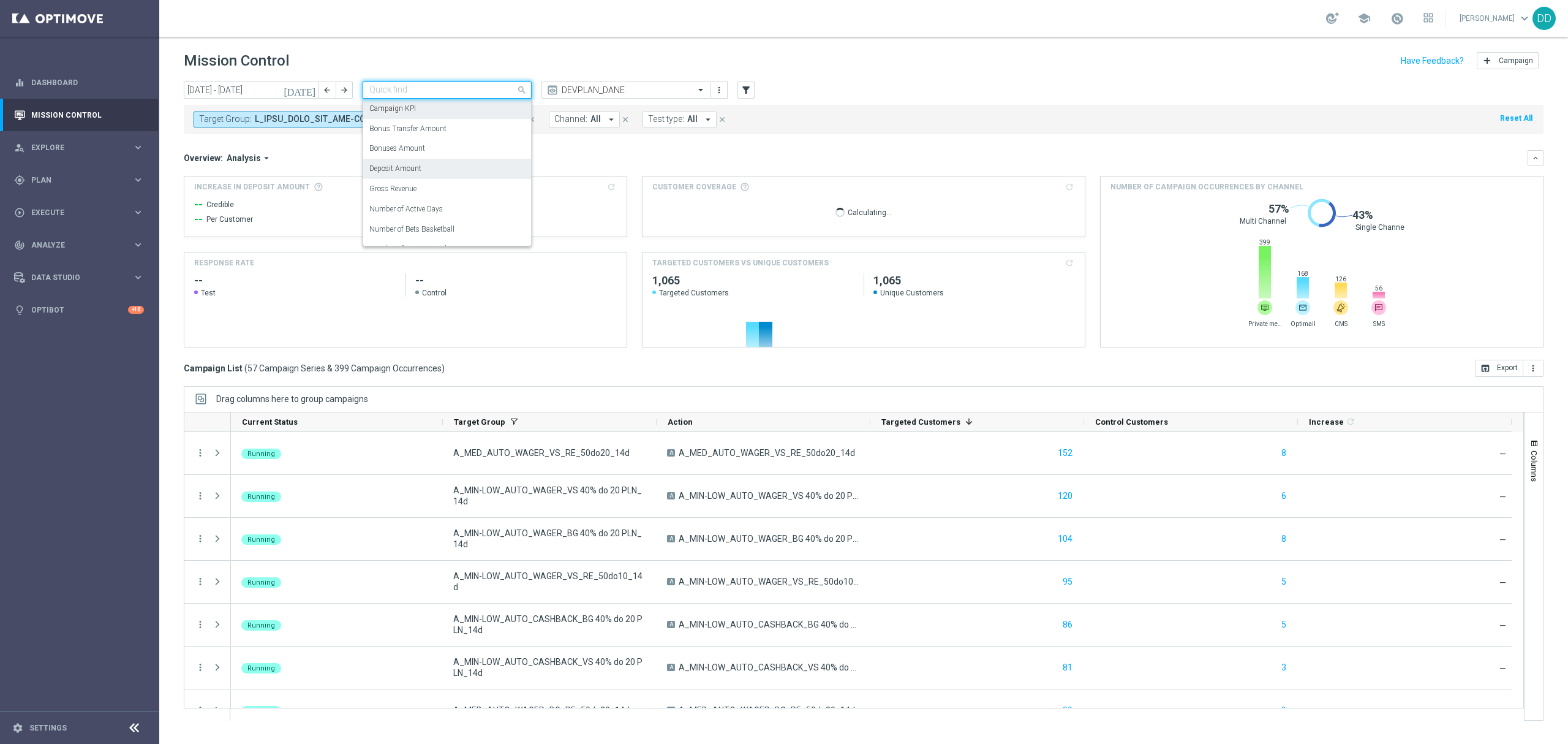
click at [442, 167] on div "Deposit Amount" at bounding box center [447, 168] width 156 height 20
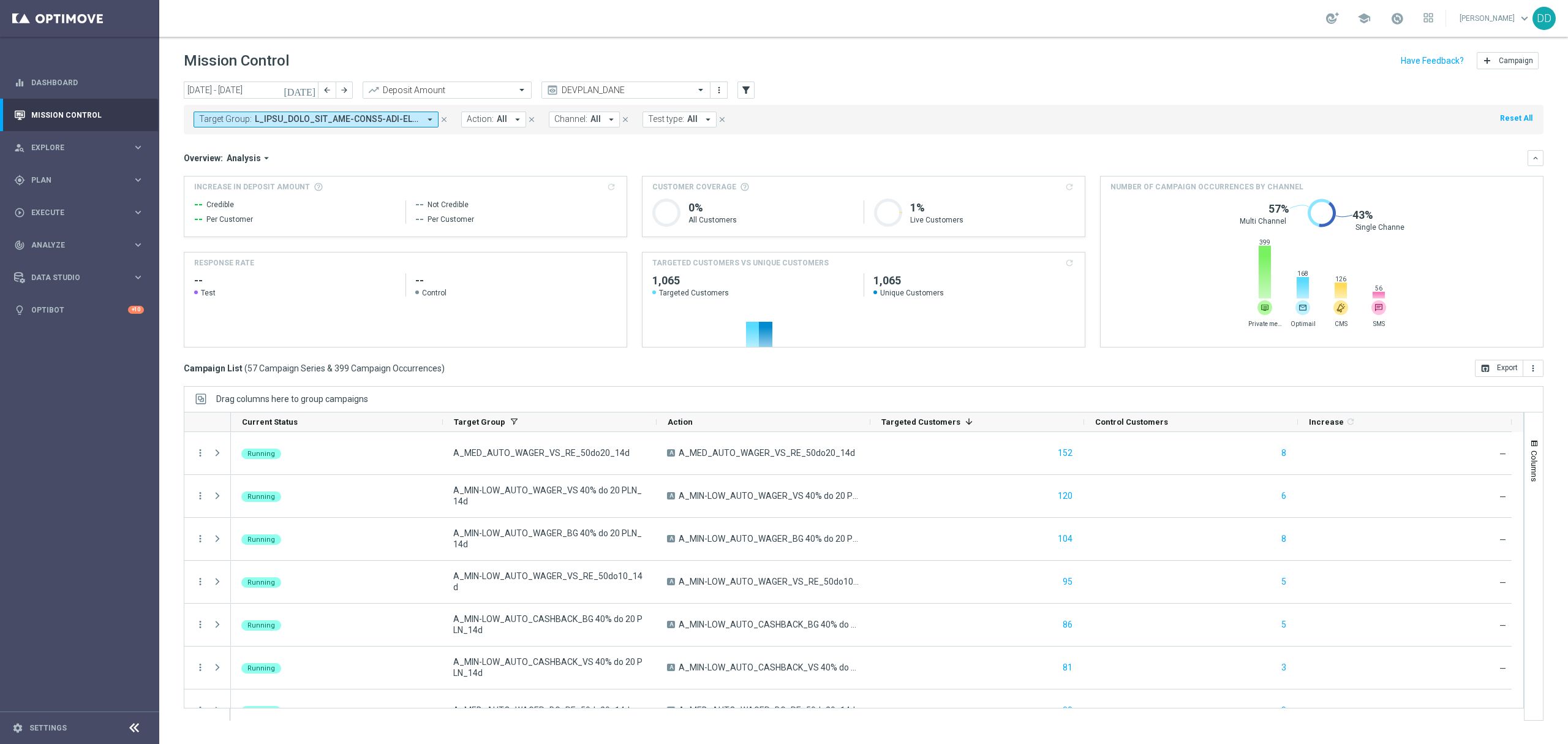
click at [611, 187] on h3 "Increase In Deposit Amount refresh" at bounding box center [405, 187] width 422 height 11
click at [253, 90] on input "[DATE] - [DATE]" at bounding box center [251, 90] width 135 height 17
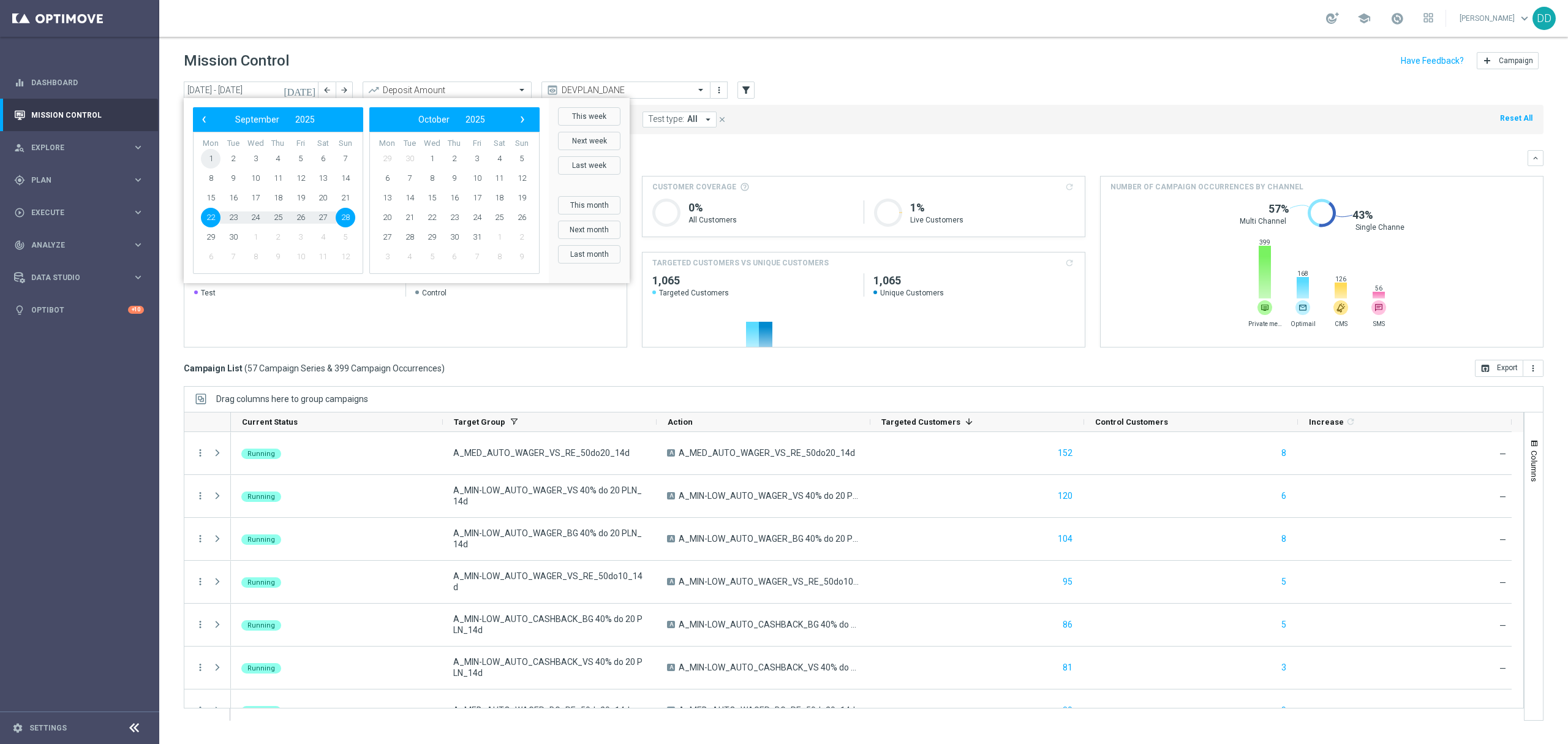
click at [209, 159] on span "1" at bounding box center [211, 158] width 19 height 19
click at [228, 239] on span "30" at bounding box center [233, 237] width 19 height 19
type input "[DATE] - [DATE]"
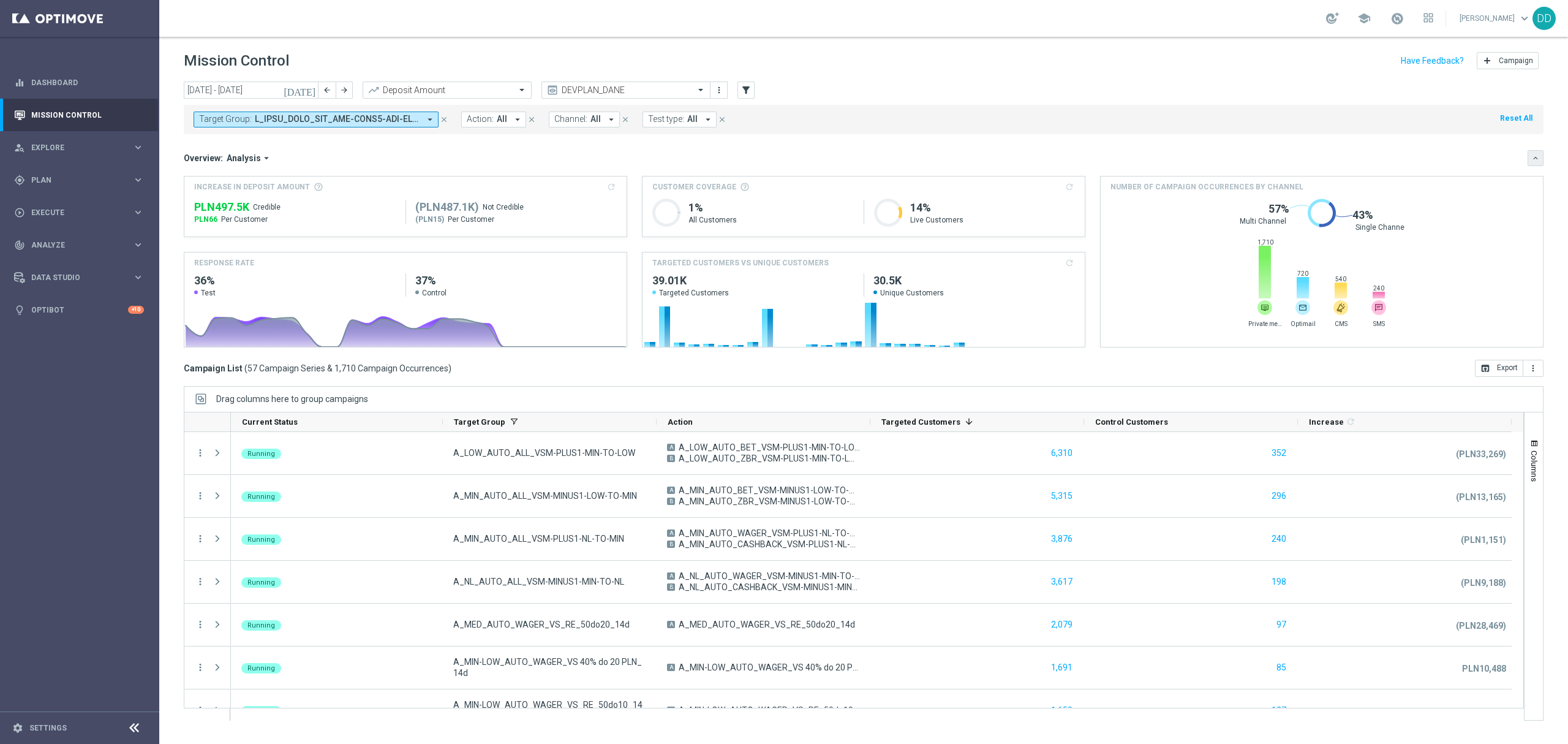
click at [1532, 162] on icon "keyboard_arrow_down" at bounding box center [1536, 158] width 9 height 9
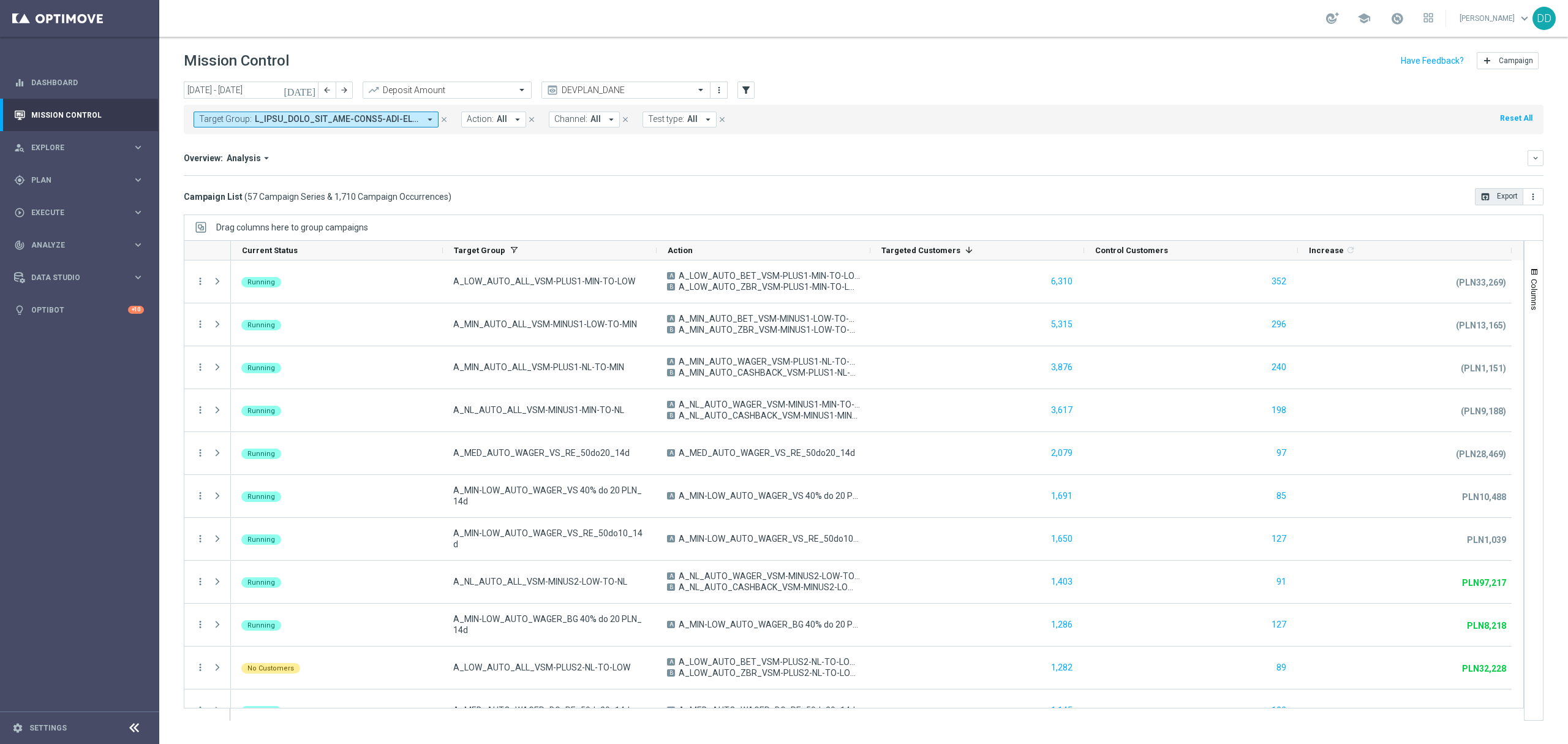
click at [1492, 202] on button "open_in_browser Export" at bounding box center [1499, 196] width 48 height 17
